Goal: Information Seeking & Learning: Learn about a topic

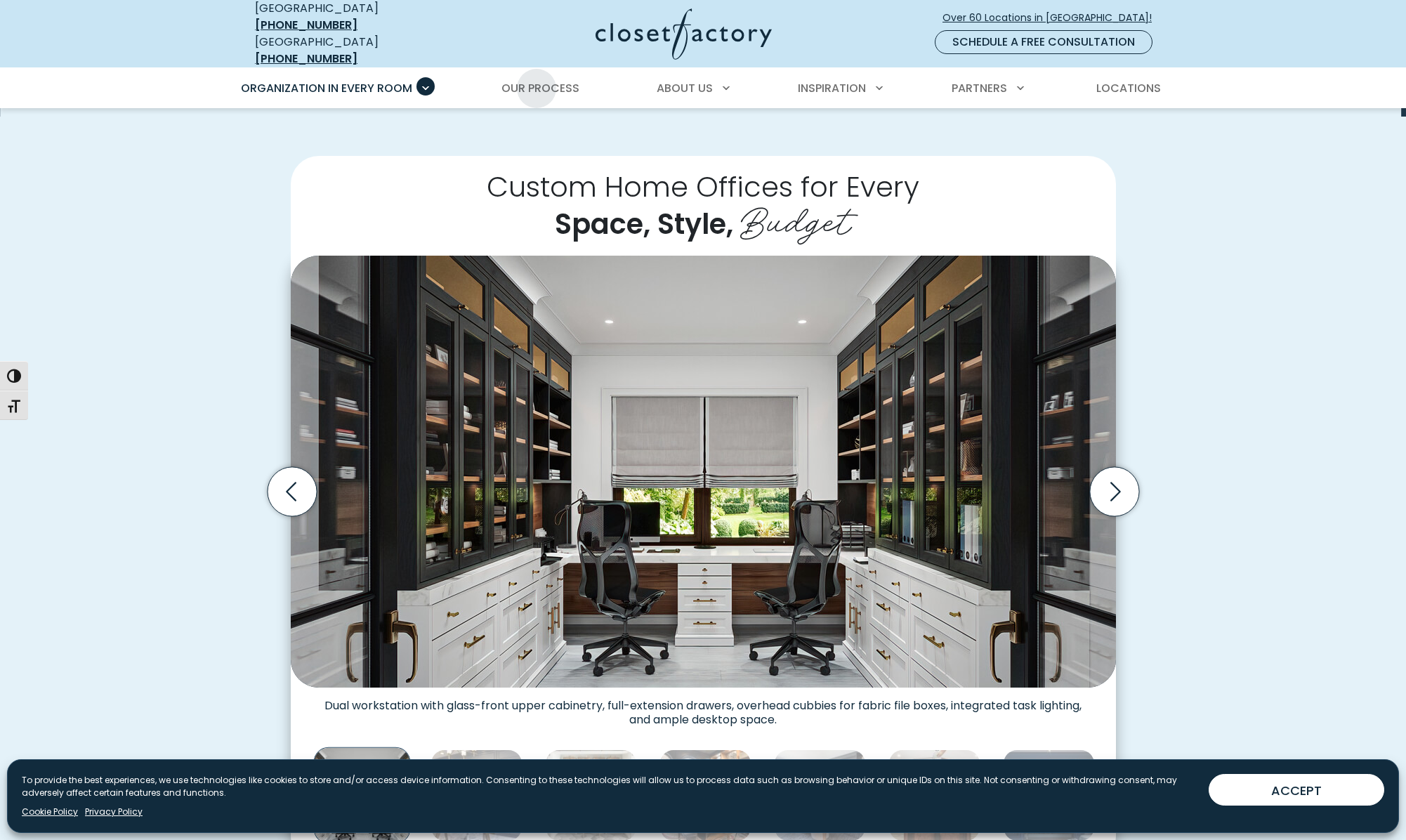
scroll to position [270, 0]
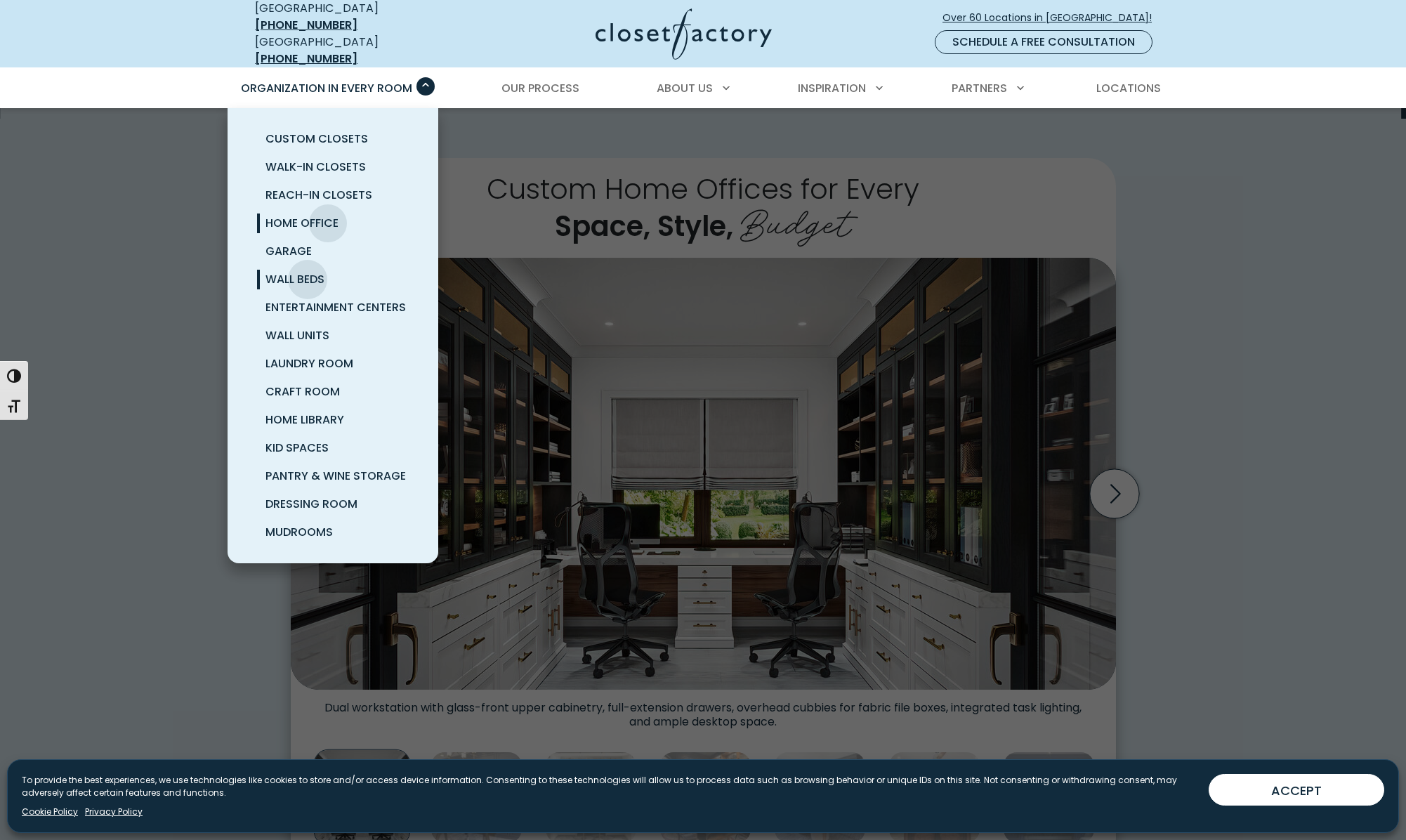
click at [307, 271] on span "Wall Beds" at bounding box center [295, 279] width 59 height 16
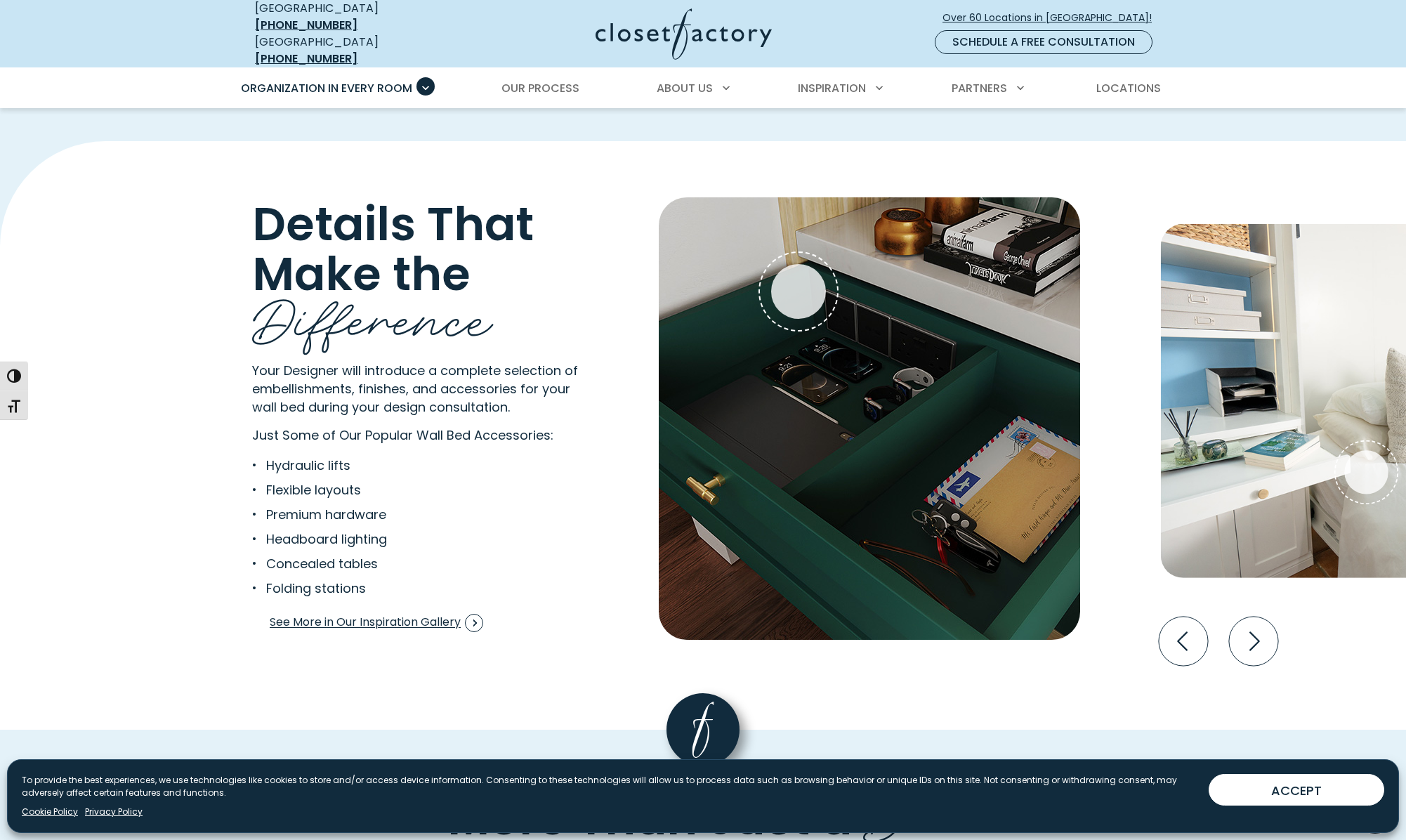
scroll to position [2587, 0]
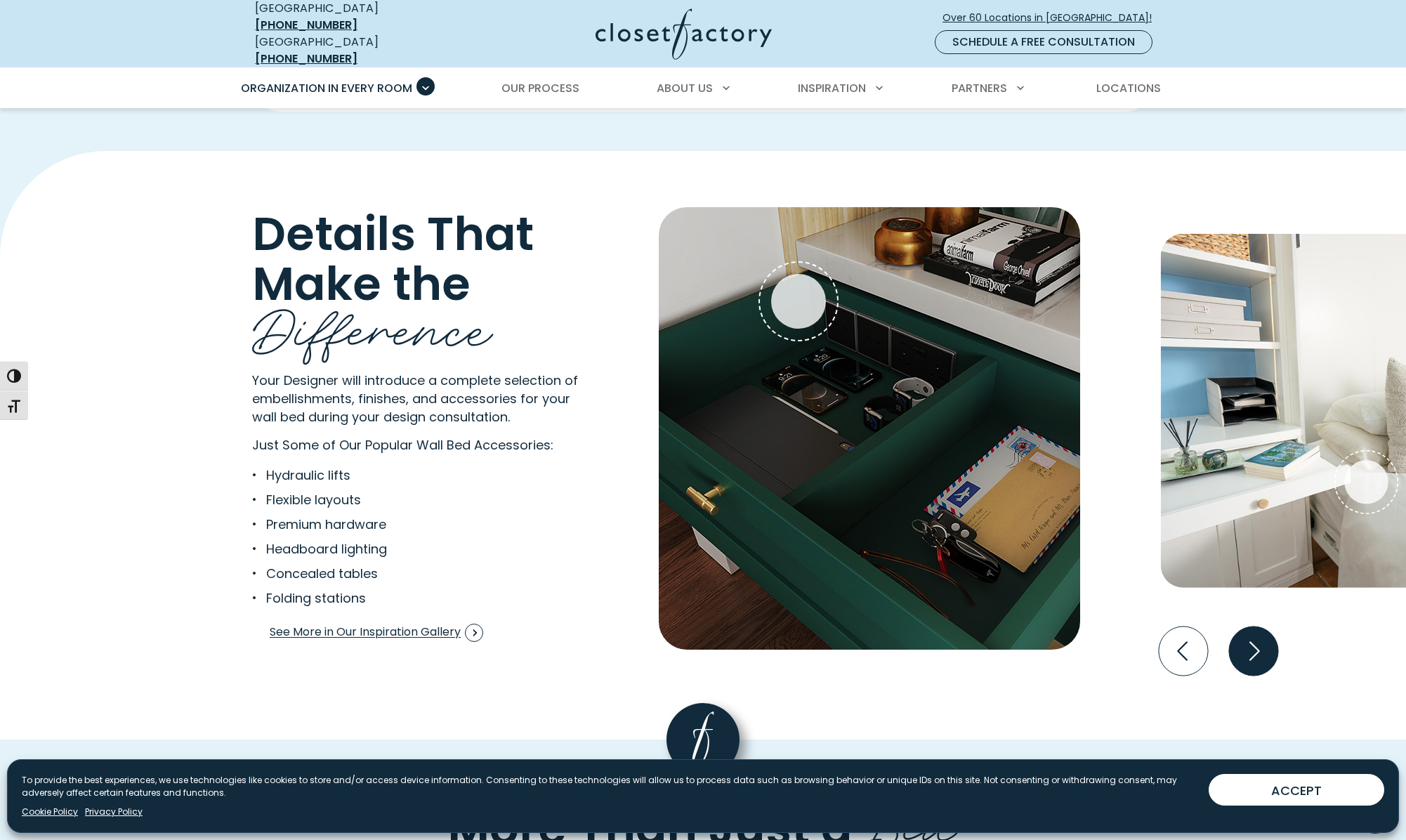
click at [1241, 657] on icon "Next slide" at bounding box center [1254, 651] width 49 height 49
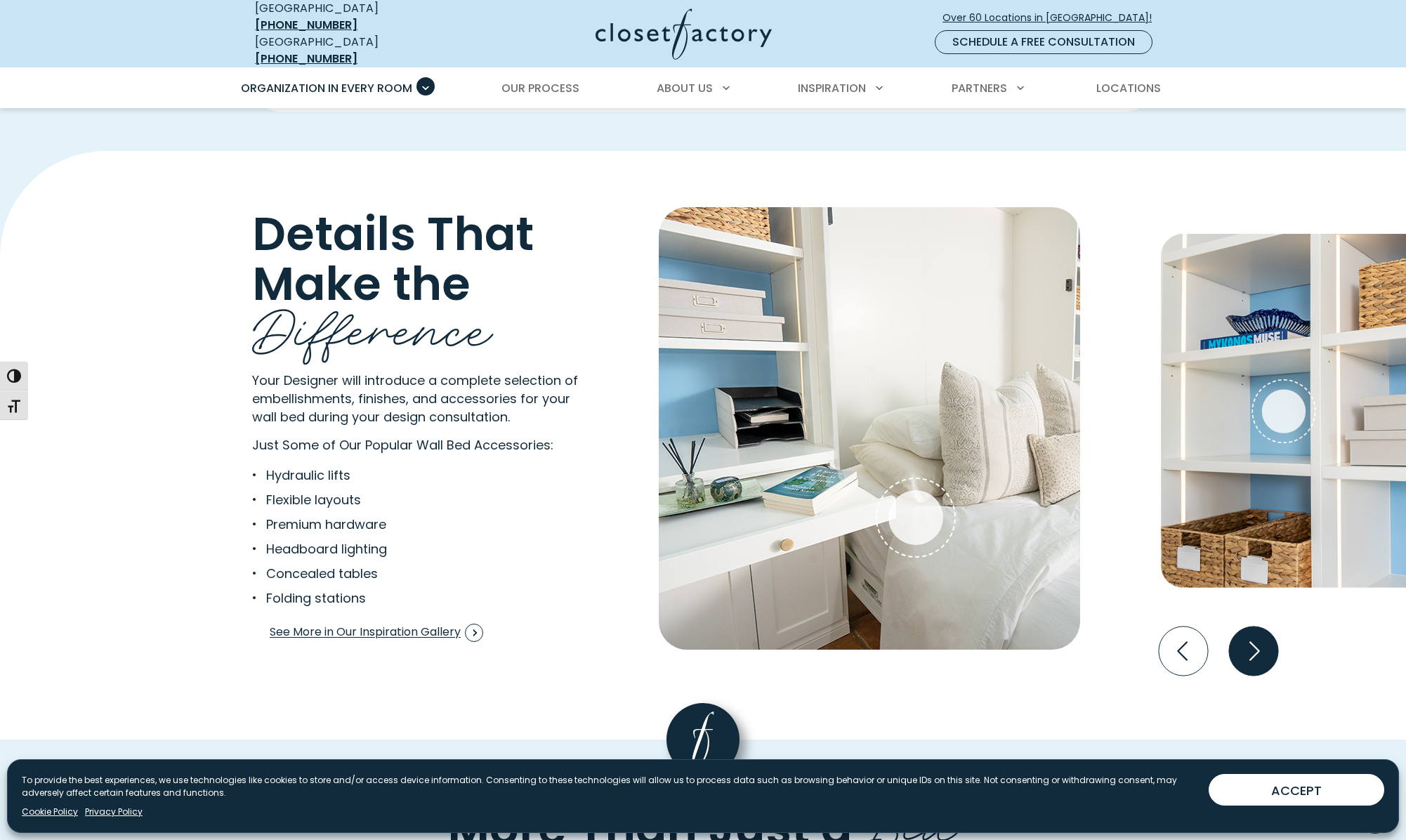
click at [1236, 653] on icon "Next slide" at bounding box center [1254, 651] width 49 height 49
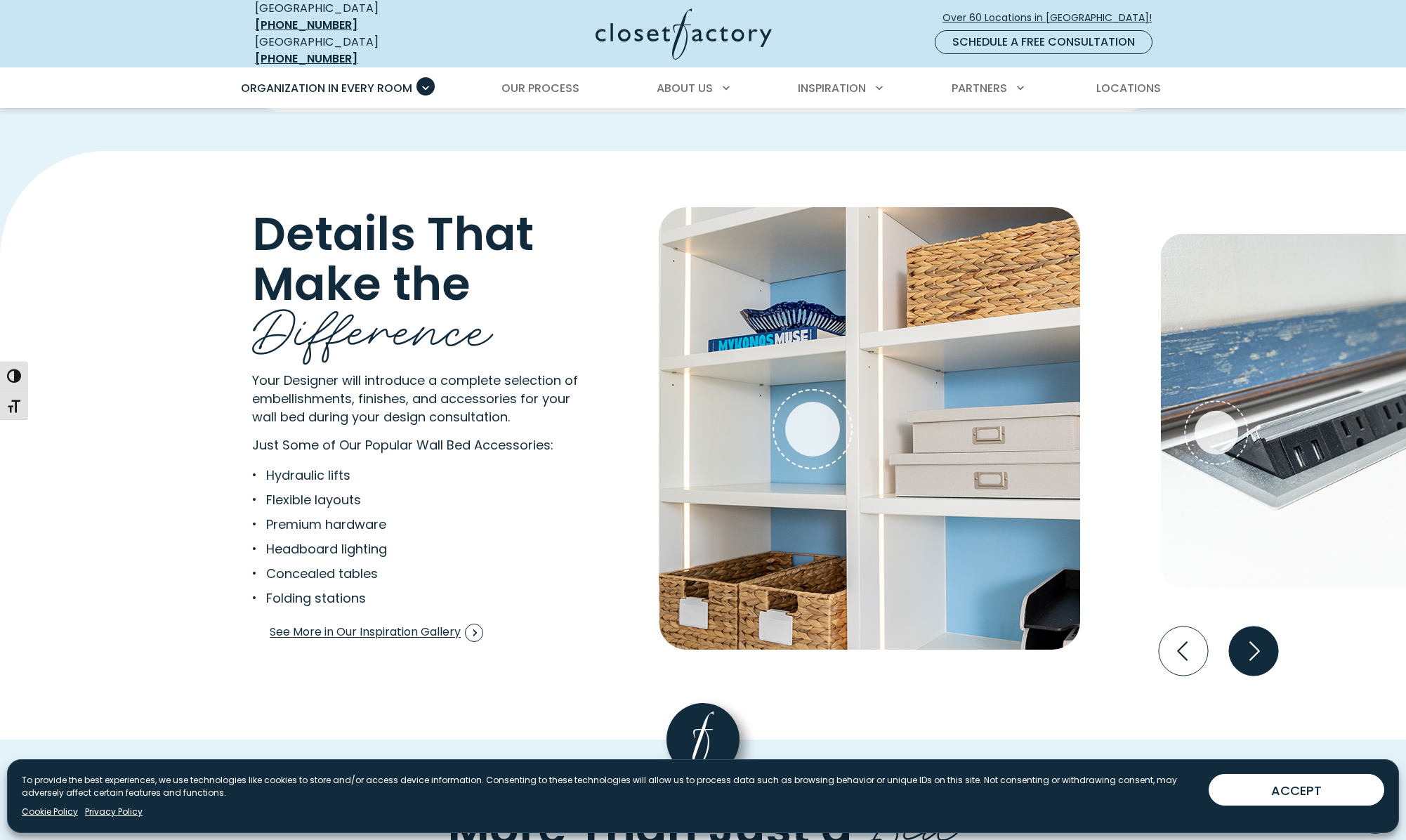
click at [1236, 653] on icon "Next slide" at bounding box center [1254, 651] width 49 height 49
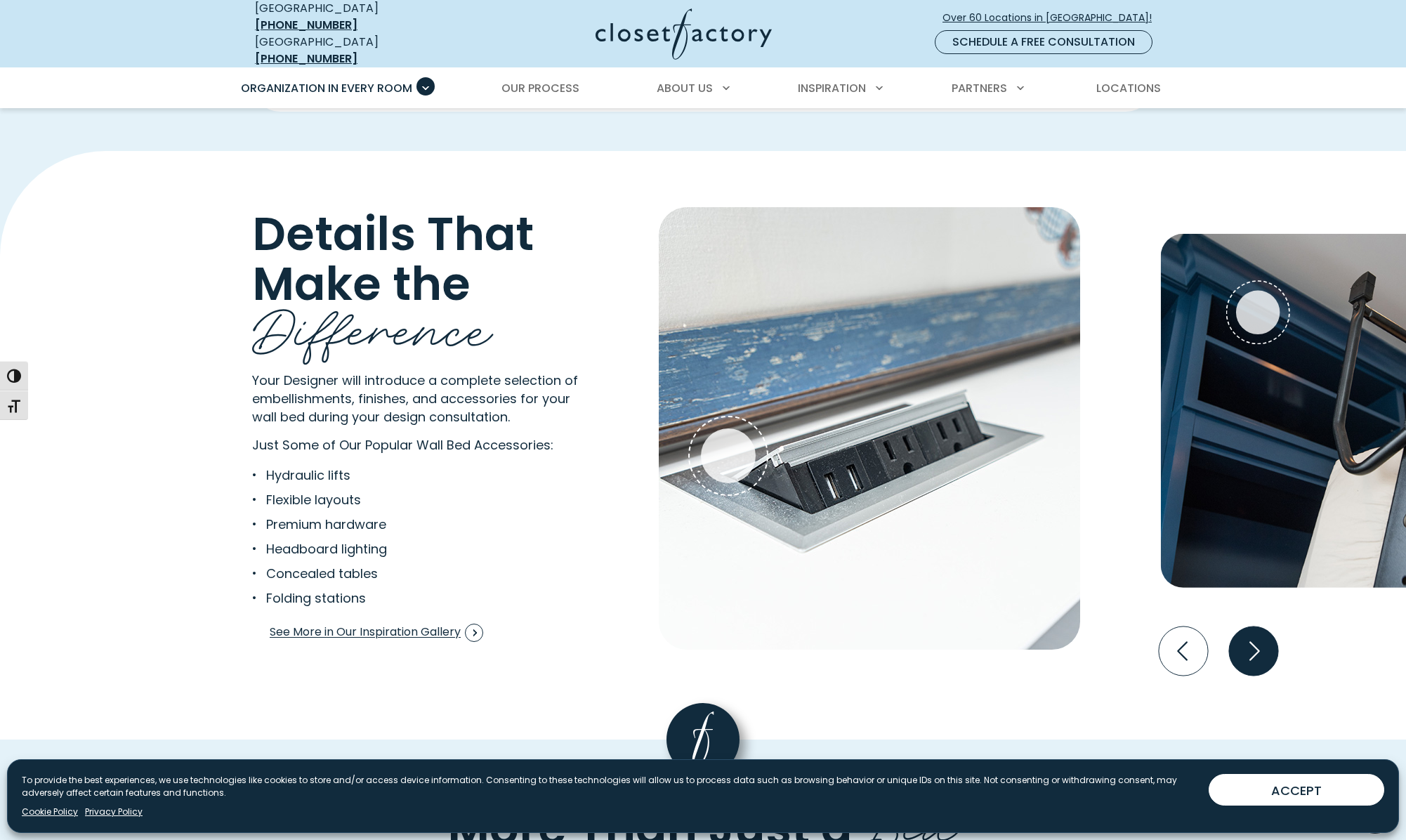
click at [1236, 653] on icon "Next slide" at bounding box center [1254, 651] width 49 height 49
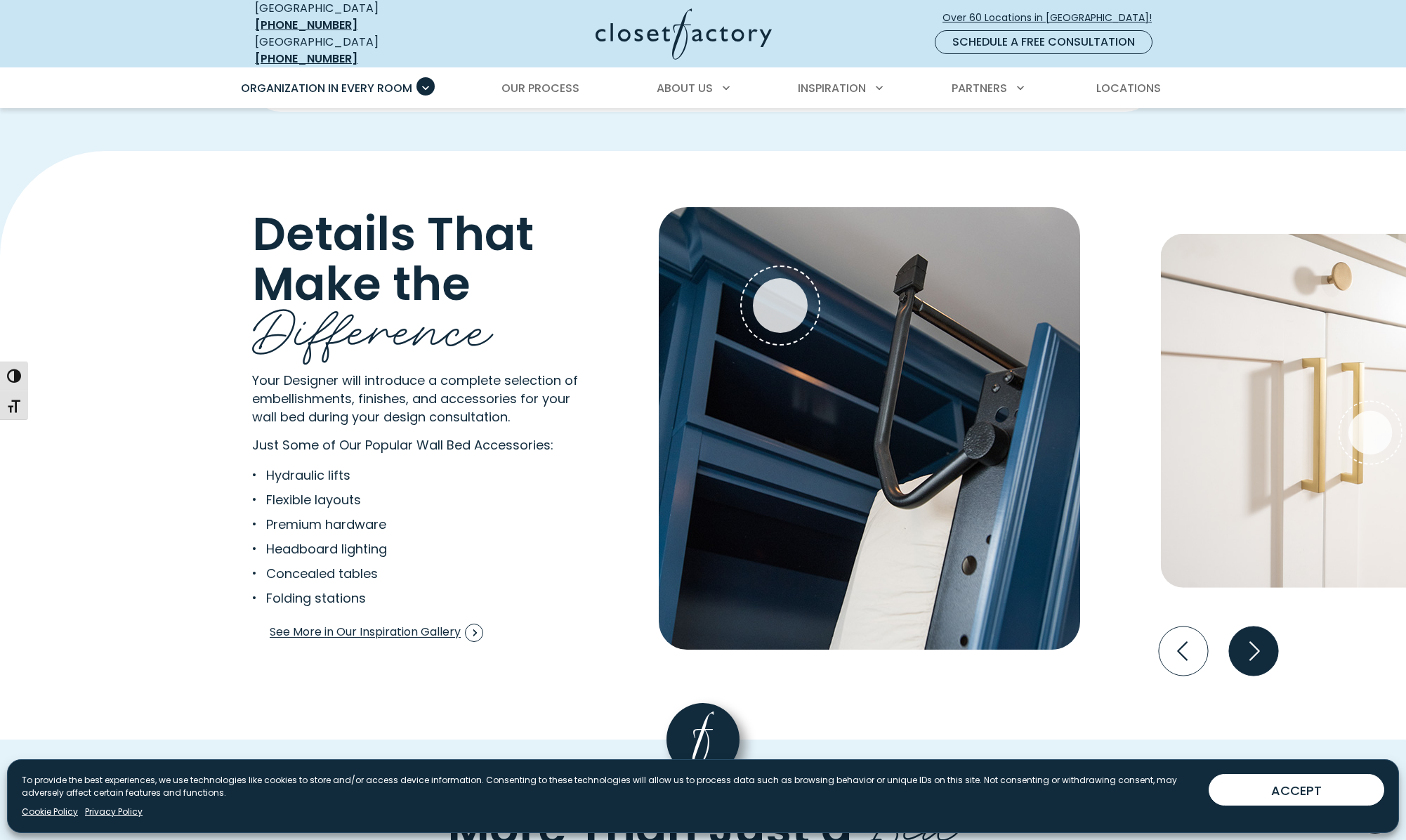
click at [1236, 653] on icon "Next slide" at bounding box center [1254, 651] width 49 height 49
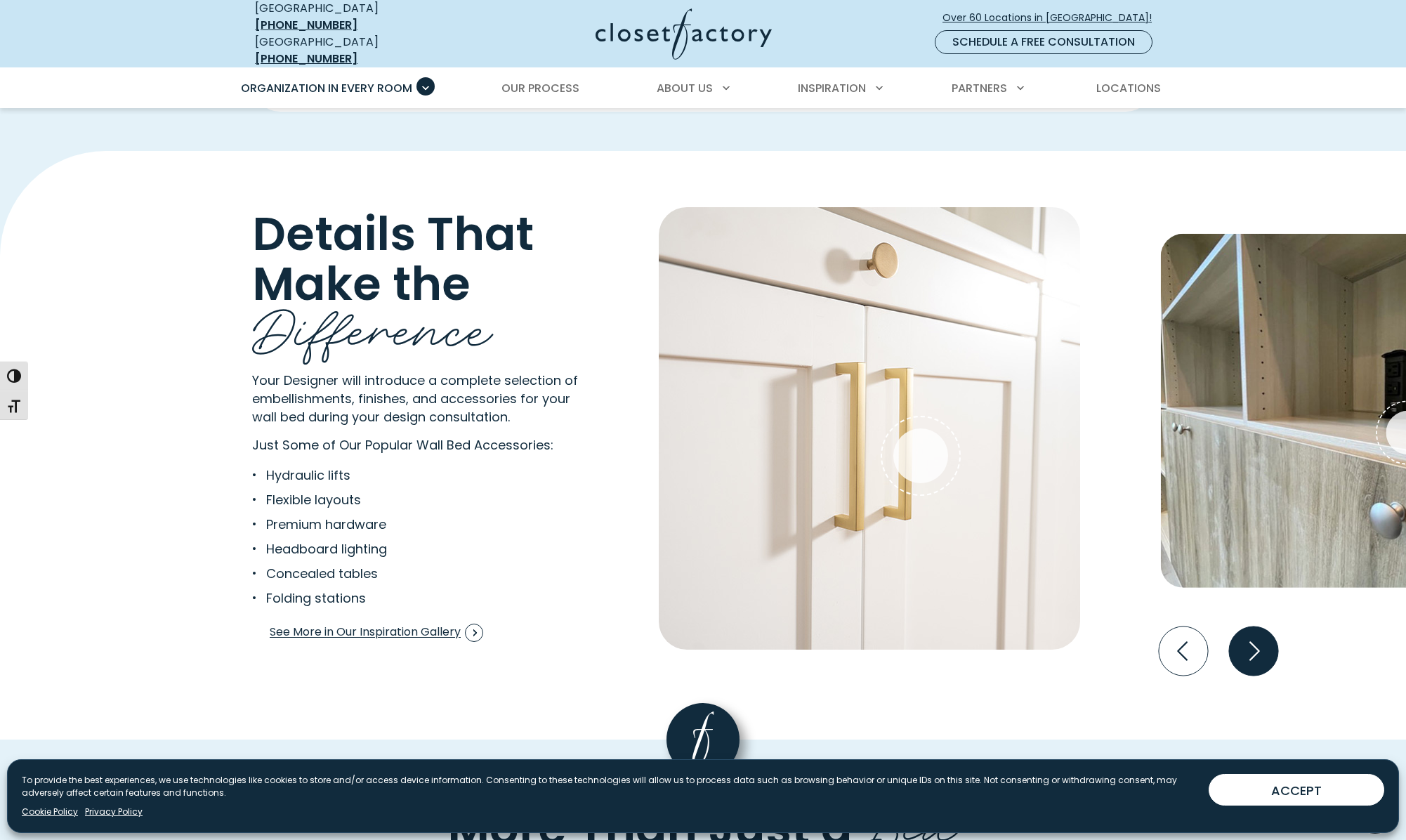
click at [1236, 653] on icon "Next slide" at bounding box center [1254, 651] width 49 height 49
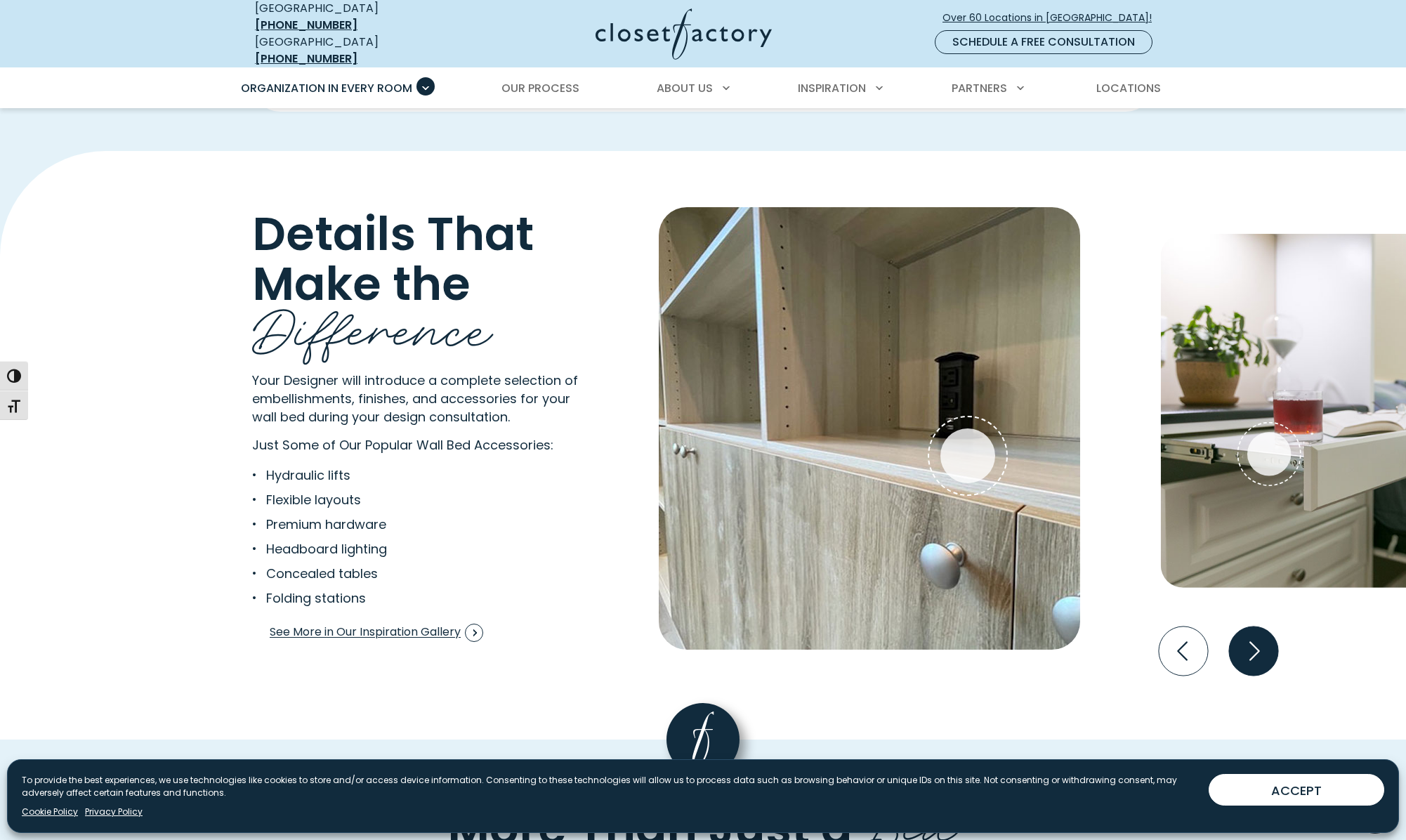
click at [1236, 653] on icon "Next slide" at bounding box center [1254, 651] width 49 height 49
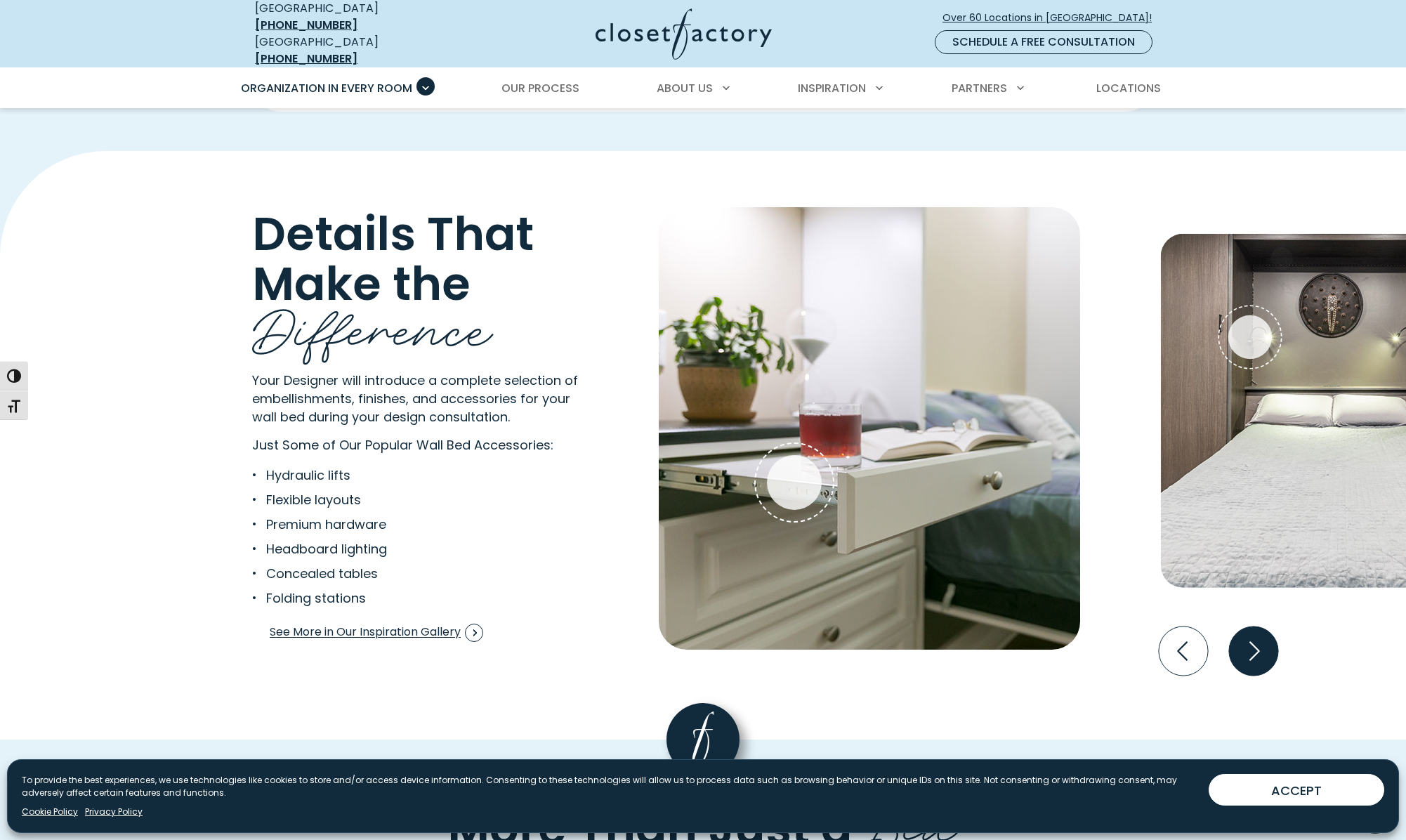
click at [1236, 653] on icon "Next slide" at bounding box center [1254, 651] width 49 height 49
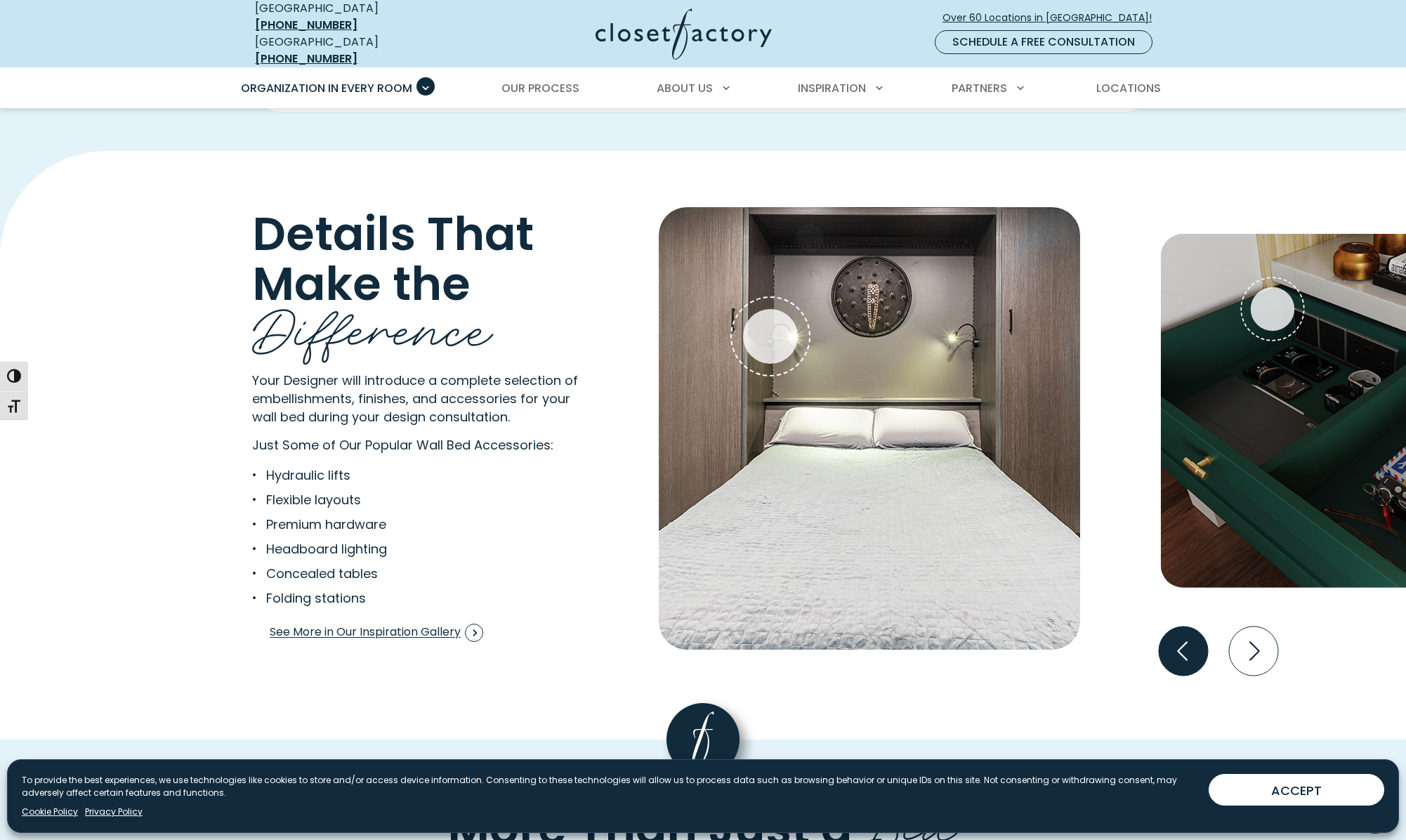
click at [1192, 657] on icon "Previous slide" at bounding box center [1184, 651] width 49 height 49
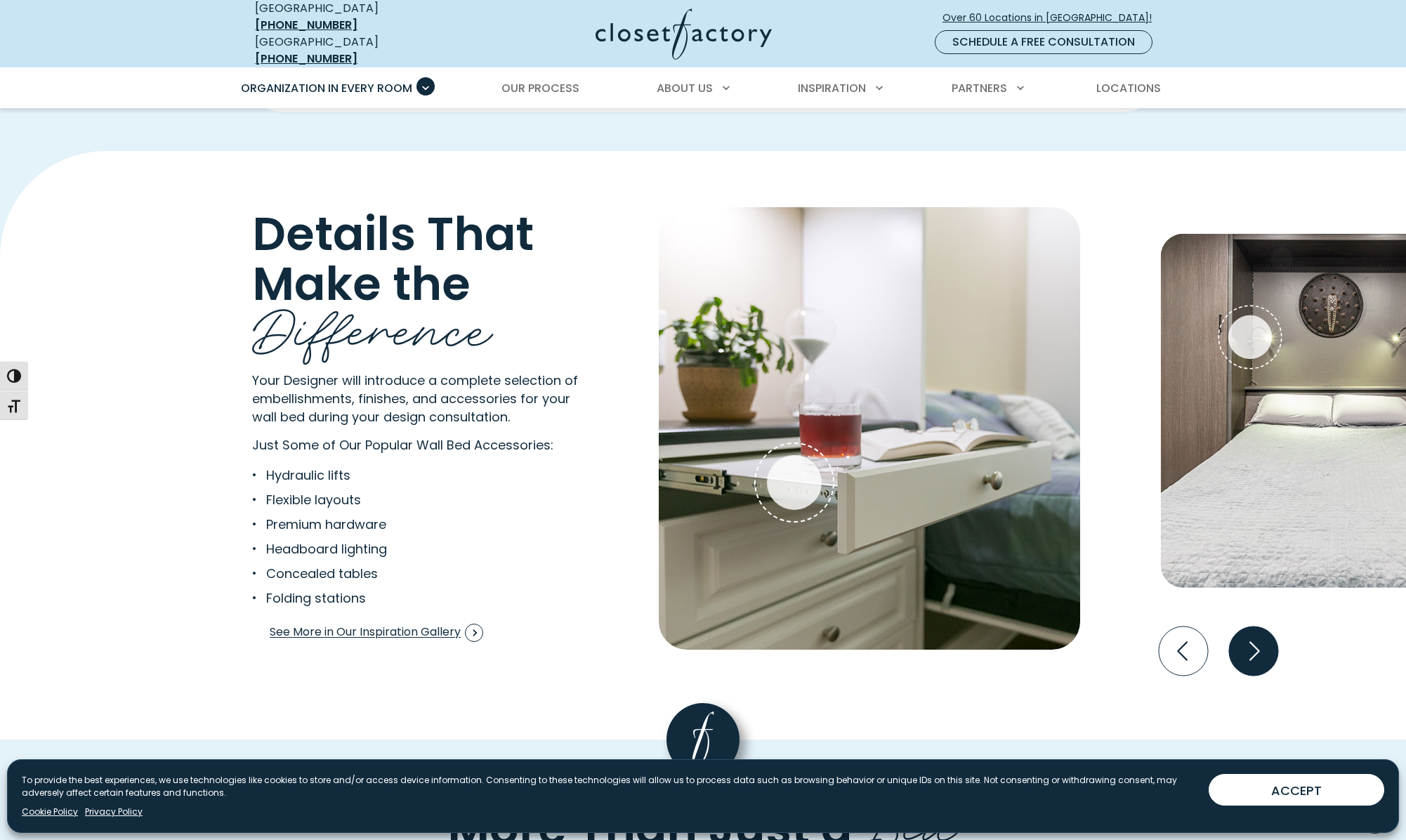
click at [1255, 647] on icon "Next slide" at bounding box center [1254, 651] width 49 height 49
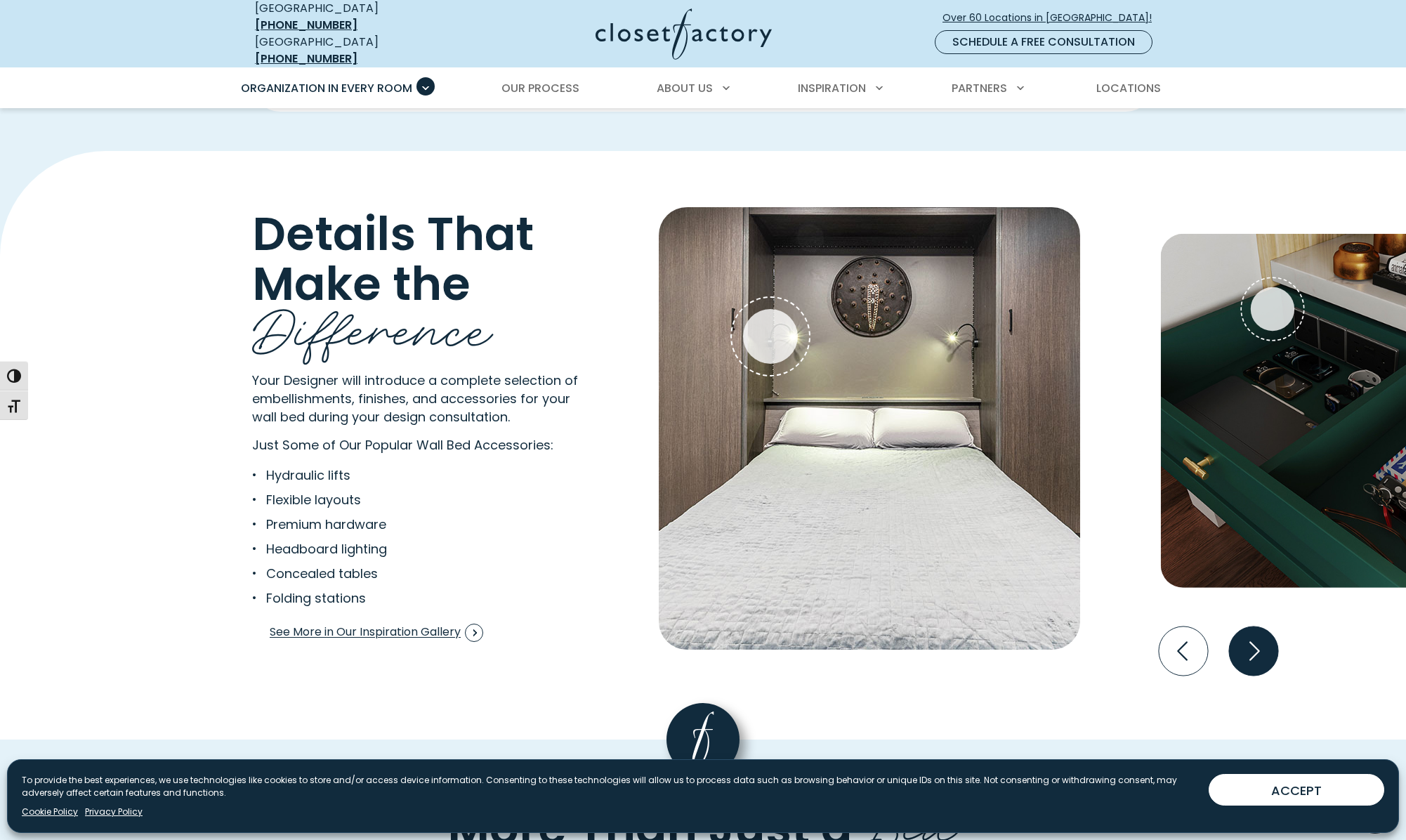
click at [1255, 647] on icon "Next slide" at bounding box center [1254, 651] width 49 height 49
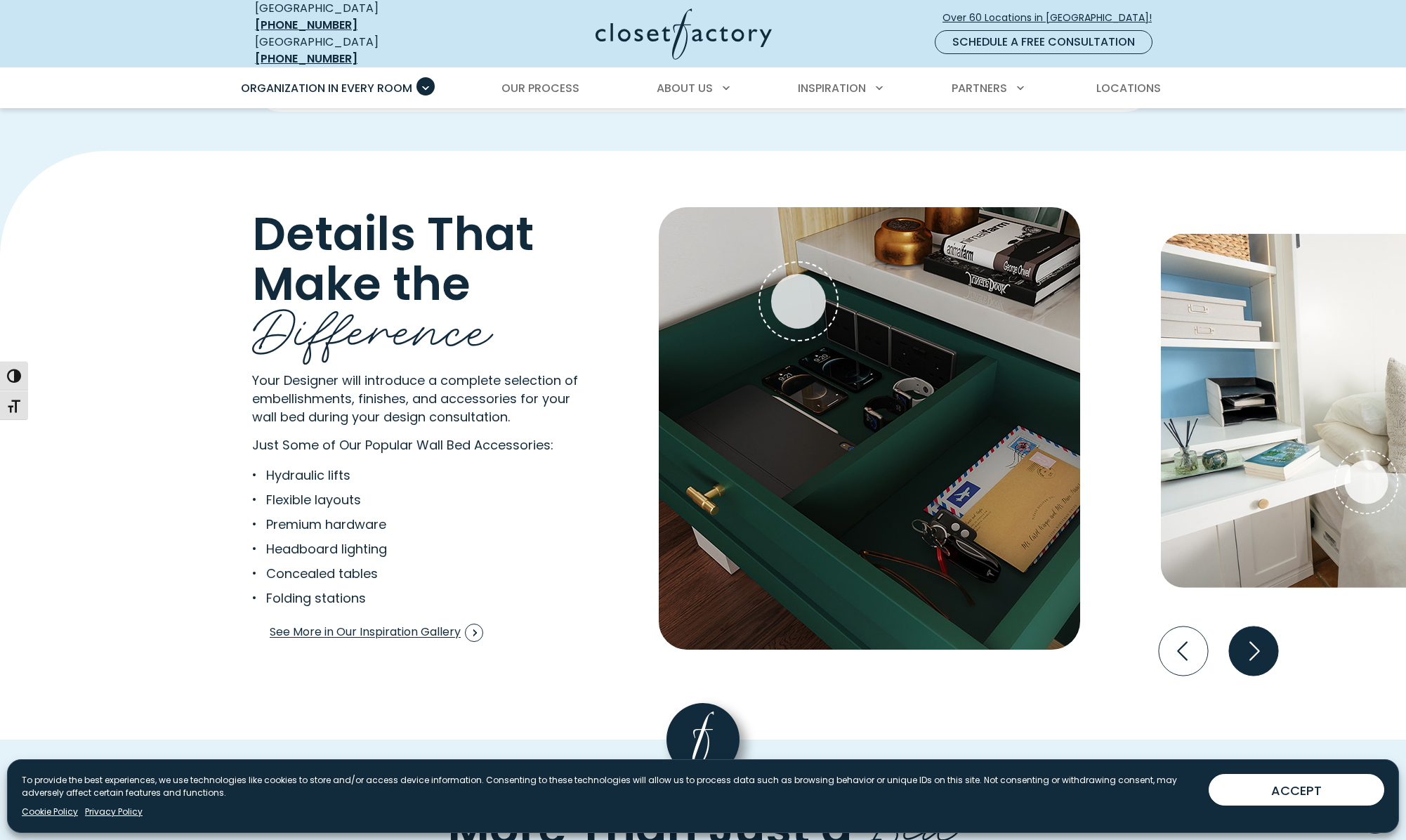
click at [1255, 647] on icon "Next slide" at bounding box center [1254, 651] width 49 height 49
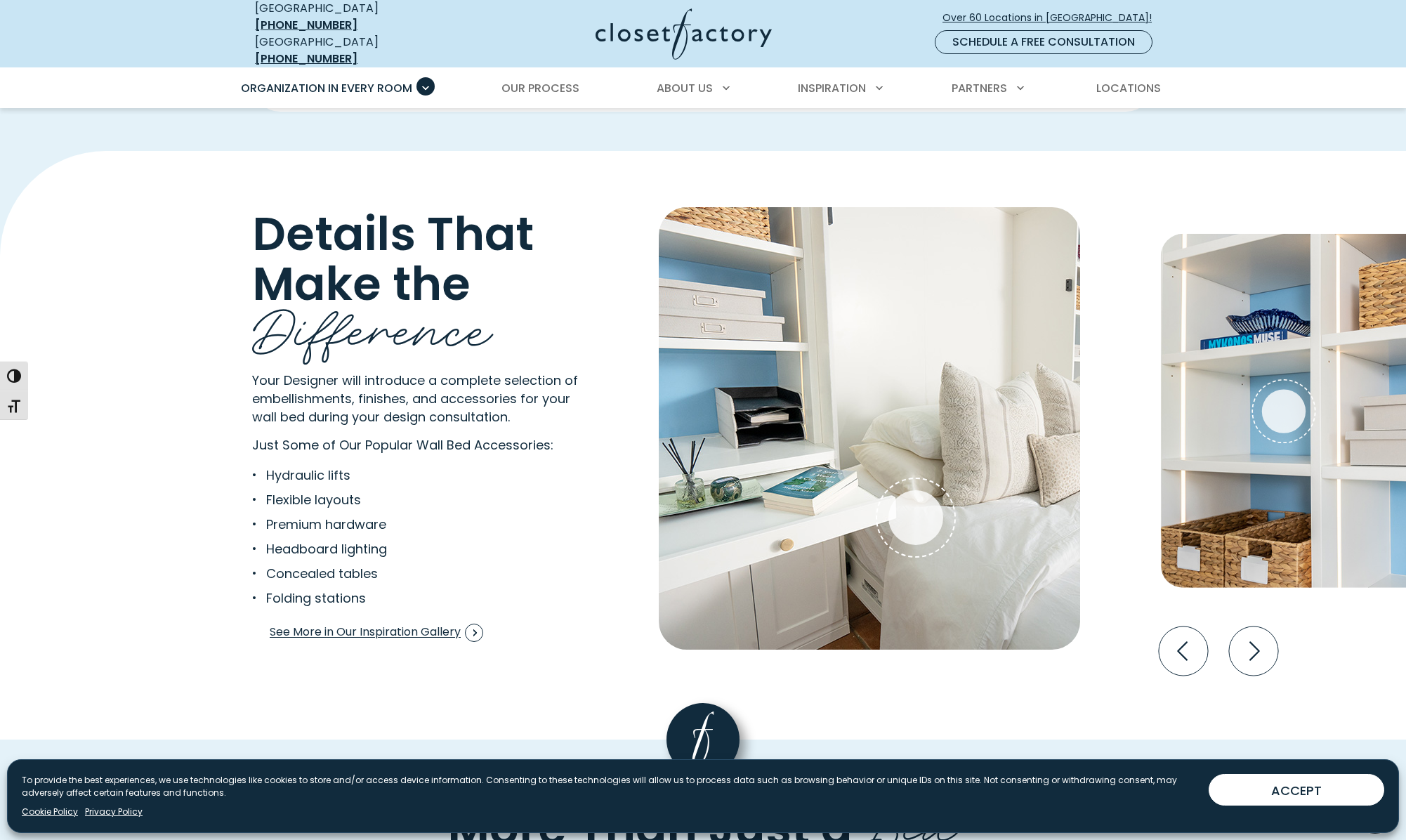
click at [307, 465] on li "Hydraulic lifts" at bounding box center [412, 475] width 321 height 19
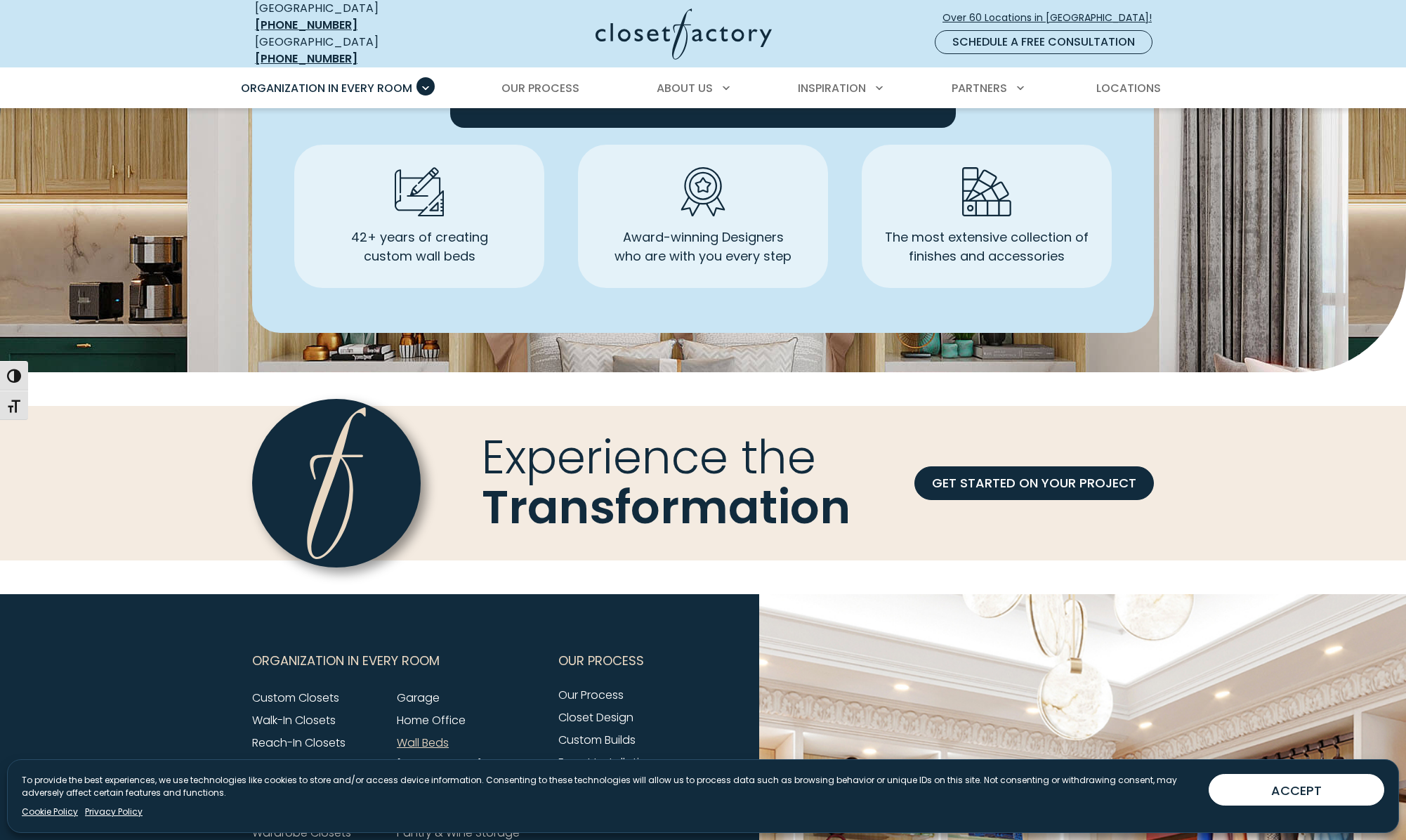
scroll to position [4084, 0]
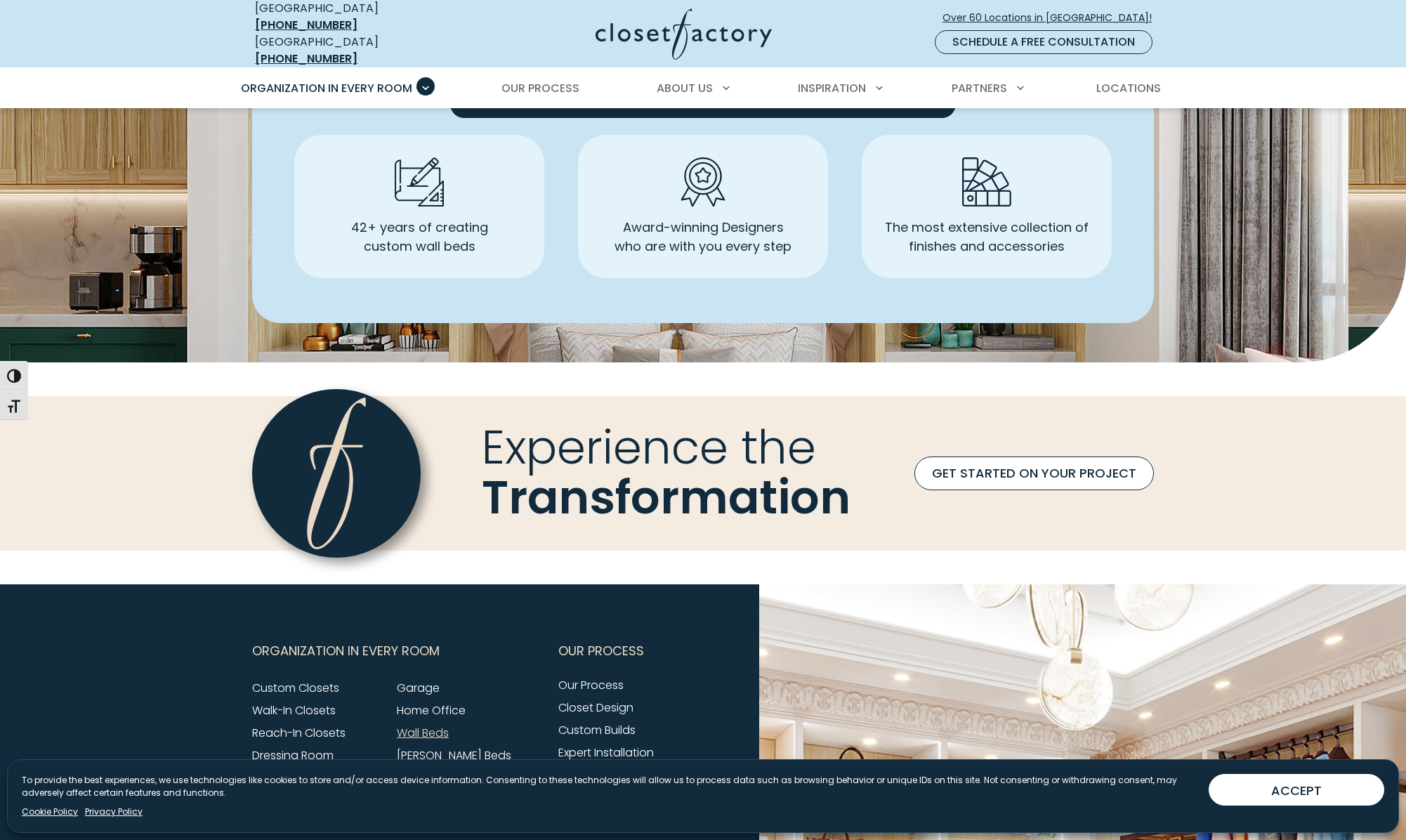
click at [1031, 460] on link "GET STARTED ON YOUR PROJECT" at bounding box center [1034, 473] width 240 height 33
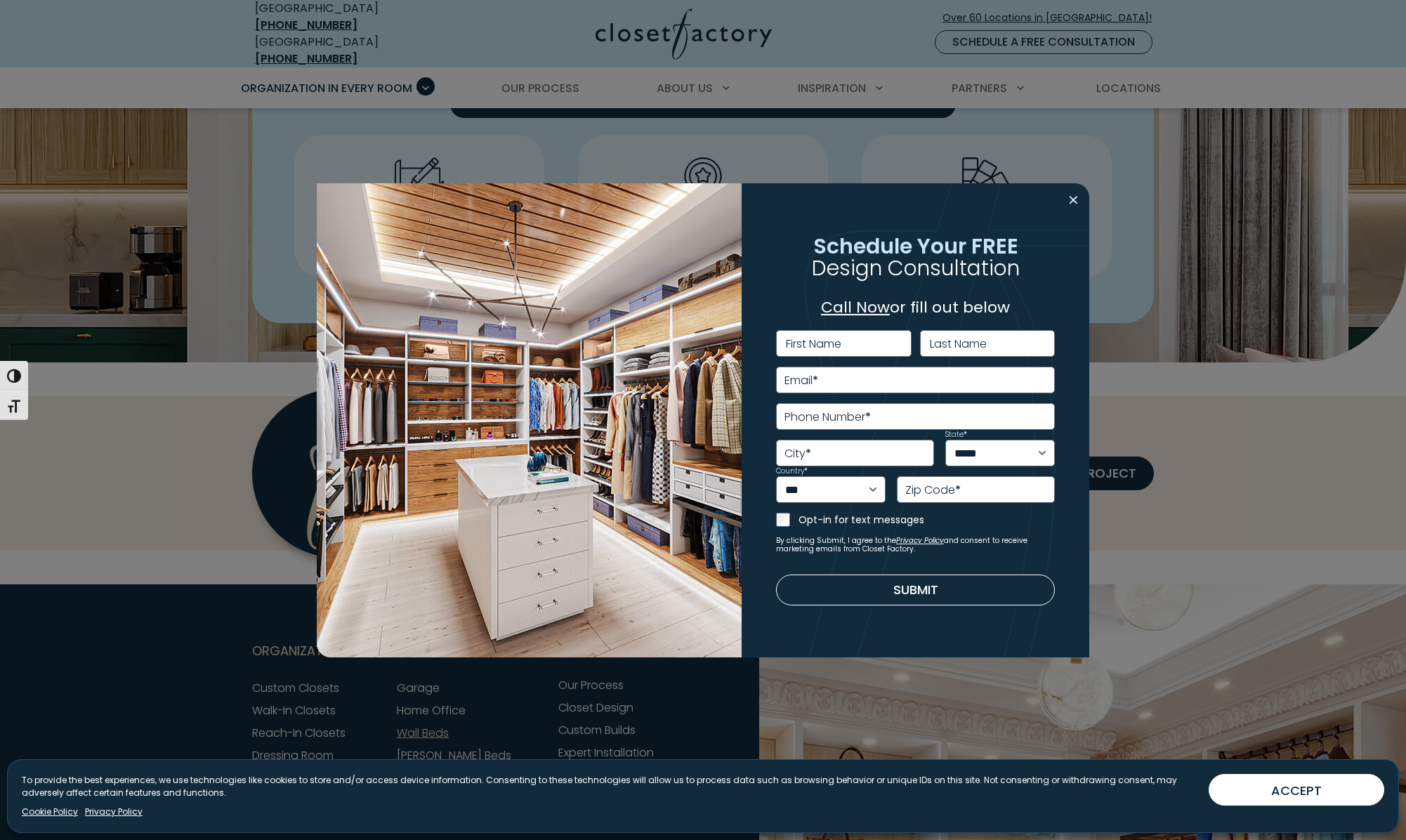
click at [1072, 202] on button "Close modal" at bounding box center [1074, 200] width 21 height 22
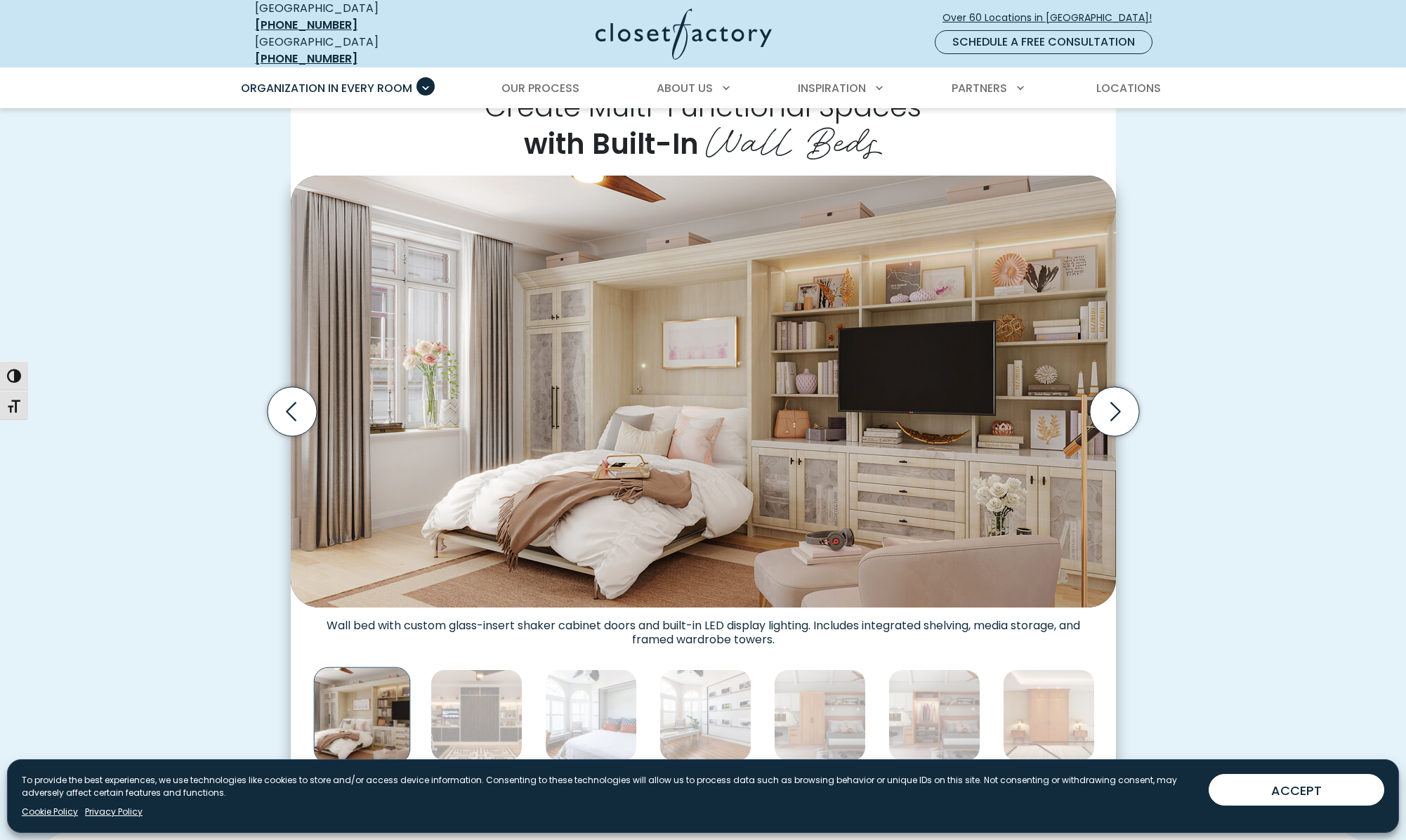
scroll to position [368, 0]
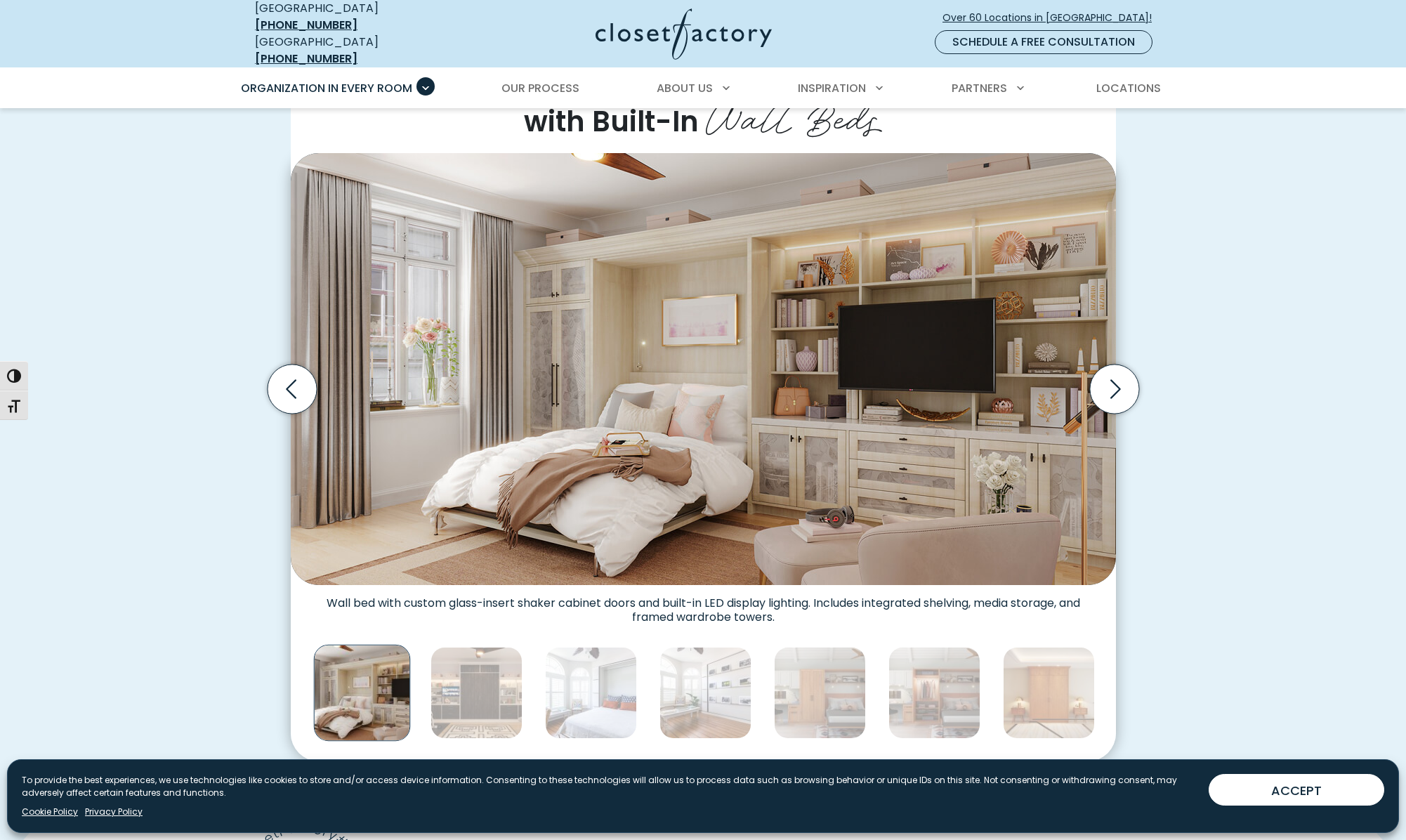
click at [340, 679] on img "Thumbnail Gallery" at bounding box center [361, 693] width 97 height 97
click at [439, 677] on img "Thumbnail Gallery" at bounding box center [477, 692] width 92 height 92
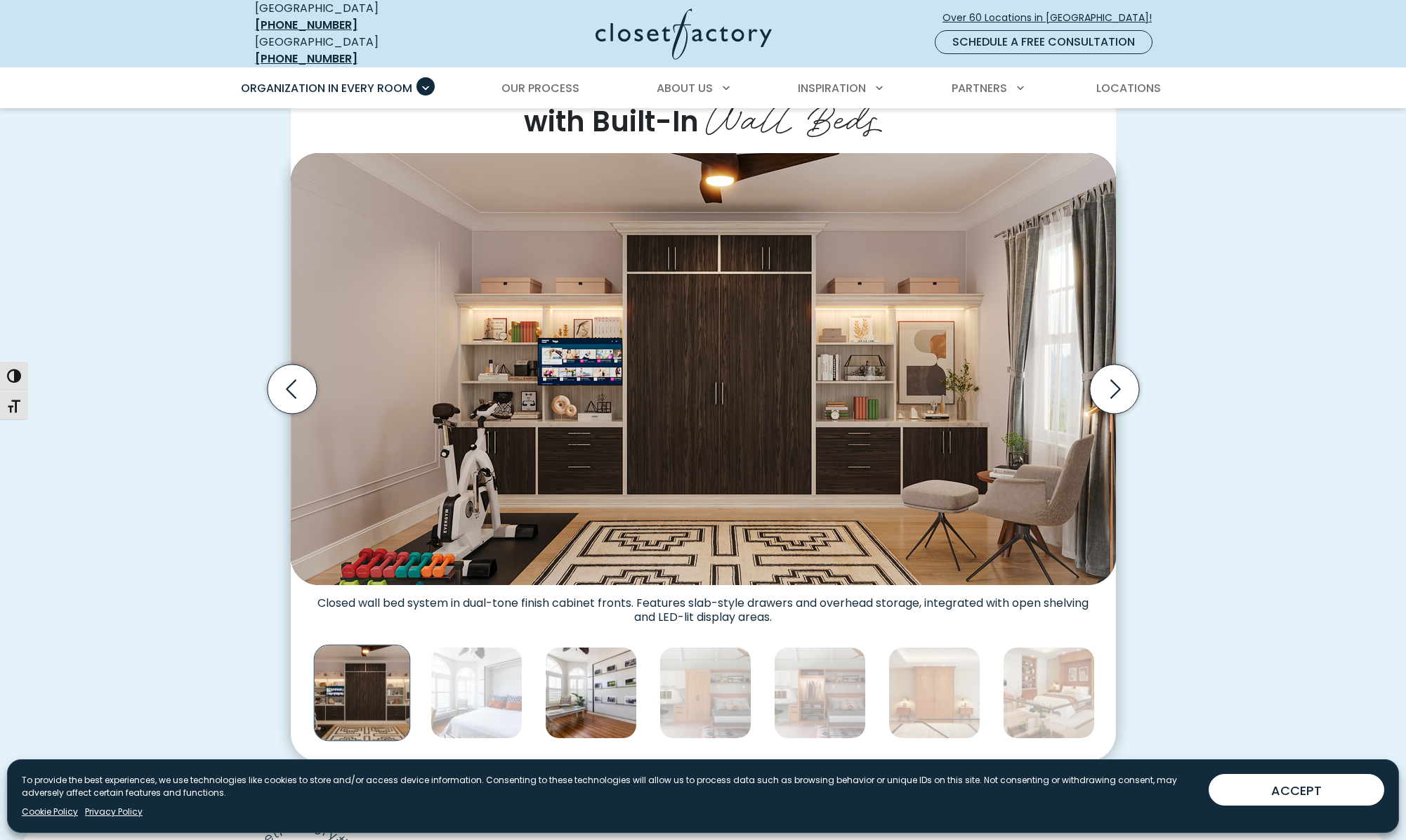
click at [555, 676] on img "Thumbnail Gallery" at bounding box center [591, 692] width 92 height 92
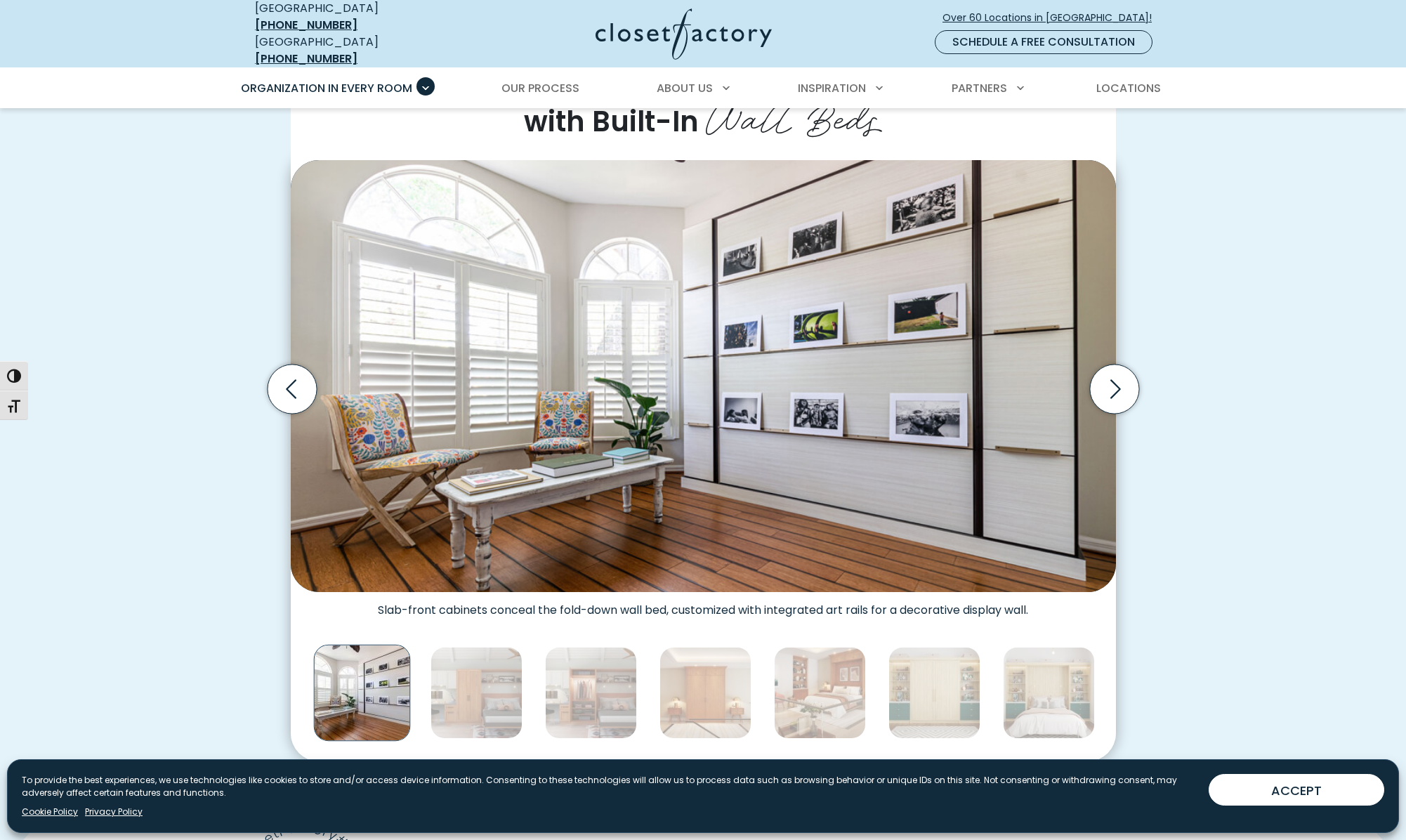
scroll to position [376, 0]
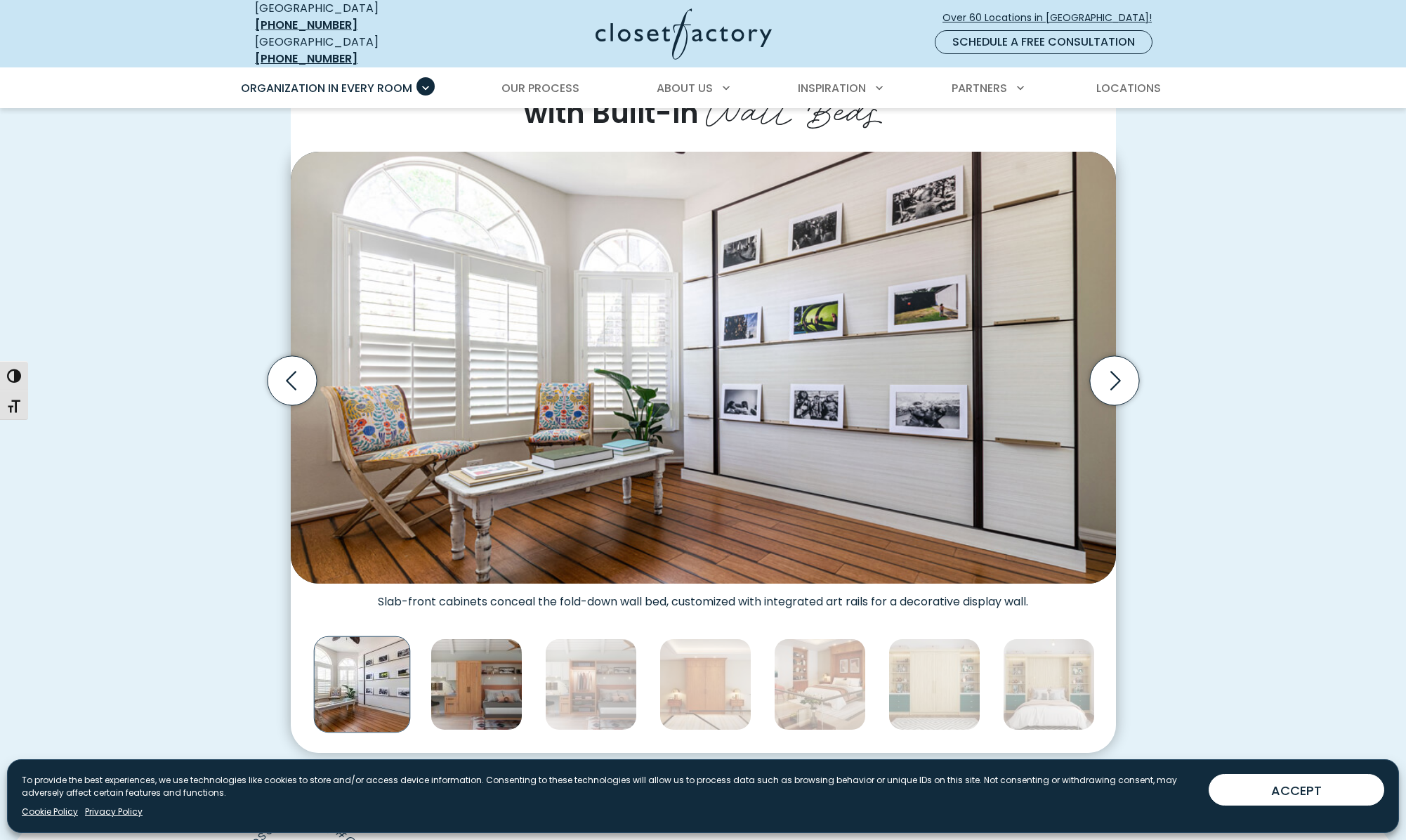
click at [474, 682] on img "Thumbnail Gallery" at bounding box center [477, 684] width 92 height 92
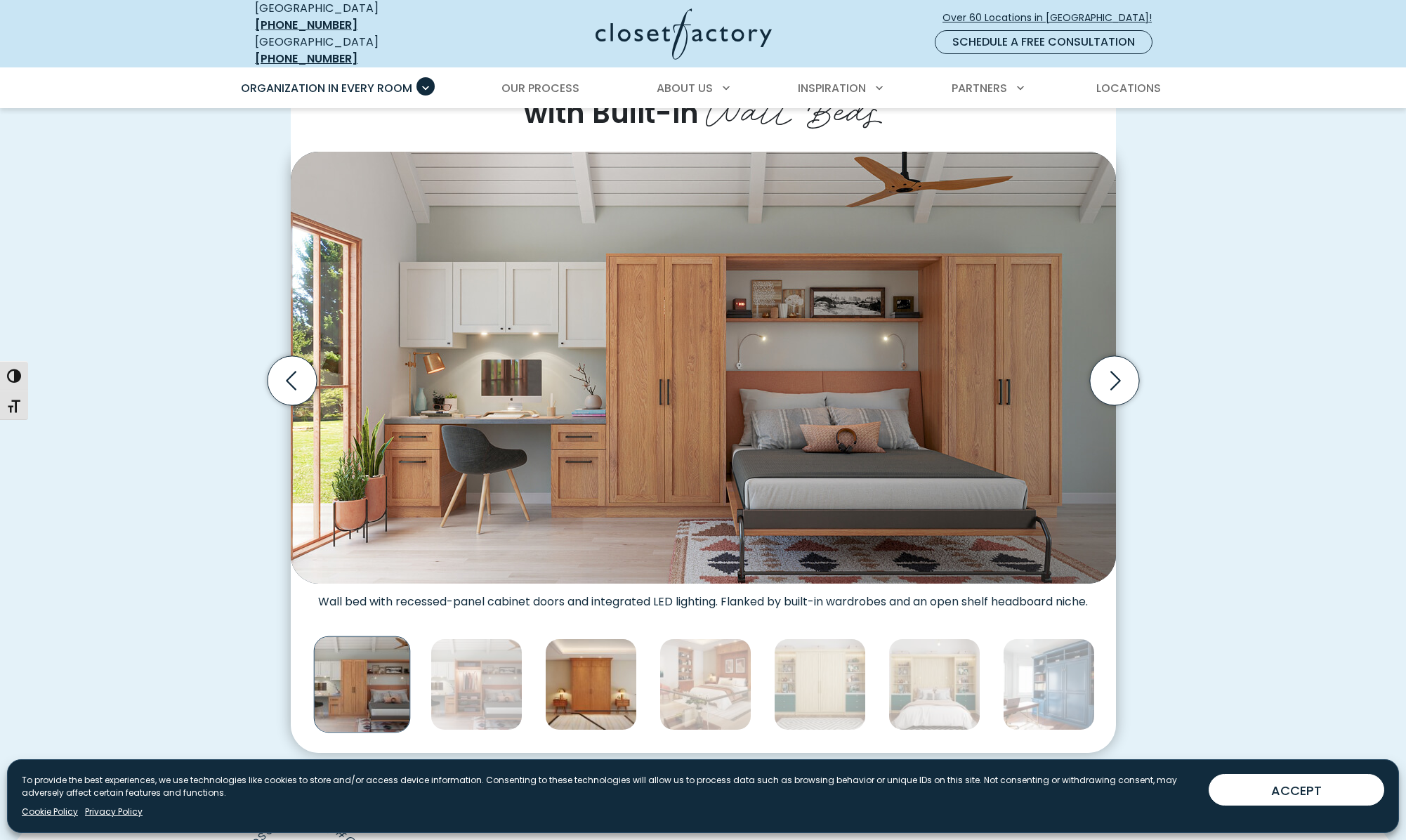
click at [602, 676] on img "Thumbnail Gallery" at bounding box center [591, 684] width 92 height 92
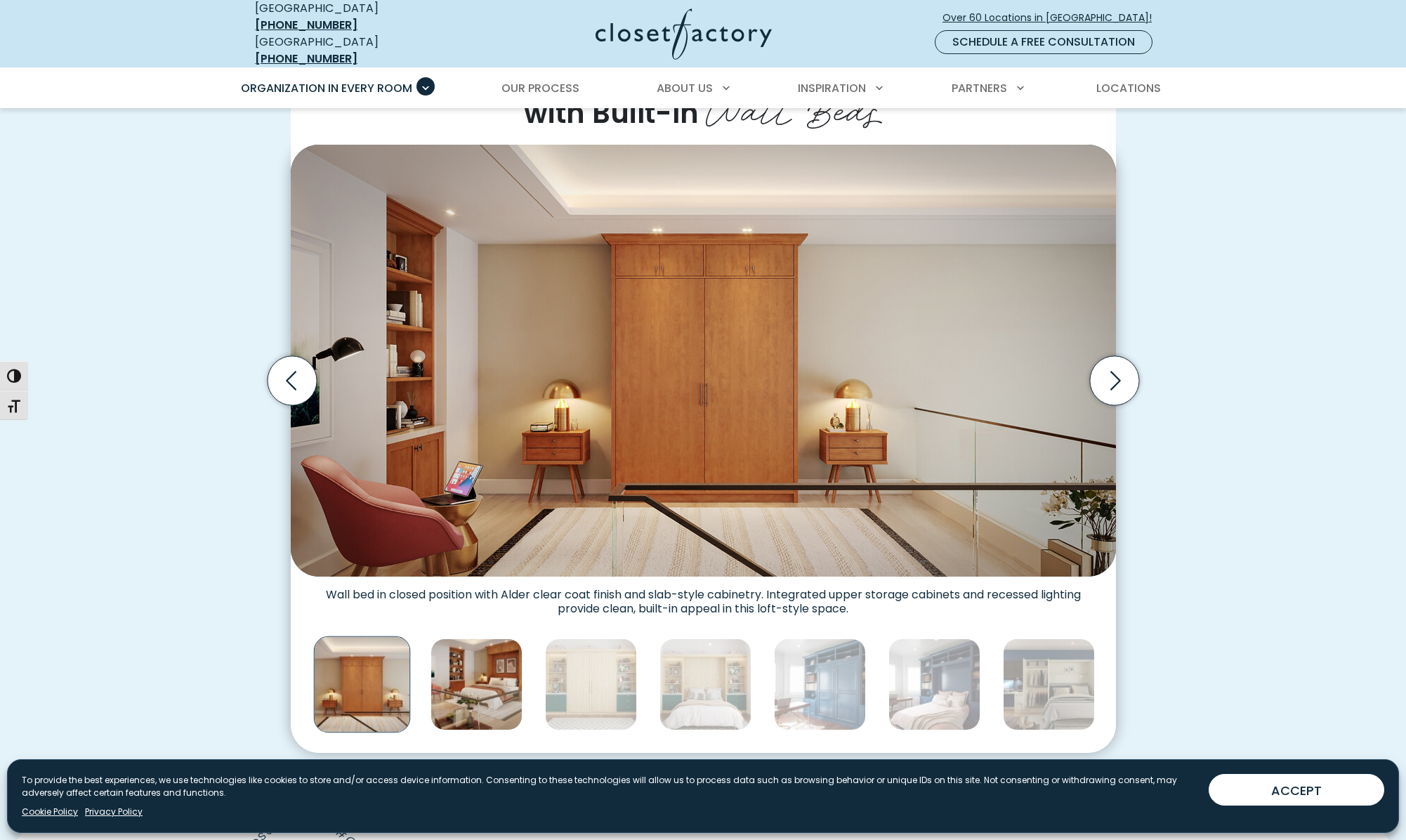
click at [477, 672] on img "Thumbnail Gallery" at bounding box center [477, 684] width 92 height 92
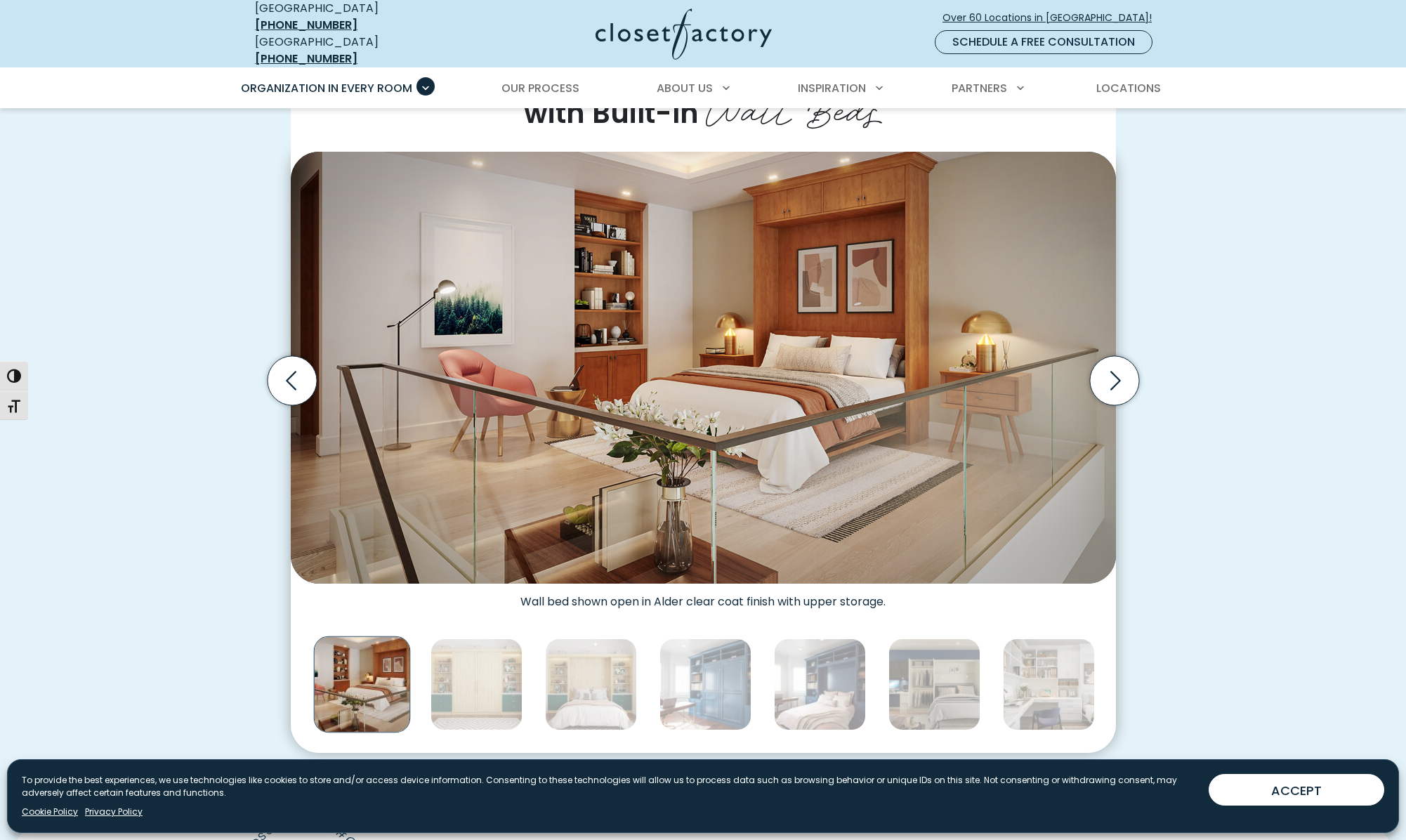
click at [377, 676] on img "Thumbnail Gallery" at bounding box center [361, 684] width 97 height 97
click at [299, 373] on icon "Previous slide" at bounding box center [292, 380] width 49 height 49
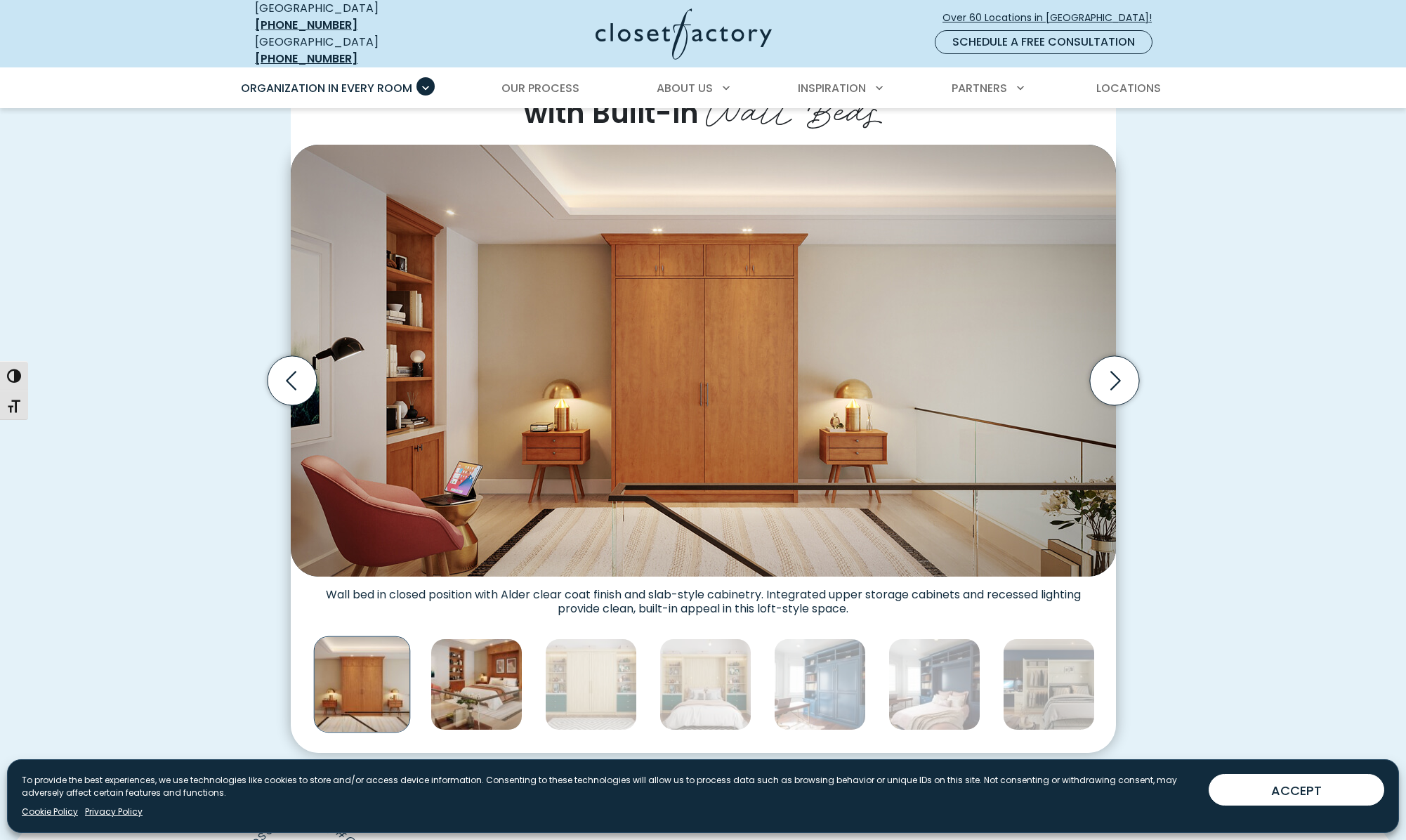
click at [500, 669] on img "Thumbnail Gallery" at bounding box center [477, 684] width 92 height 92
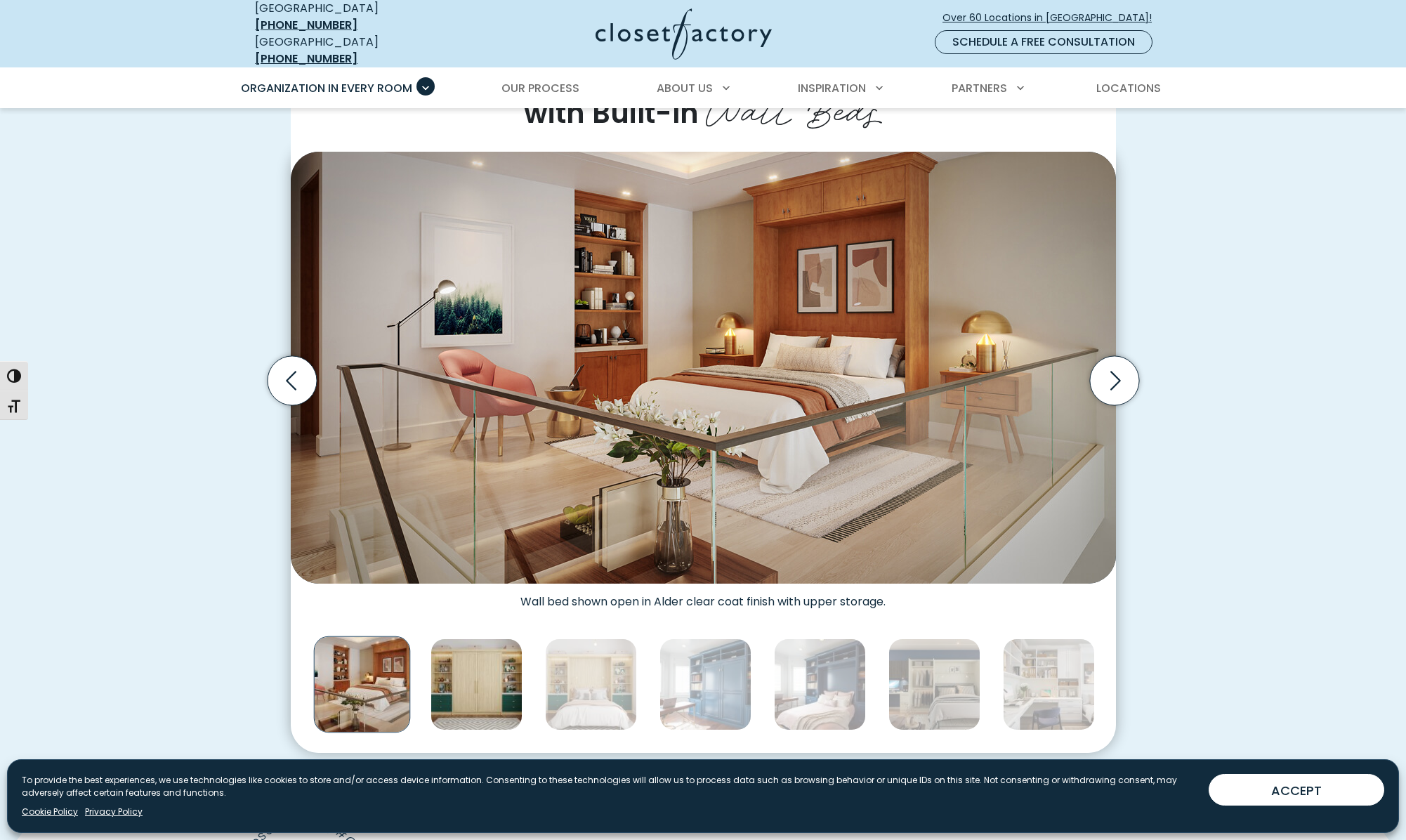
click at [489, 676] on img "Thumbnail Gallery" at bounding box center [477, 684] width 92 height 92
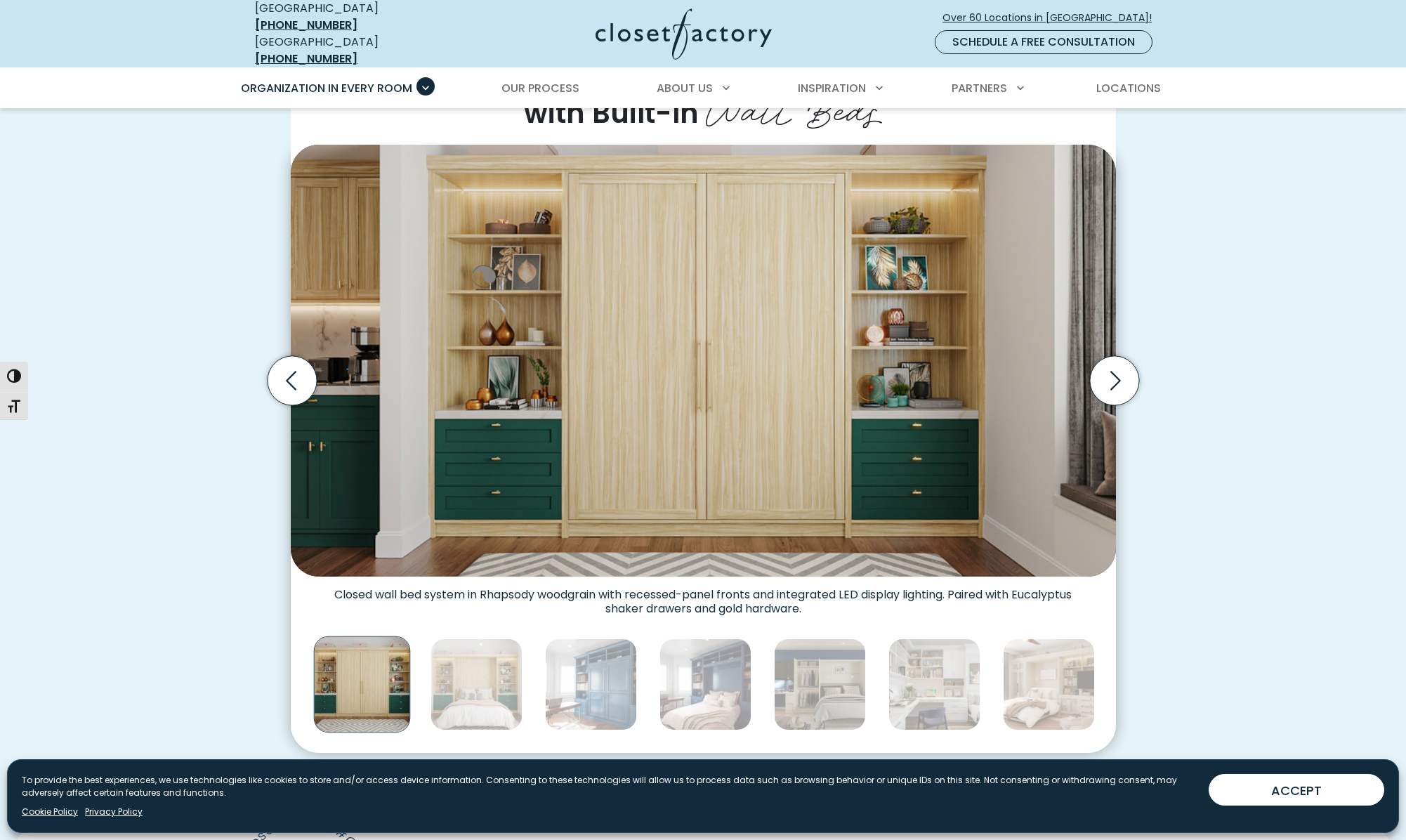
click at [489, 676] on img "Thumbnail Gallery" at bounding box center [477, 684] width 92 height 92
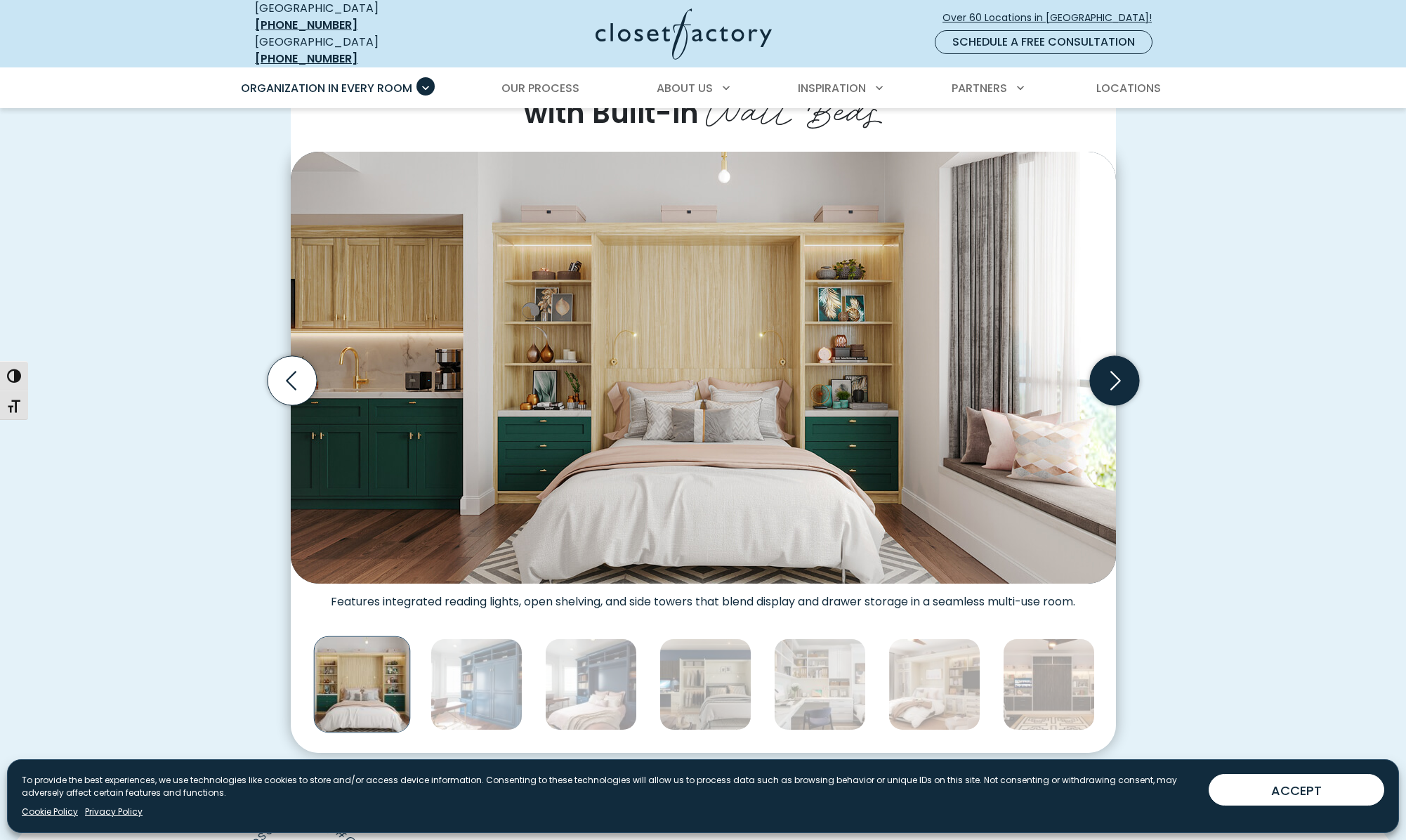
click at [1116, 367] on icon "Next slide" at bounding box center [1114, 380] width 49 height 49
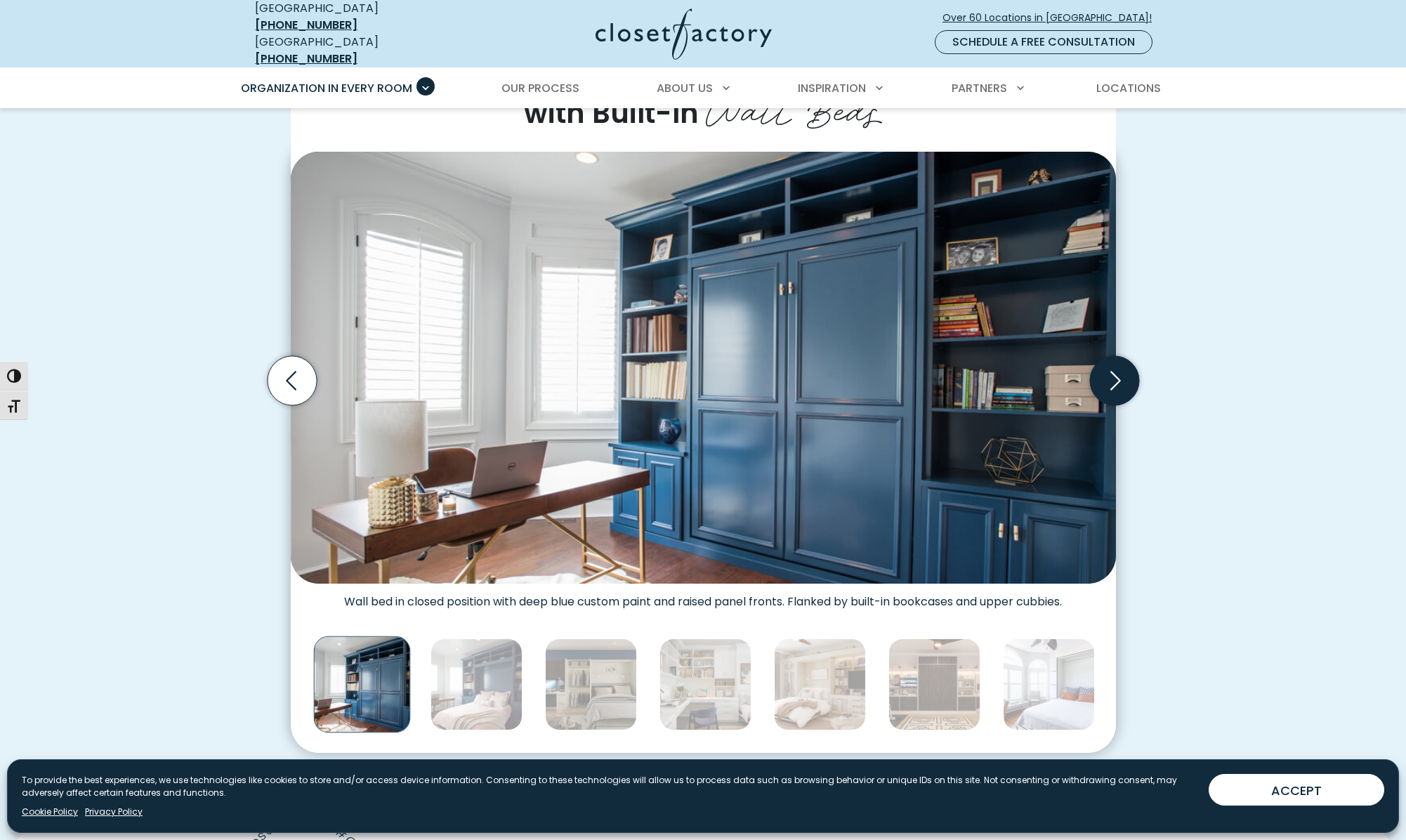
click at [1116, 367] on icon "Next slide" at bounding box center [1114, 380] width 49 height 49
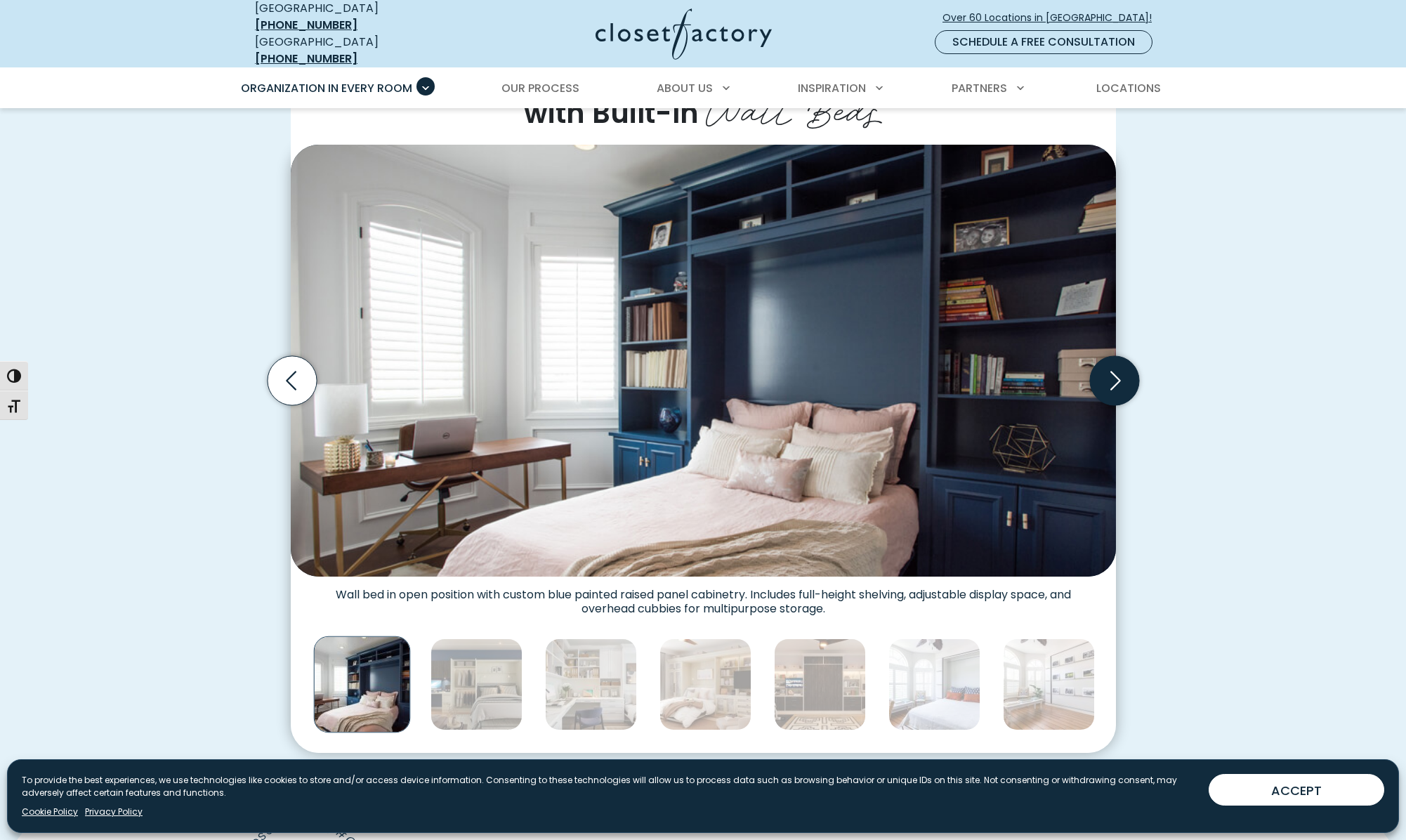
click at [1116, 367] on icon "Next slide" at bounding box center [1114, 380] width 49 height 49
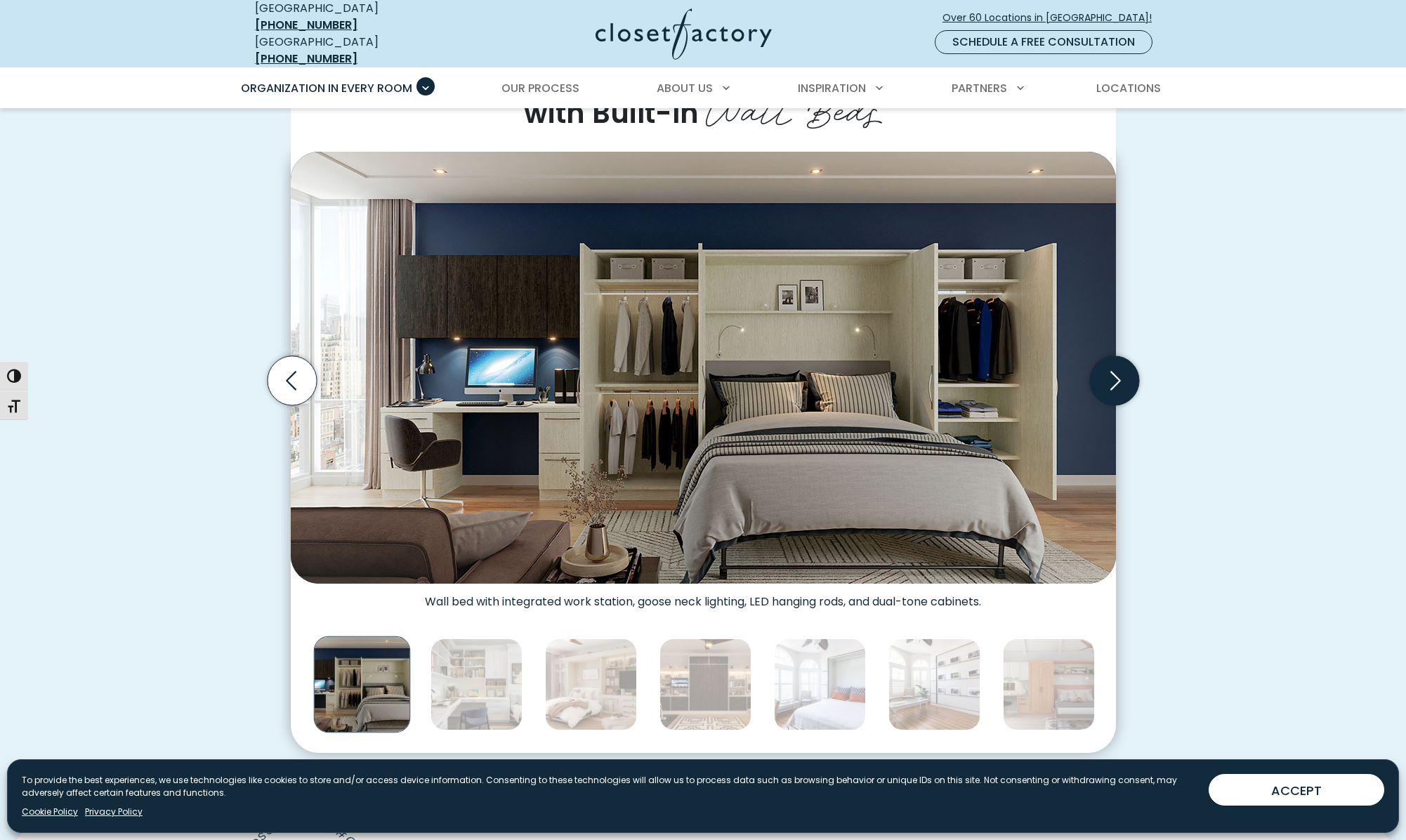
click at [1116, 367] on icon "Next slide" at bounding box center [1114, 380] width 49 height 49
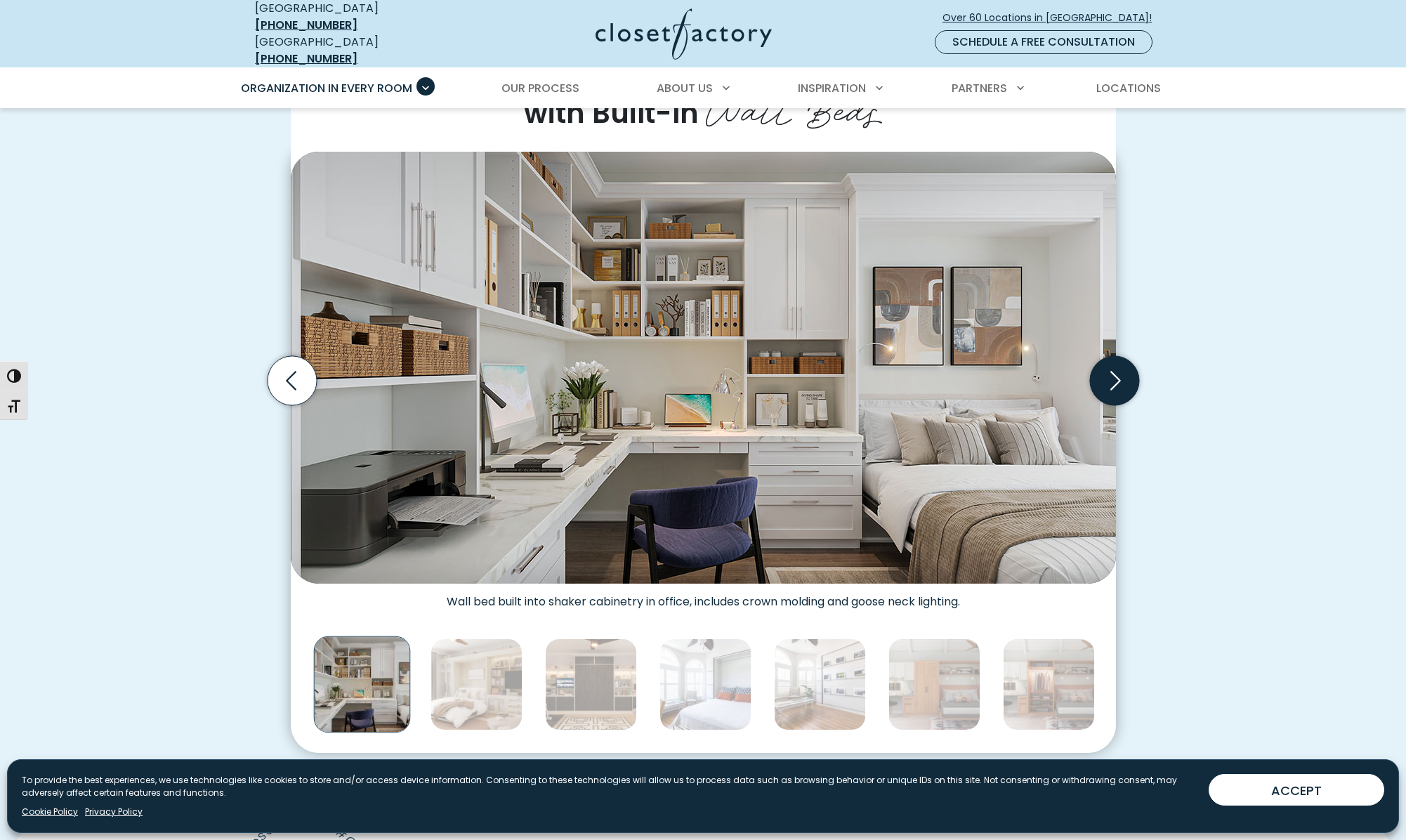
click at [1116, 367] on icon "Next slide" at bounding box center [1114, 380] width 49 height 49
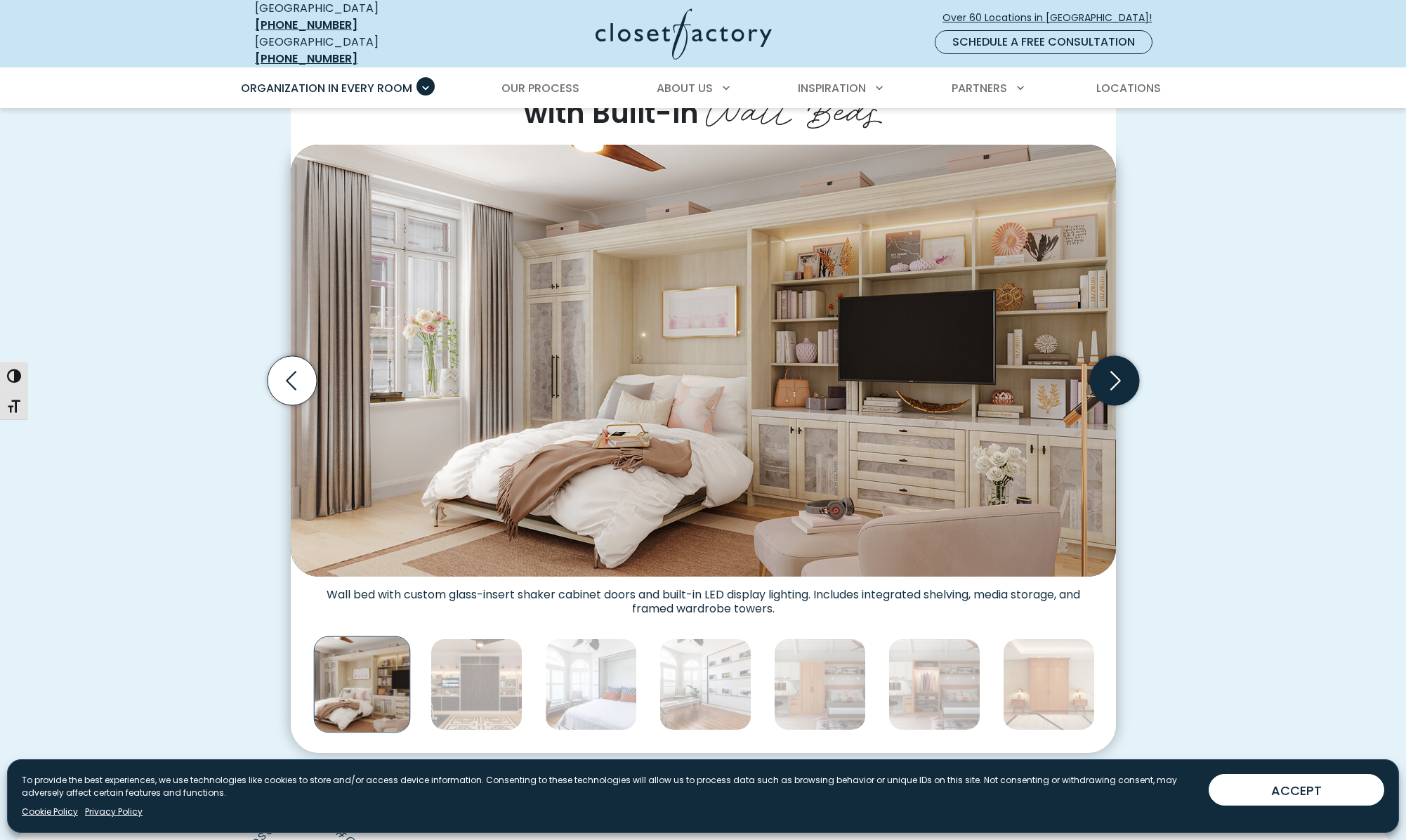
click at [1116, 367] on icon "Next slide" at bounding box center [1114, 380] width 49 height 49
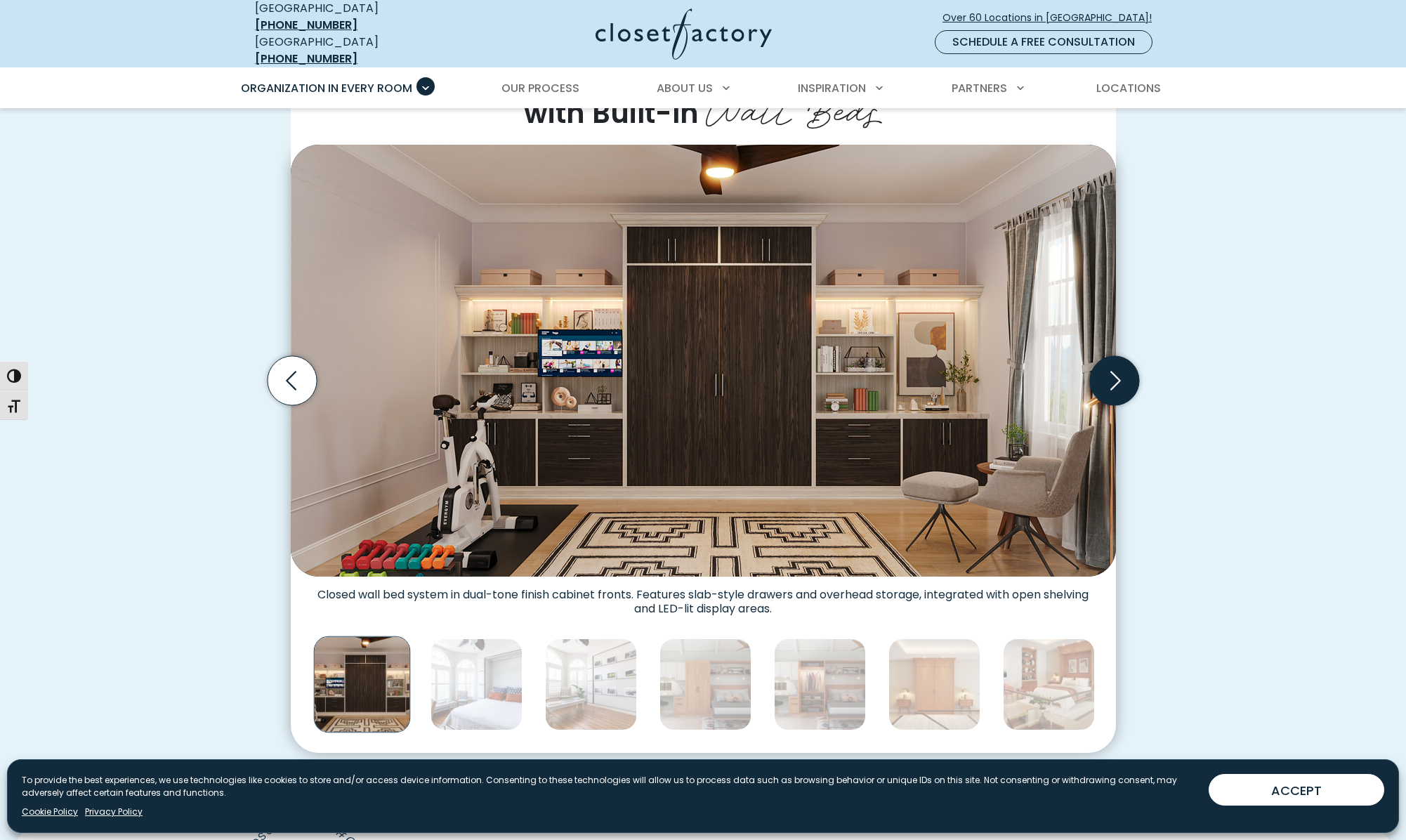
click at [1116, 367] on icon "Next slide" at bounding box center [1114, 380] width 49 height 49
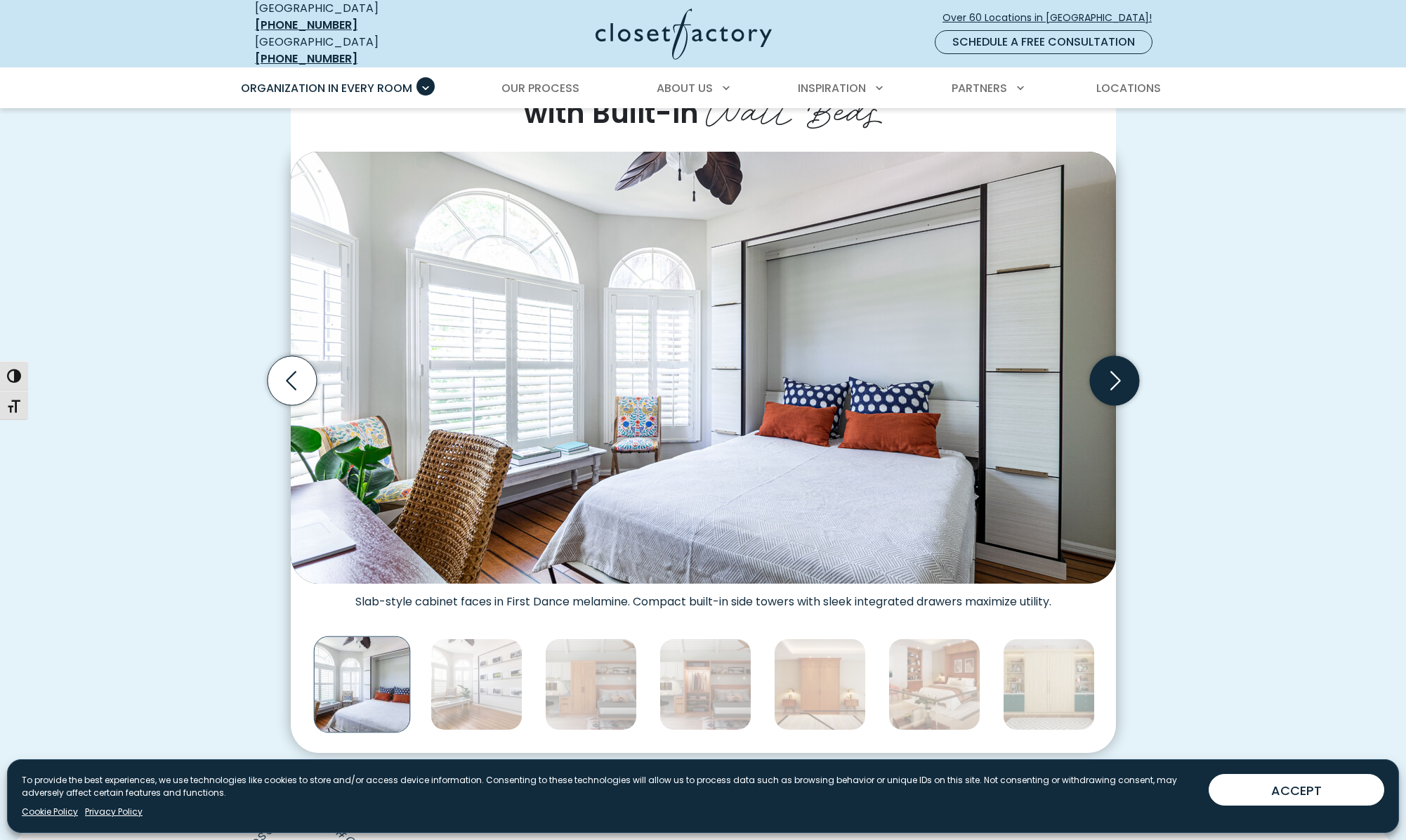
click at [1116, 367] on icon "Next slide" at bounding box center [1114, 380] width 49 height 49
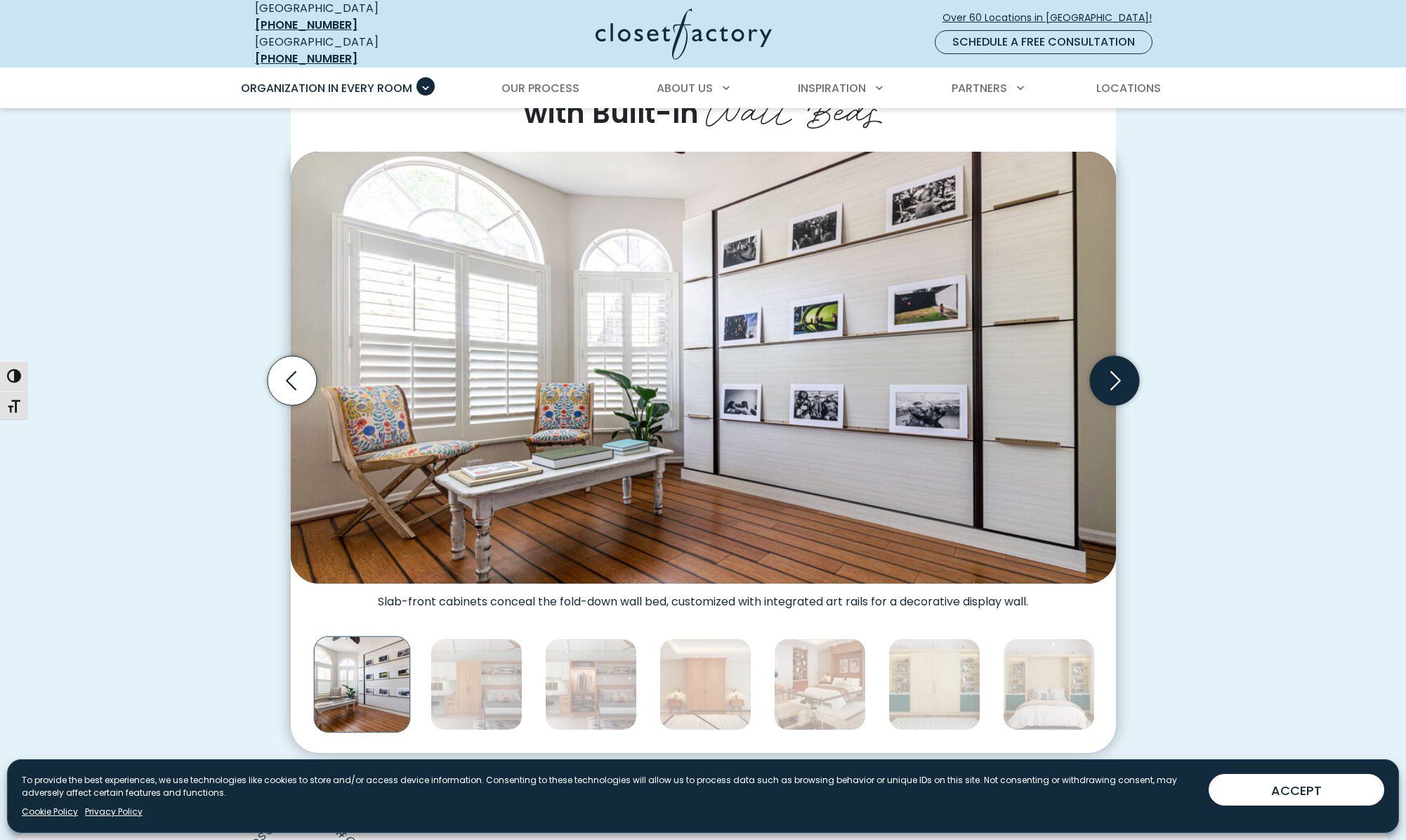
click at [1116, 367] on icon "Next slide" at bounding box center [1114, 380] width 49 height 49
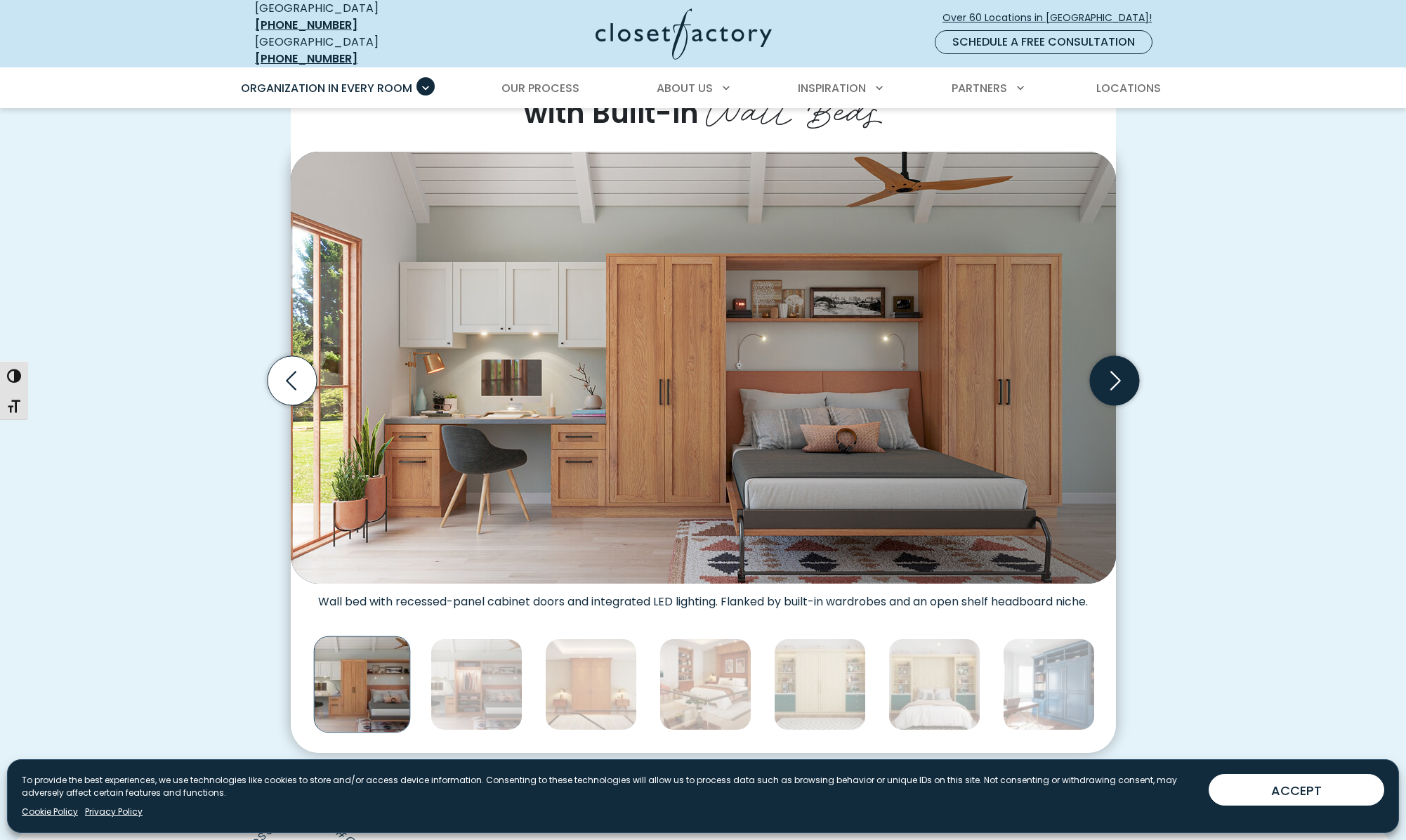
click at [1116, 367] on icon "Next slide" at bounding box center [1114, 380] width 49 height 49
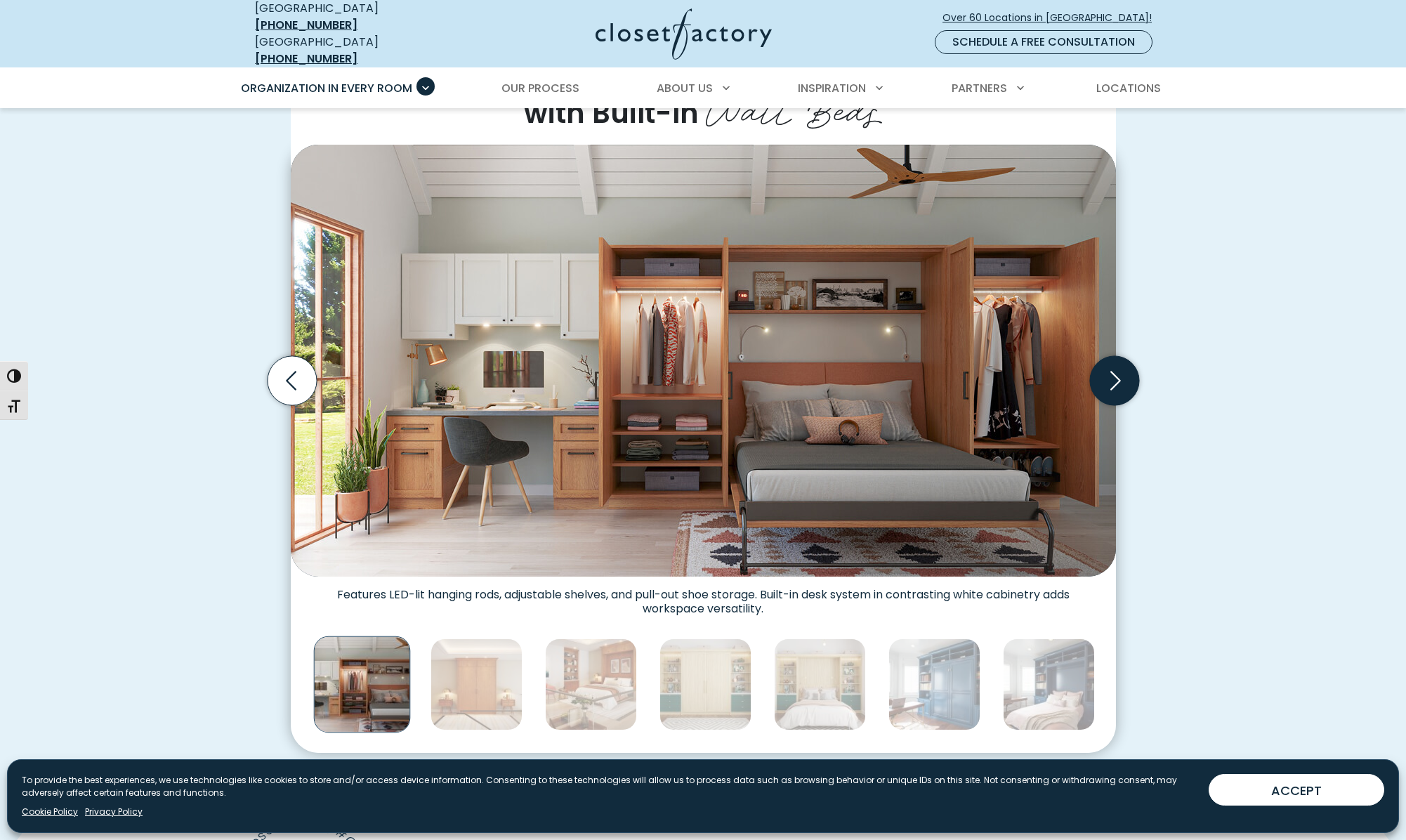
click at [1116, 367] on icon "Next slide" at bounding box center [1114, 380] width 49 height 49
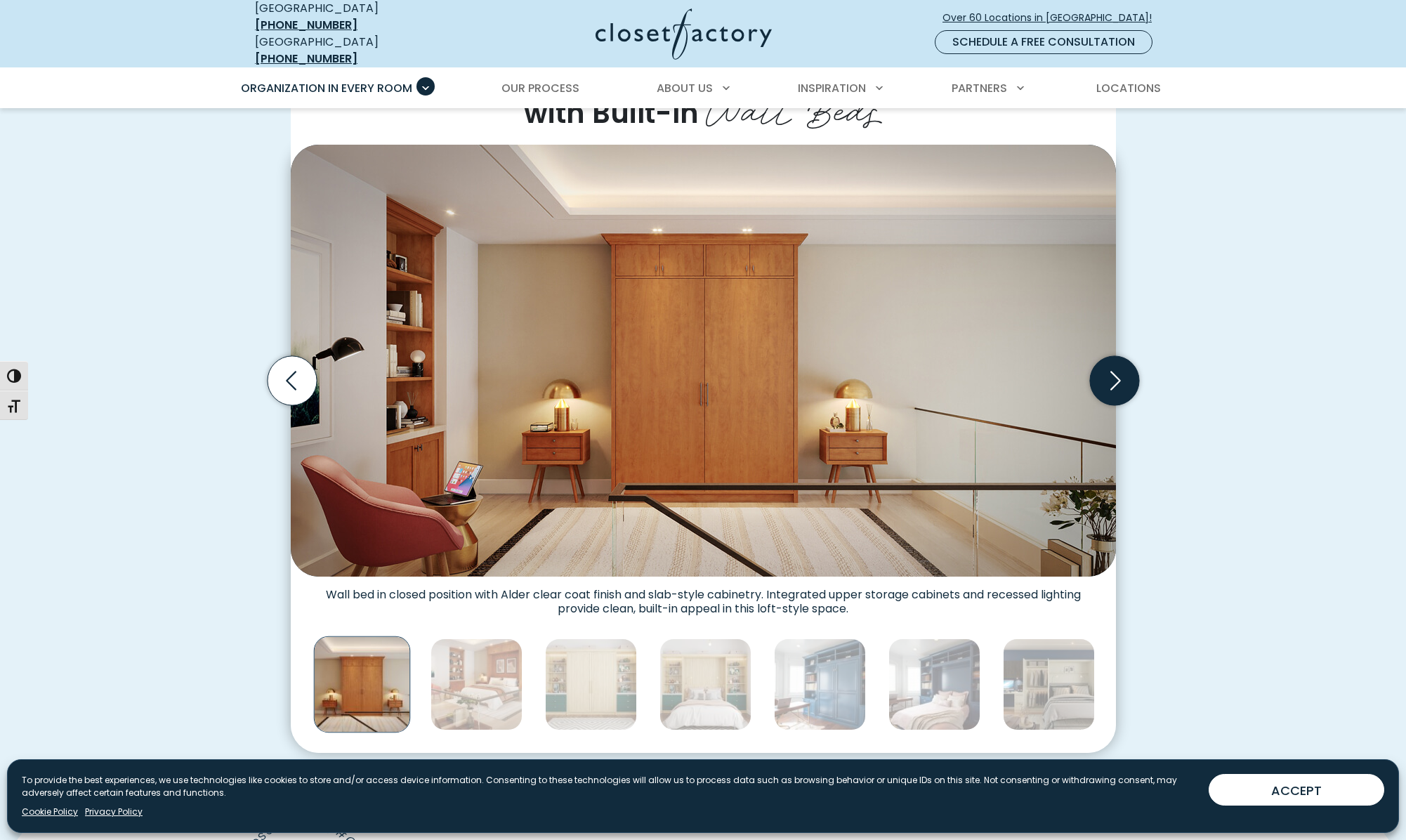
click at [1116, 367] on icon "Next slide" at bounding box center [1114, 380] width 49 height 49
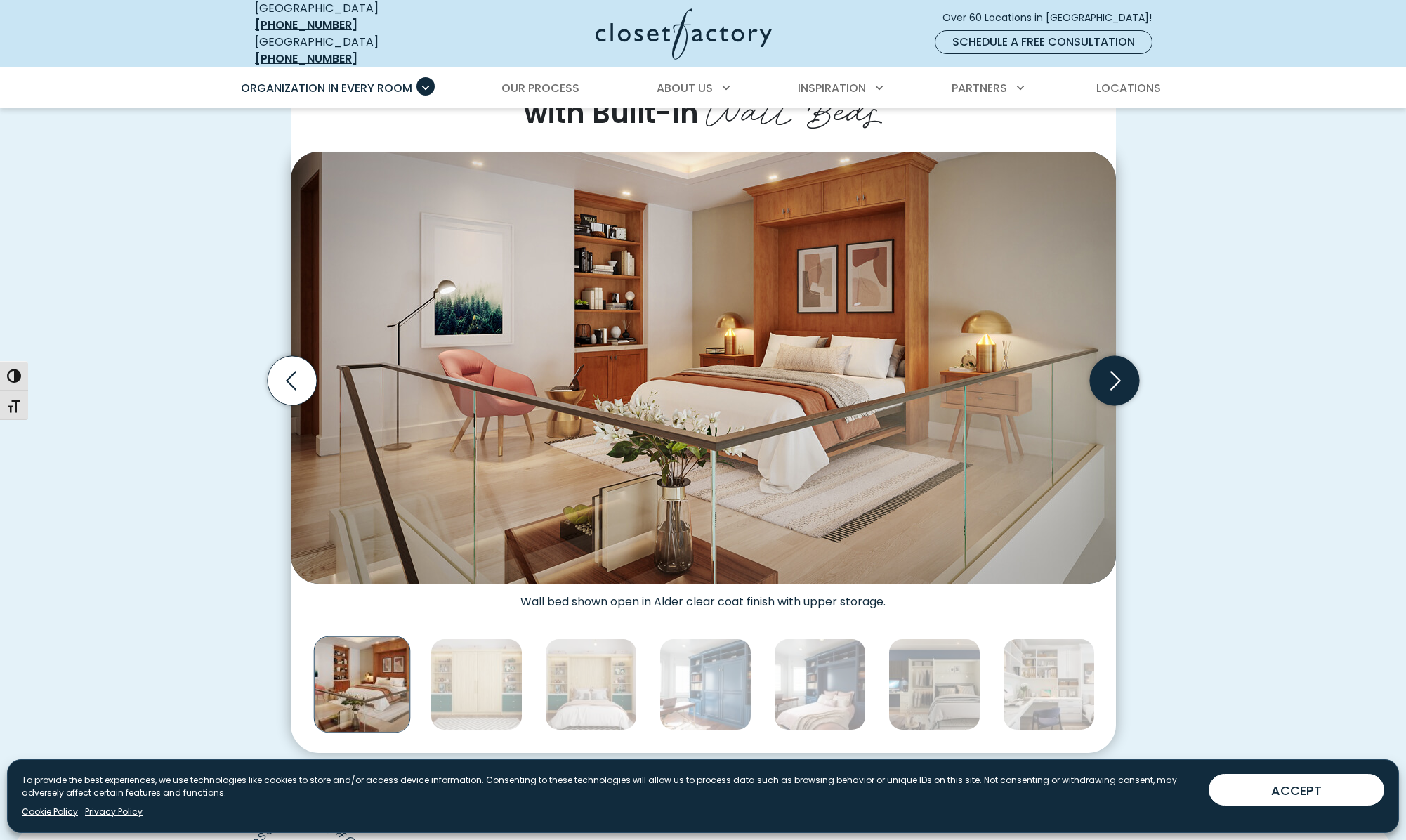
click at [1116, 367] on icon "Next slide" at bounding box center [1114, 380] width 49 height 49
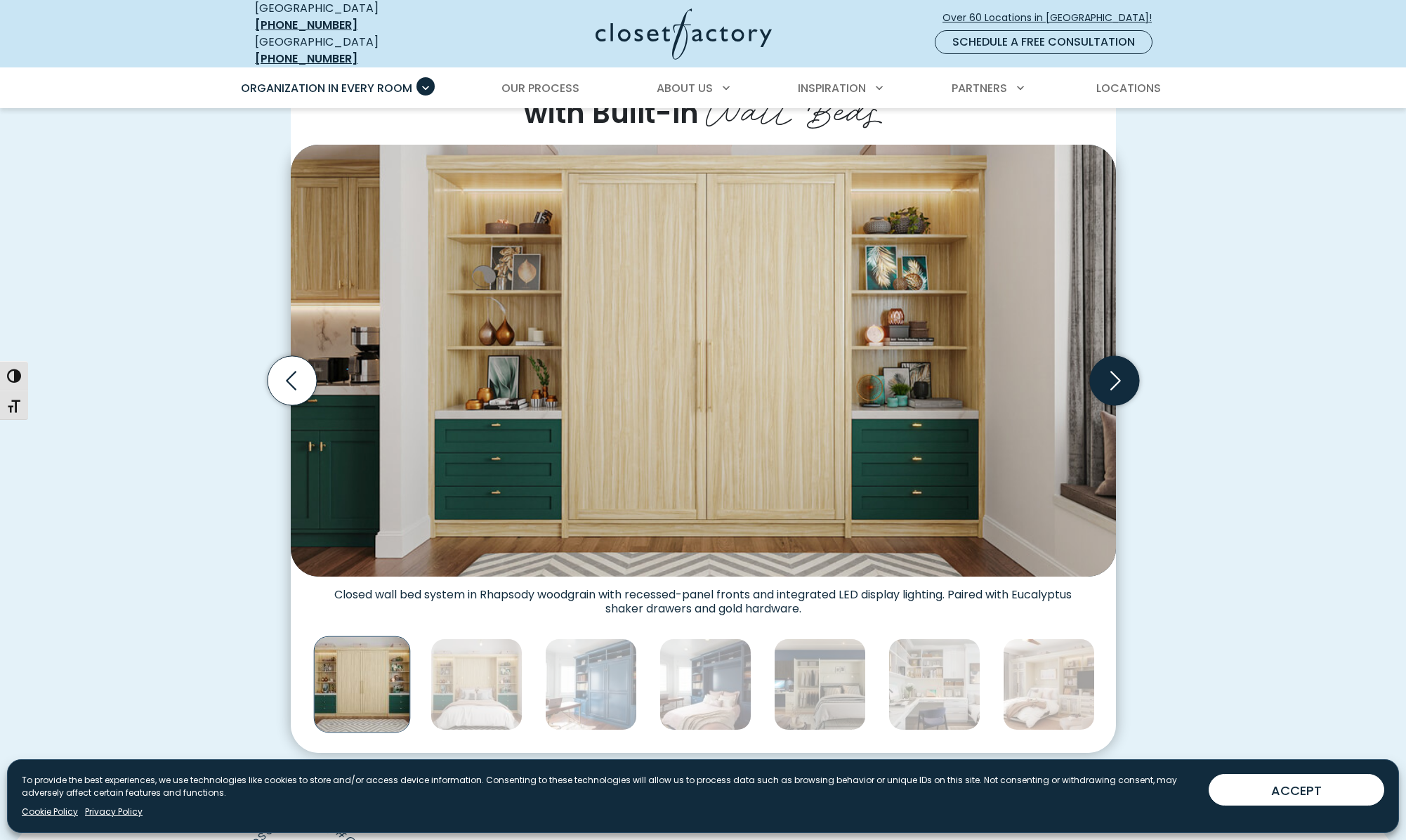
click at [1116, 367] on icon "Next slide" at bounding box center [1114, 380] width 49 height 49
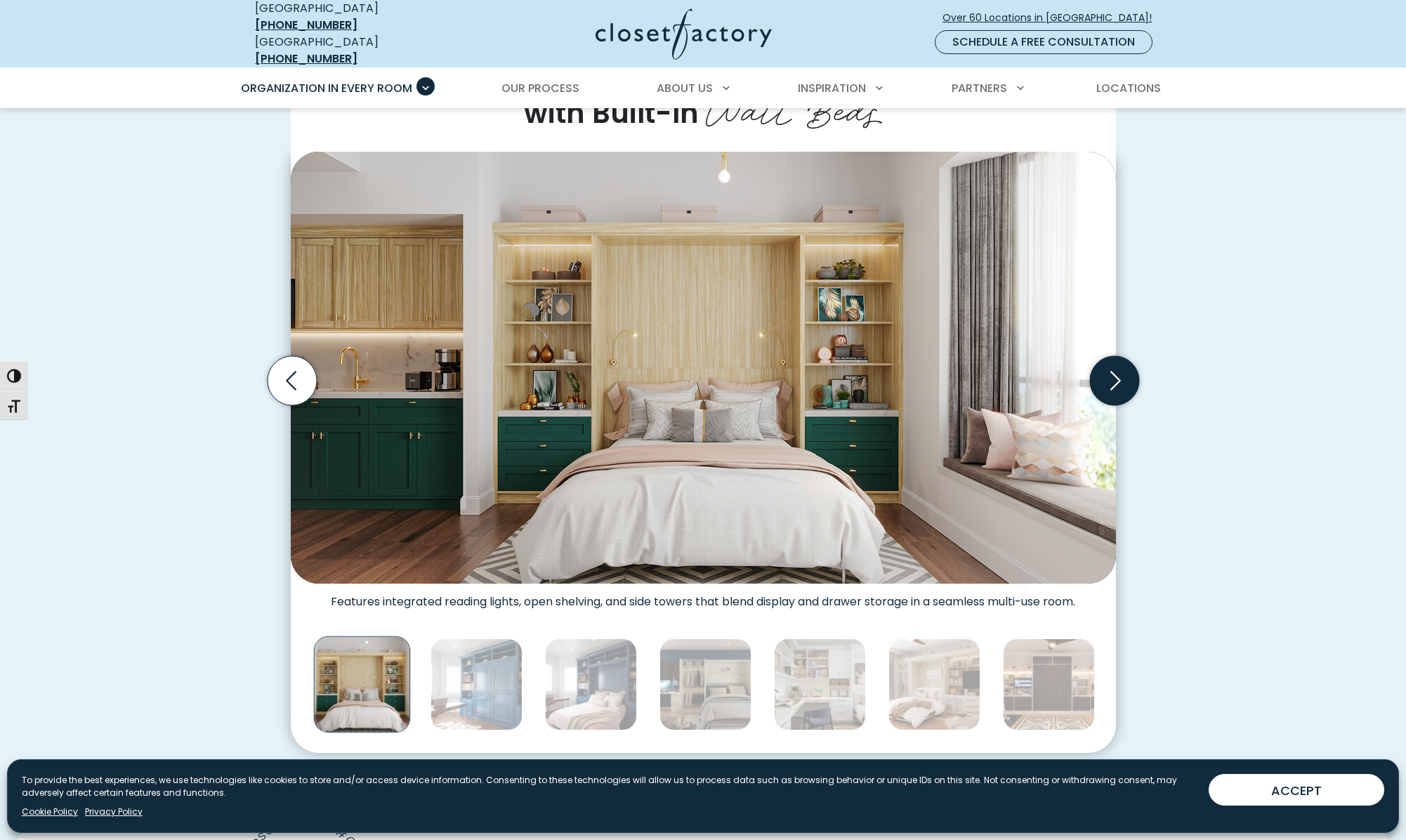
click at [1116, 367] on icon "Next slide" at bounding box center [1114, 380] width 49 height 49
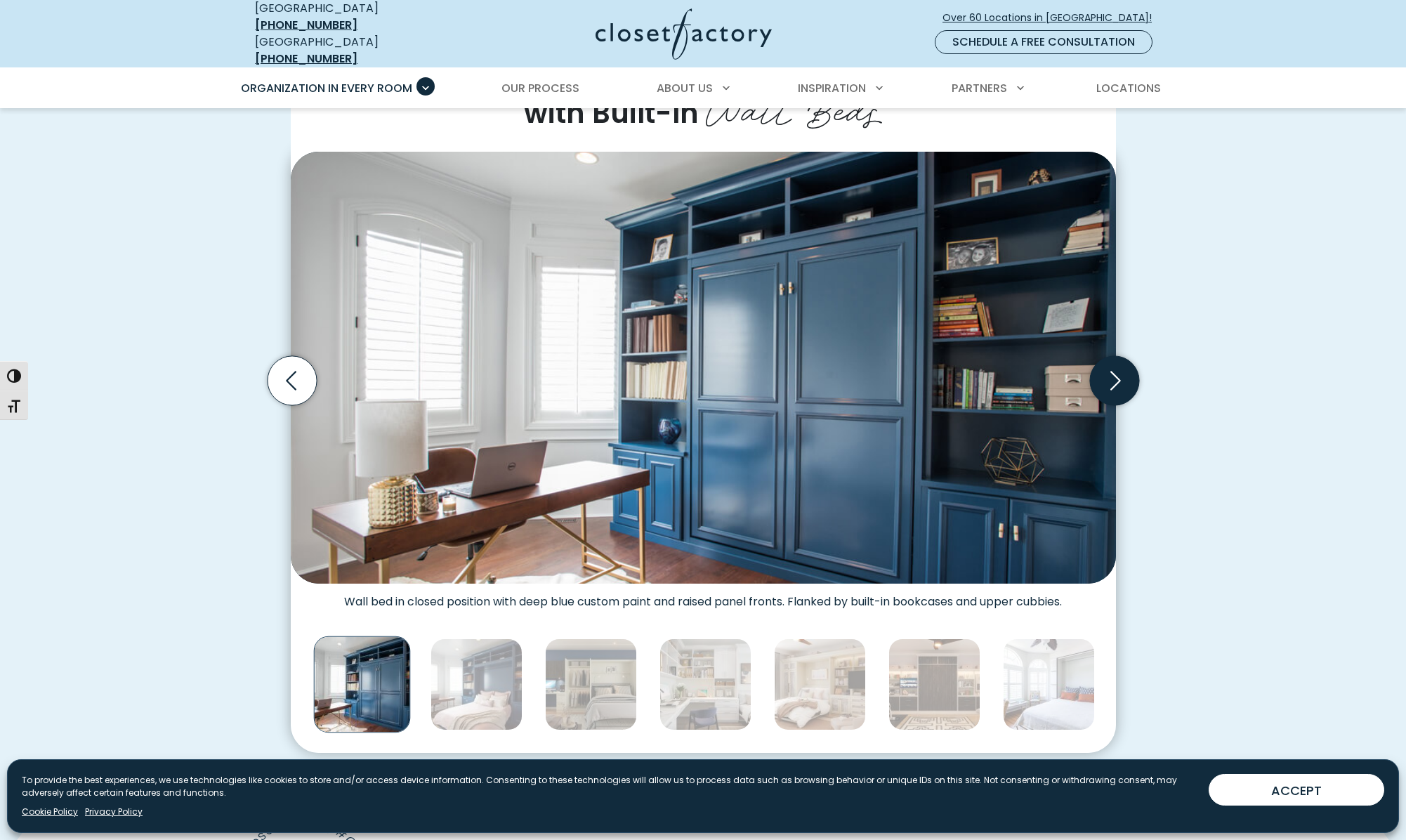
click at [1116, 367] on icon "Next slide" at bounding box center [1114, 380] width 49 height 49
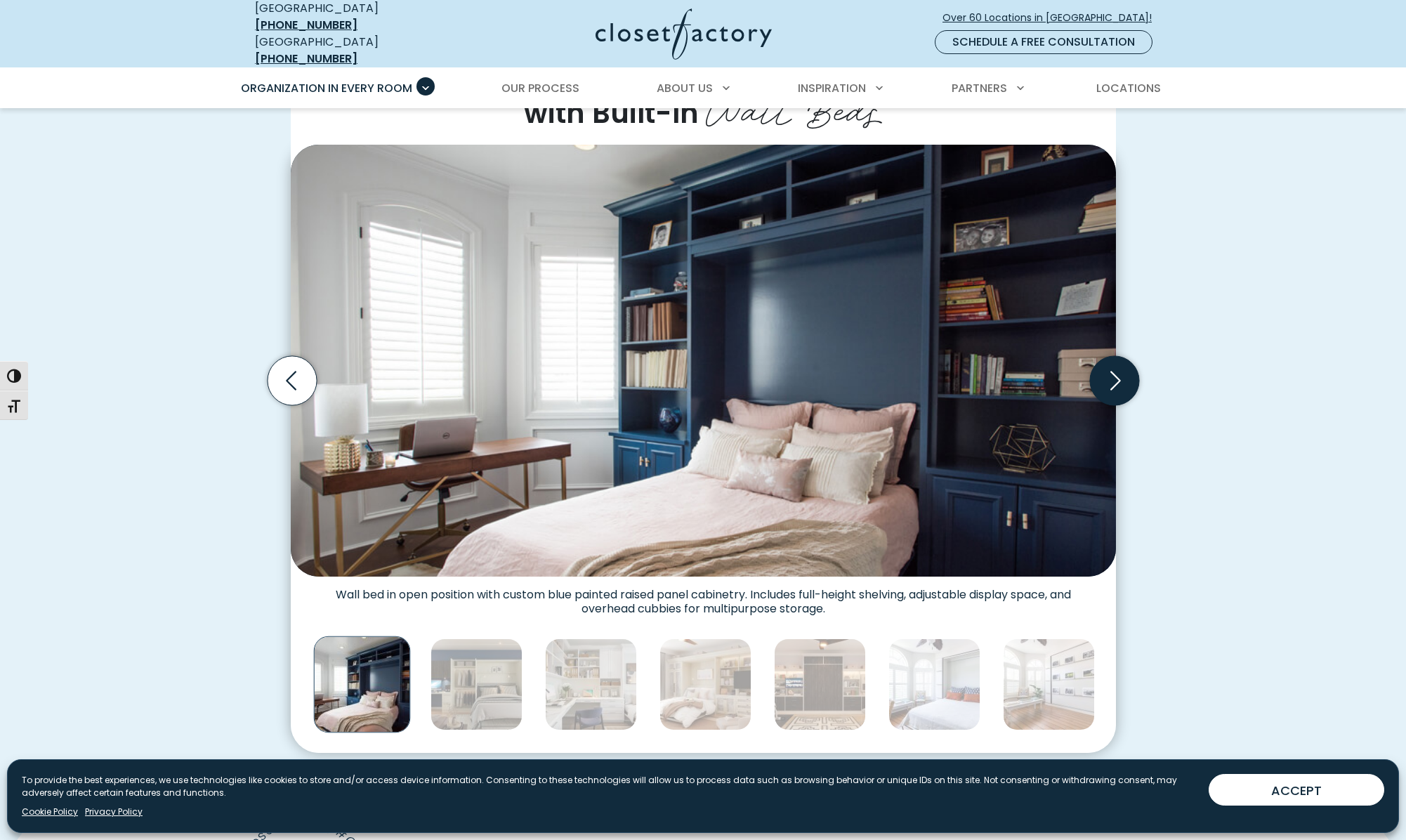
click at [1116, 367] on icon "Next slide" at bounding box center [1114, 380] width 49 height 49
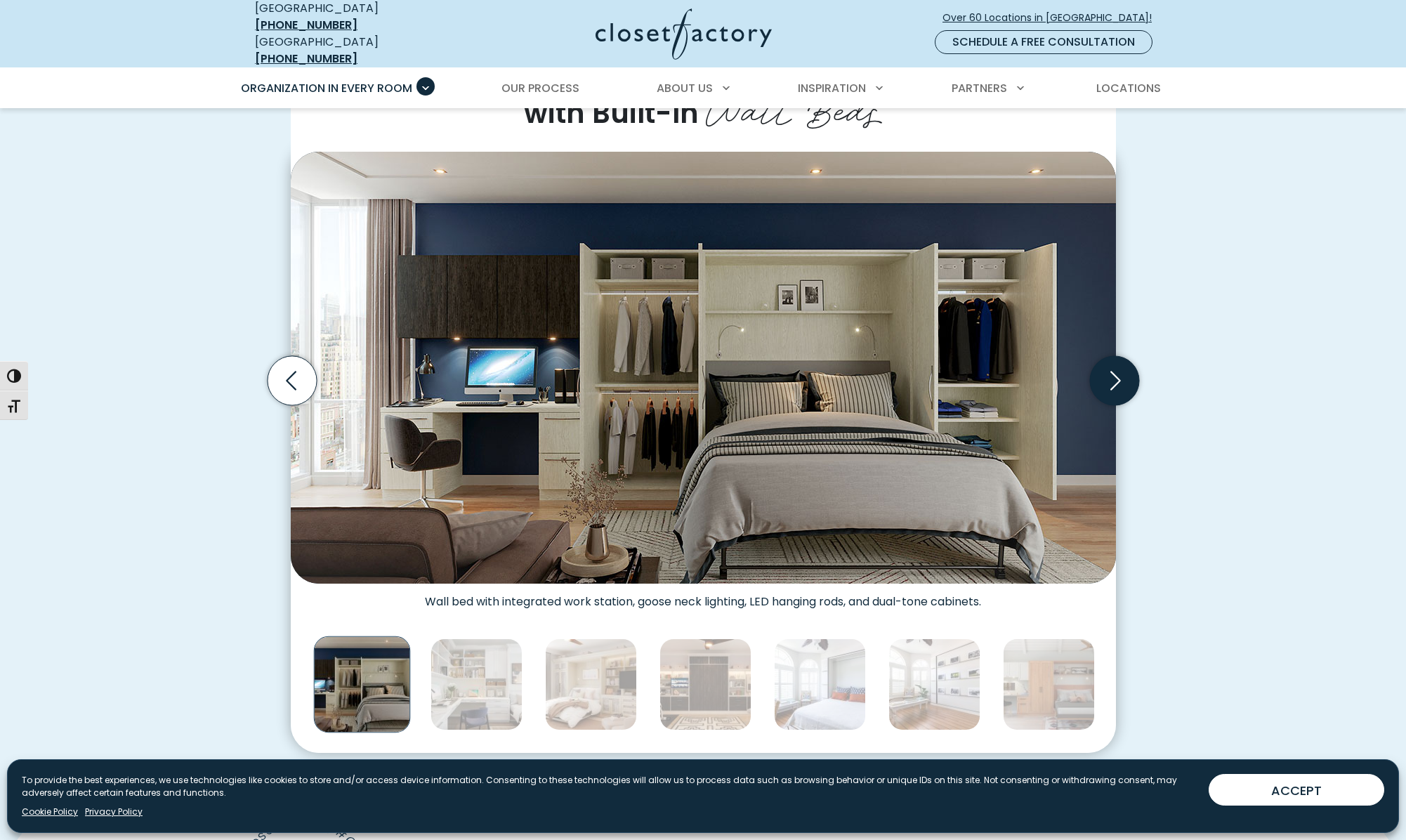
click at [1116, 367] on icon "Next slide" at bounding box center [1114, 380] width 49 height 49
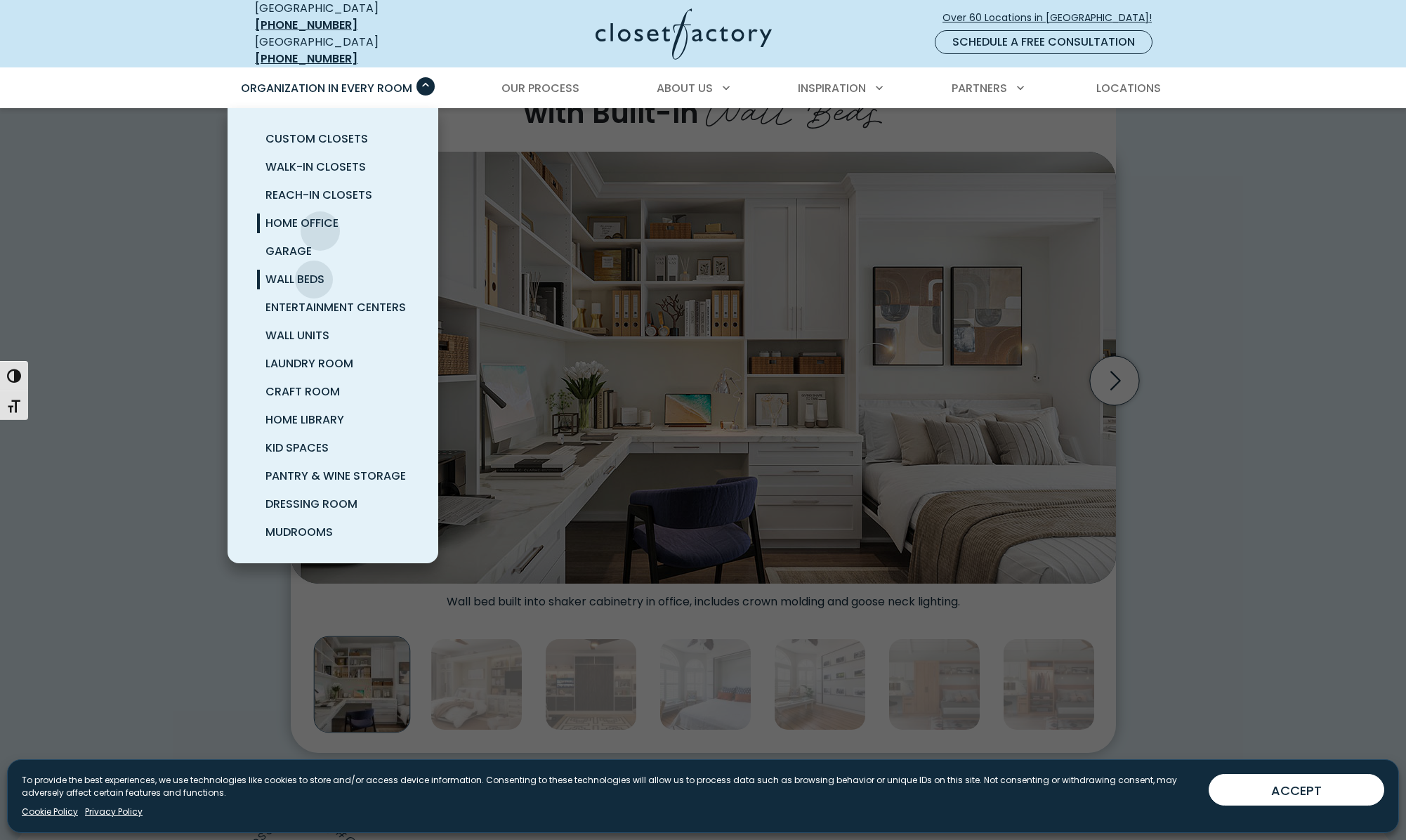
click at [320, 221] on link "Home Office" at bounding box center [350, 223] width 211 height 28
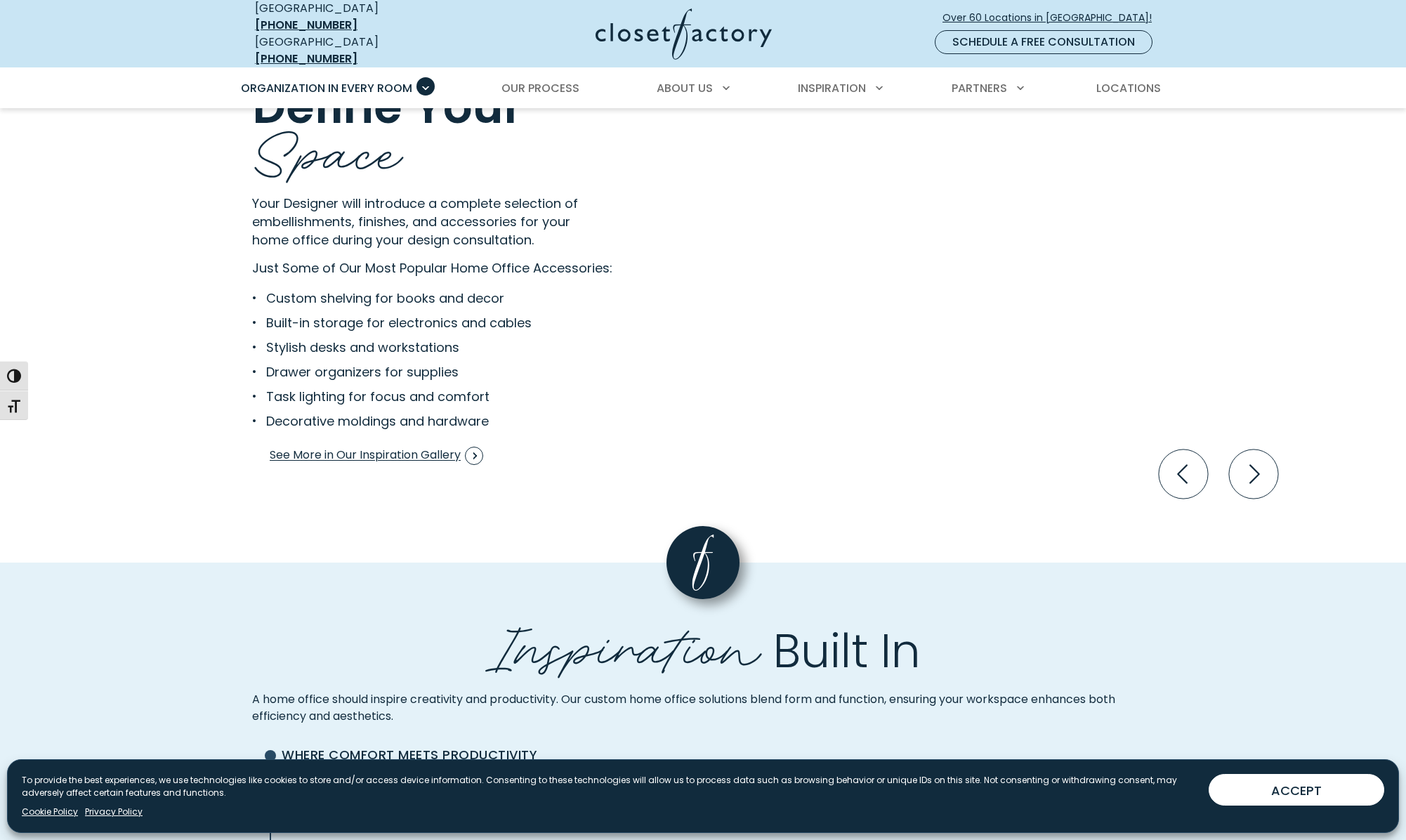
scroll to position [2788, 0]
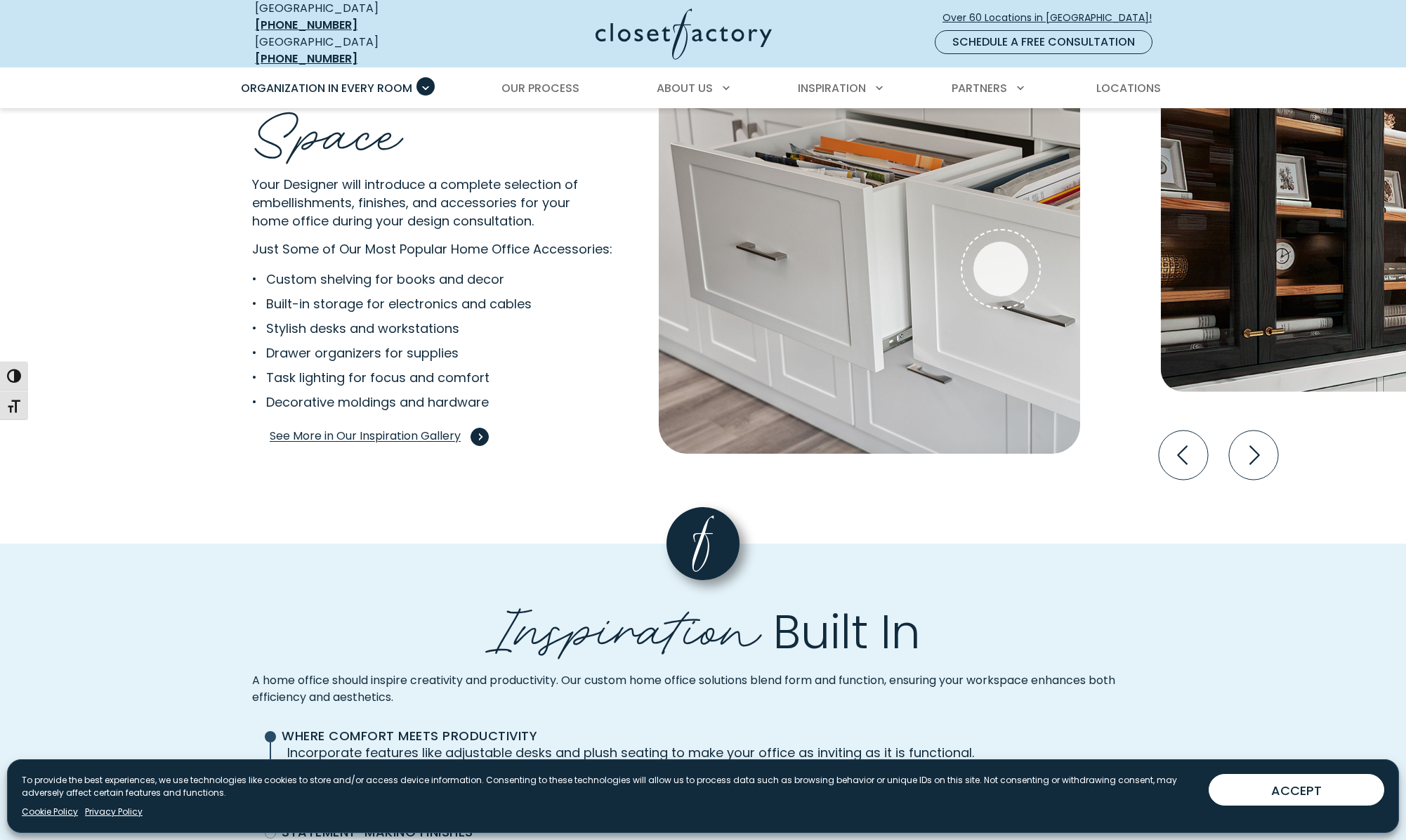
click at [438, 428] on span "See More in Our Inspiration Gallery" at bounding box center [377, 437] width 214 height 18
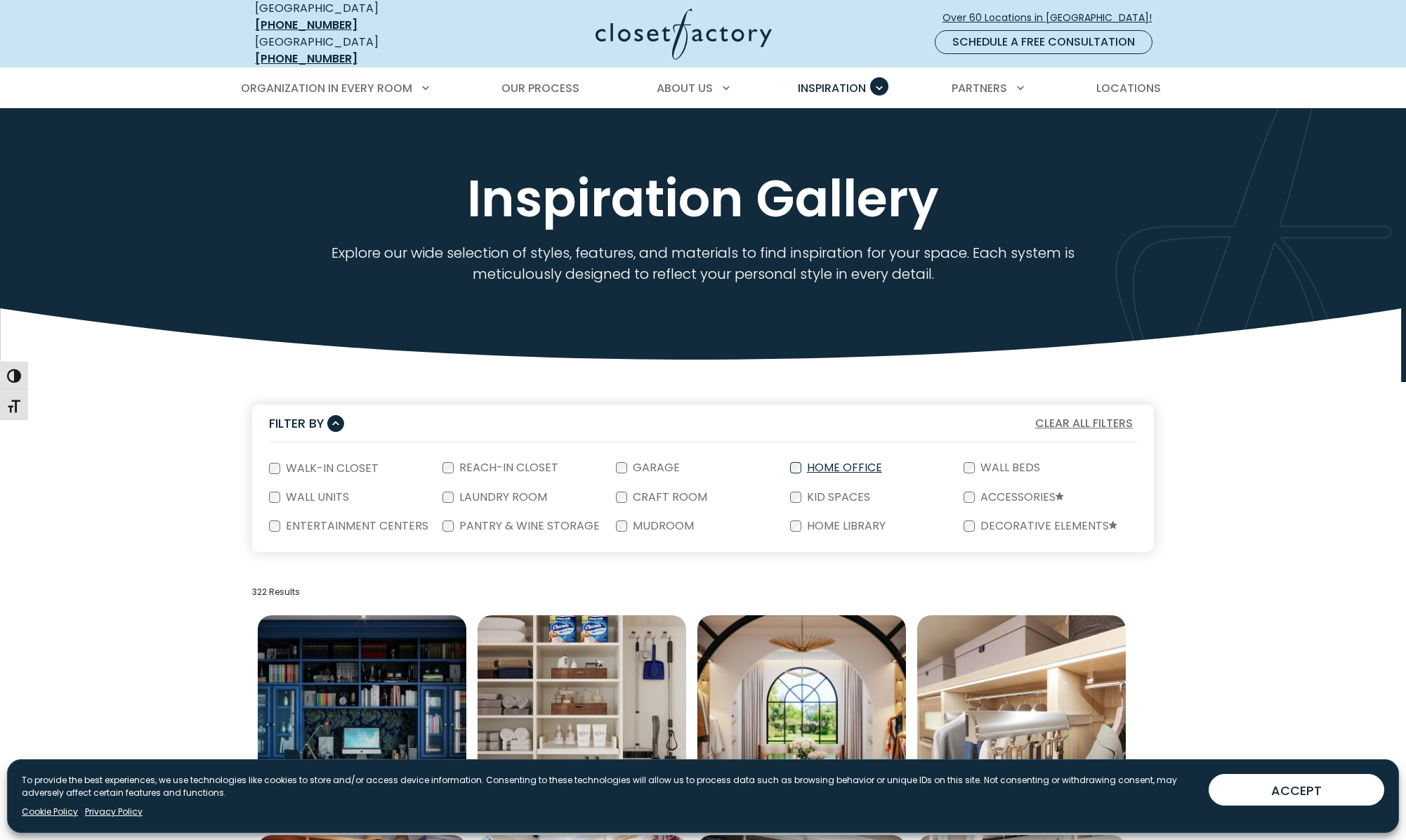
click at [854, 462] on label "Home Office" at bounding box center [843, 468] width 83 height 11
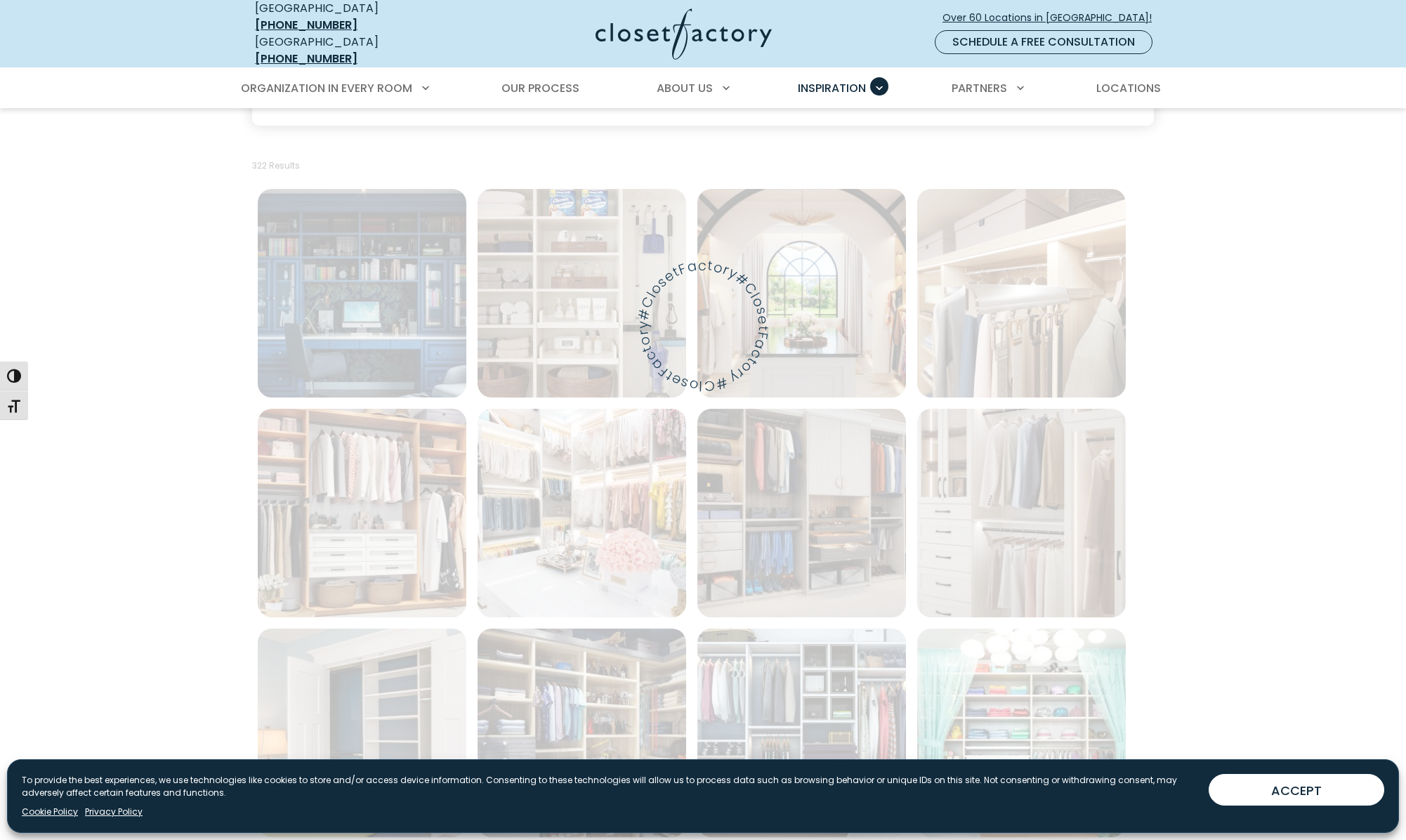
scroll to position [428, 0]
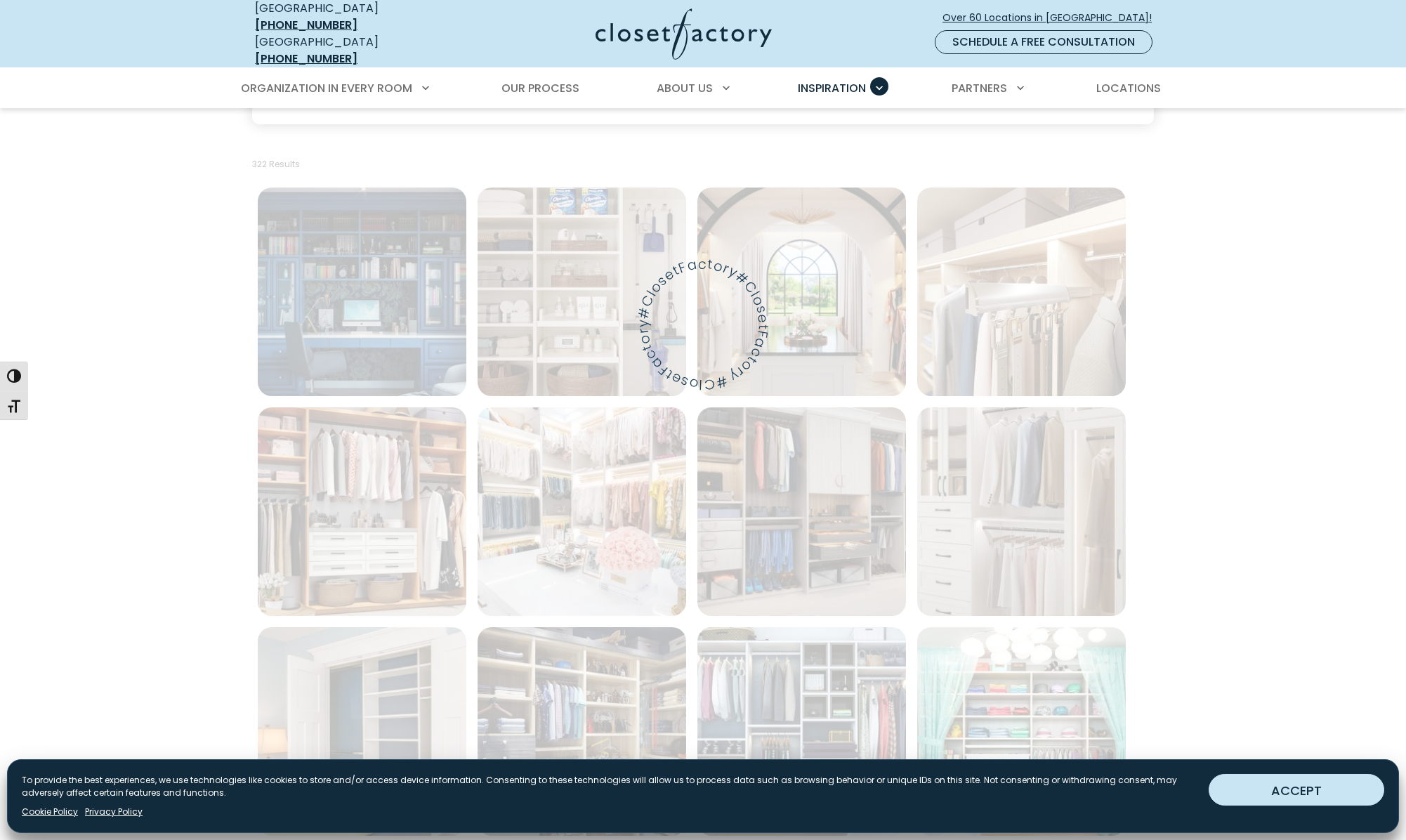
click at [1257, 776] on button "ACCEPT" at bounding box center [1296, 789] width 176 height 32
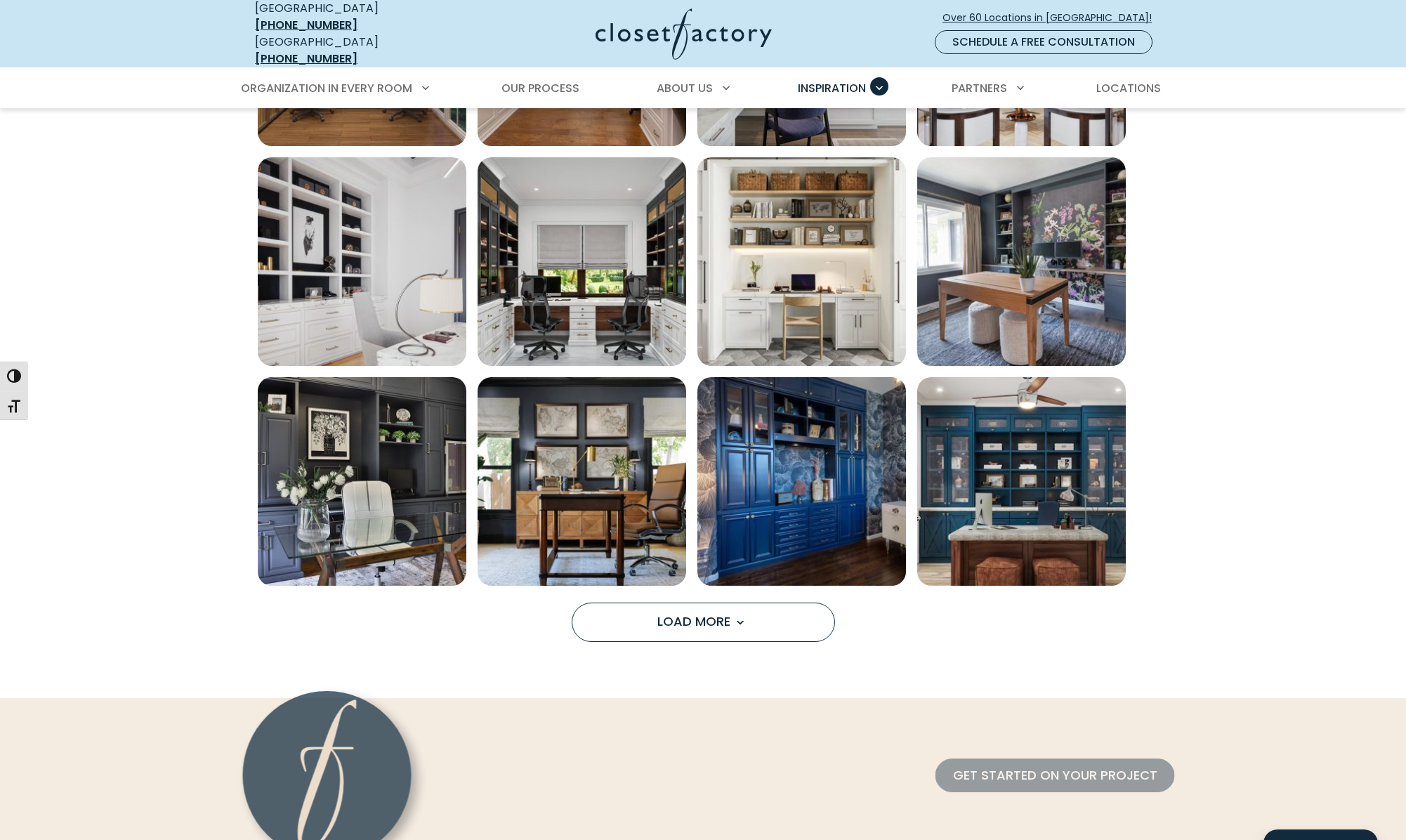
scroll to position [908, 0]
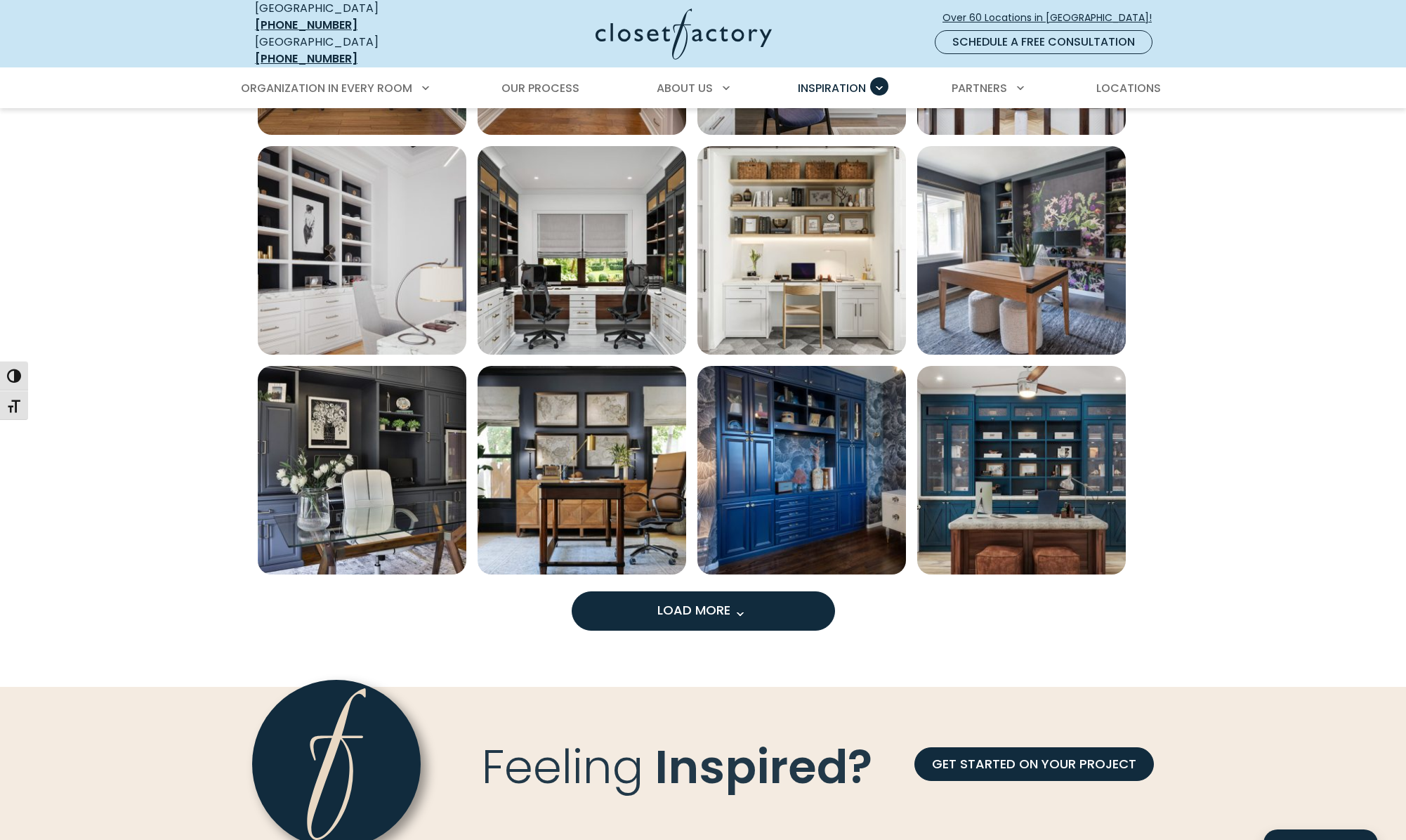
click at [759, 607] on button "Load More" at bounding box center [704, 611] width 264 height 40
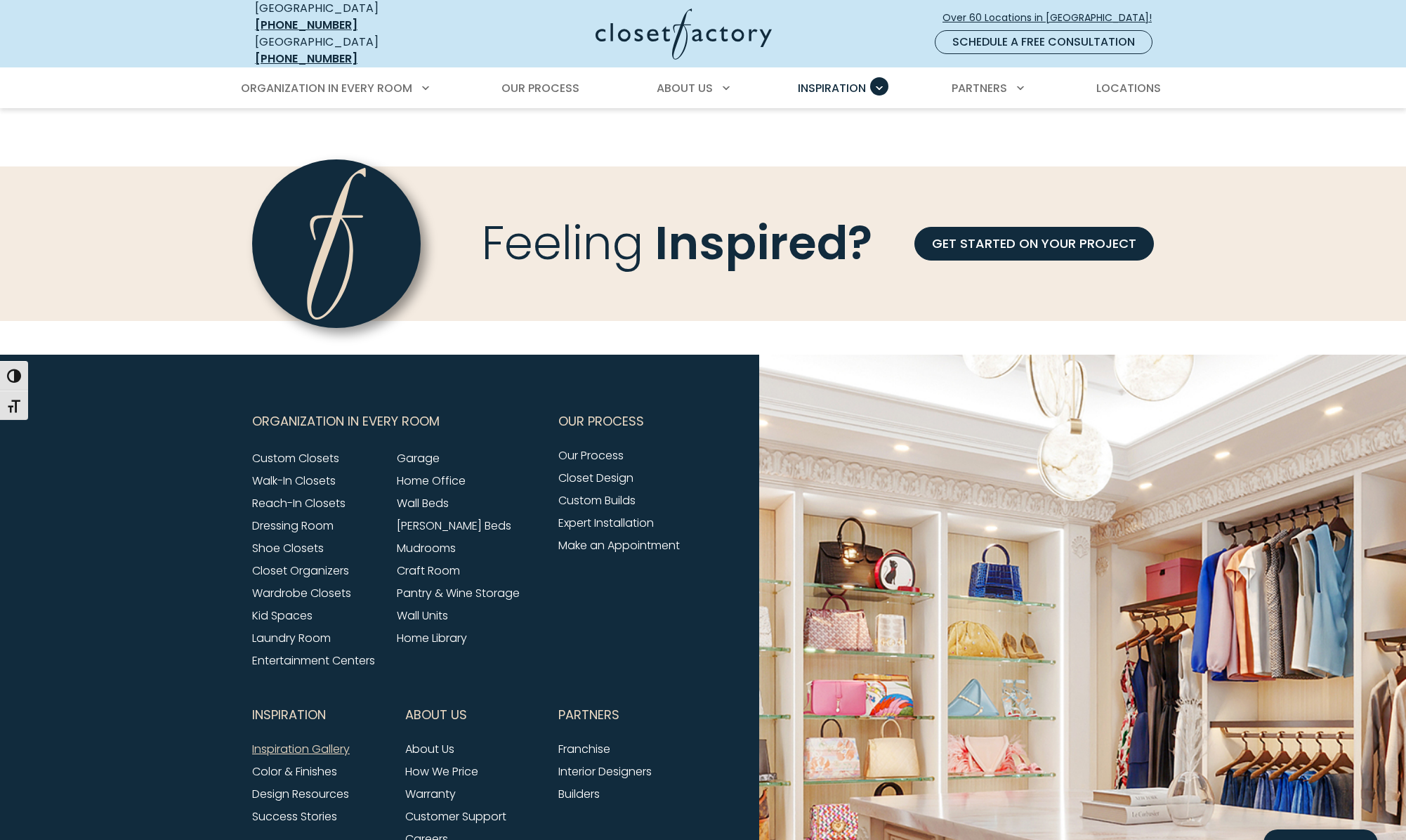
scroll to position [1651, 0]
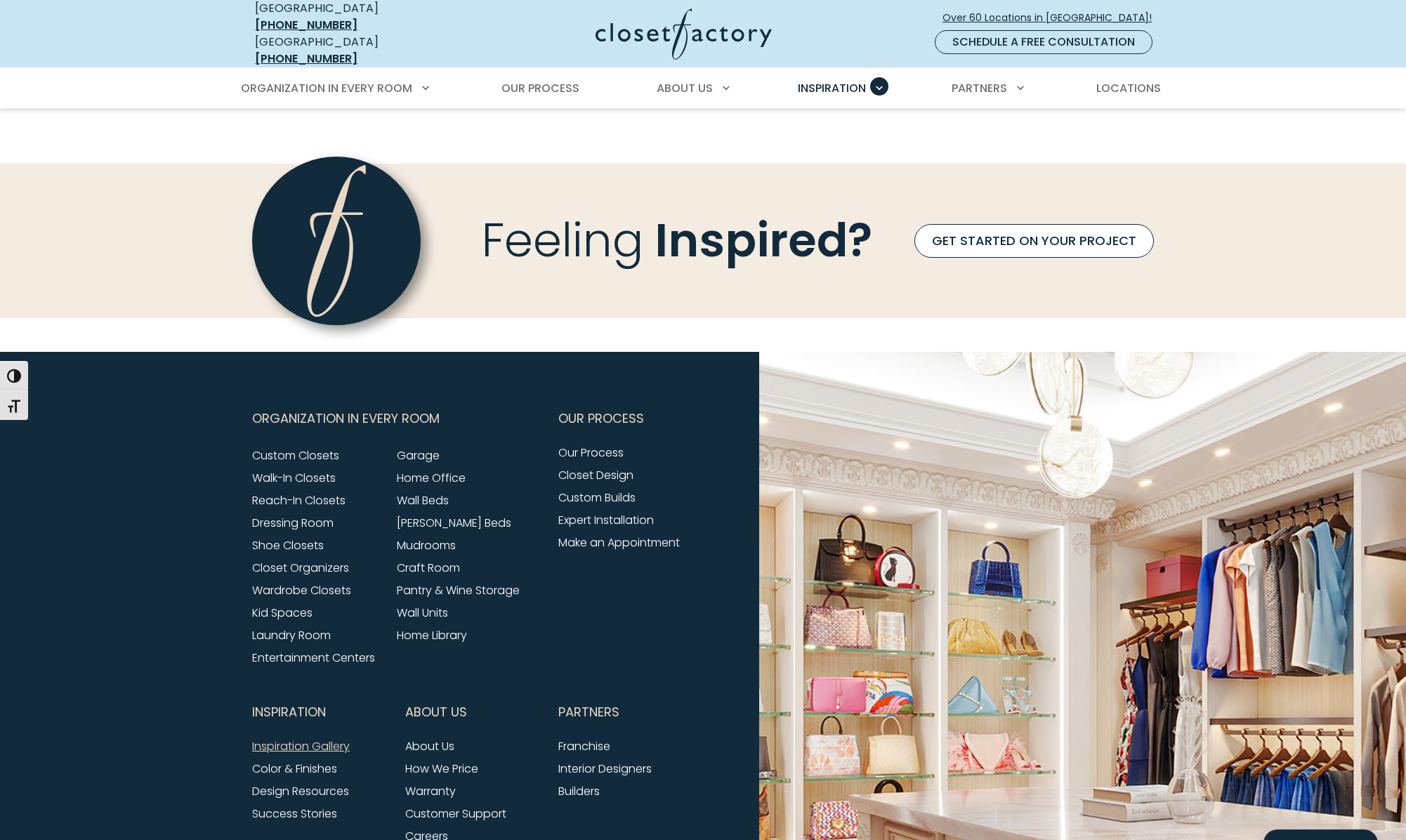
click at [961, 229] on link "GET STARTED ON YOUR PROJECT" at bounding box center [1034, 241] width 240 height 33
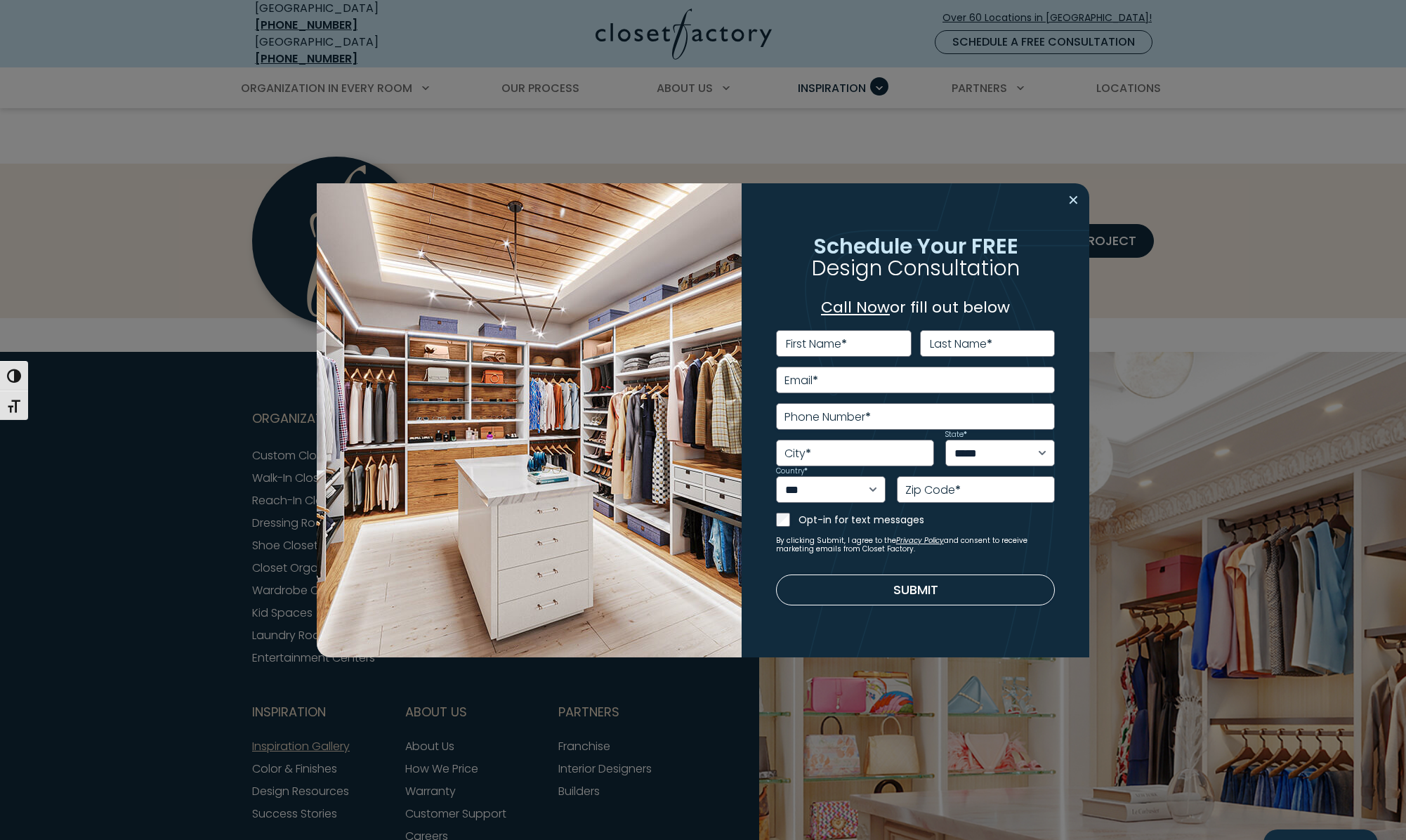
click at [1078, 203] on button "Close modal" at bounding box center [1074, 200] width 21 height 22
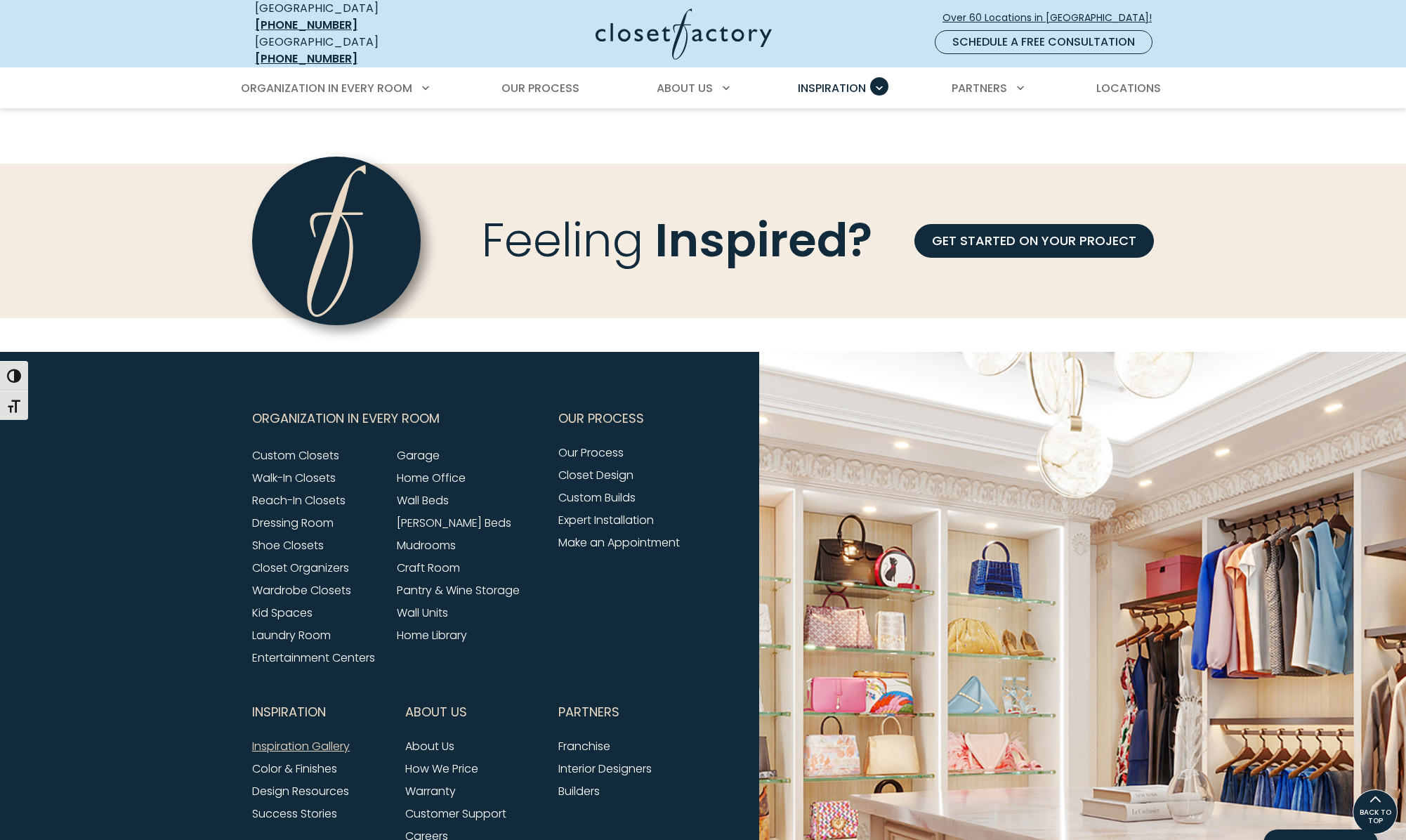
scroll to position [1648, 0]
